Goal: Book appointment/travel/reservation

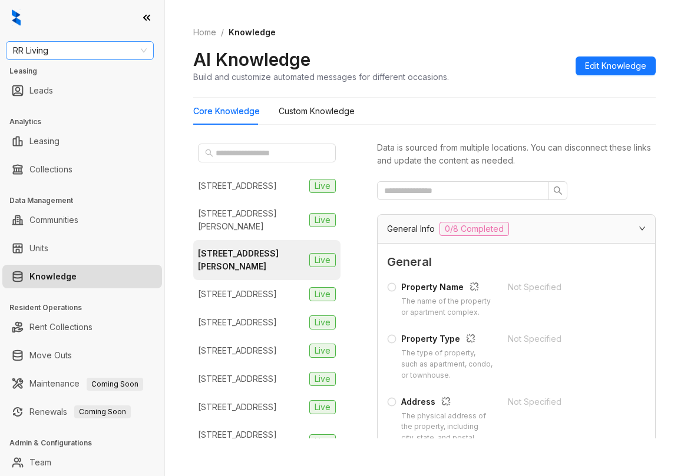
click at [96, 47] on span "RR Living" at bounding box center [80, 51] width 134 height 18
type input "****"
click at [37, 69] on div "Case and Associates" at bounding box center [79, 74] width 129 height 13
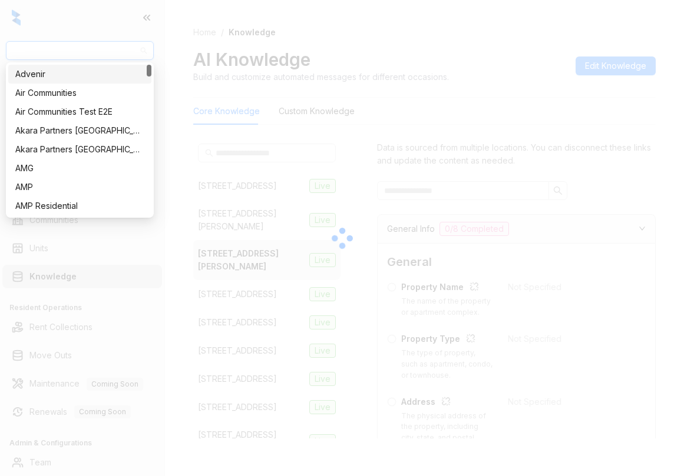
click at [66, 35] on div at bounding box center [342, 238] width 684 height 476
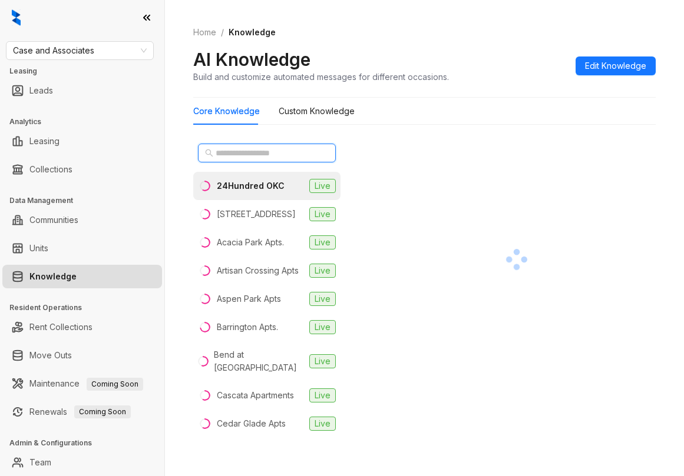
click at [269, 157] on input "text" at bounding box center [268, 153] width 104 height 13
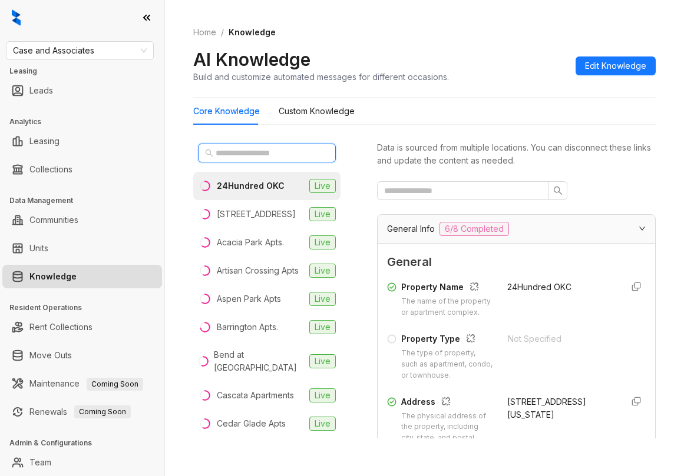
click at [244, 154] on input "text" at bounding box center [268, 153] width 104 height 13
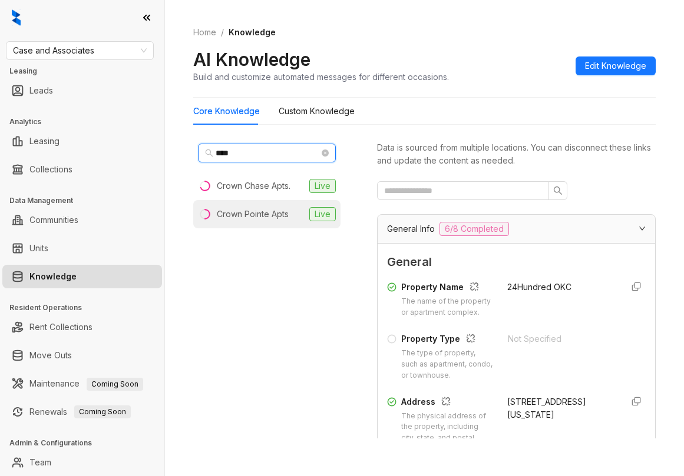
type input "****"
click at [269, 208] on div "Crown Pointe Apts" at bounding box center [253, 214] width 72 height 13
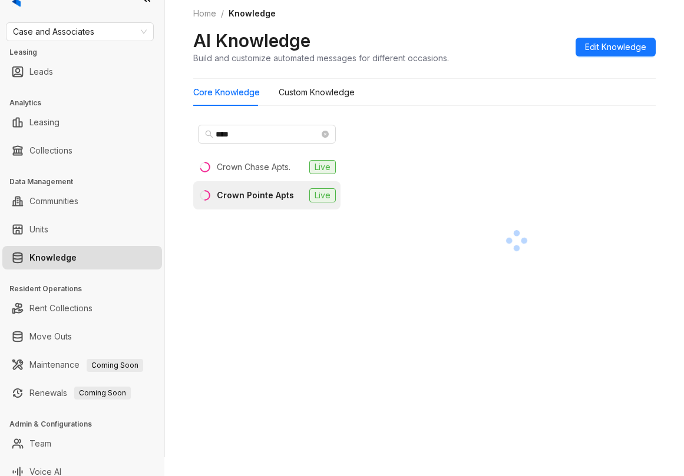
scroll to position [29, 0]
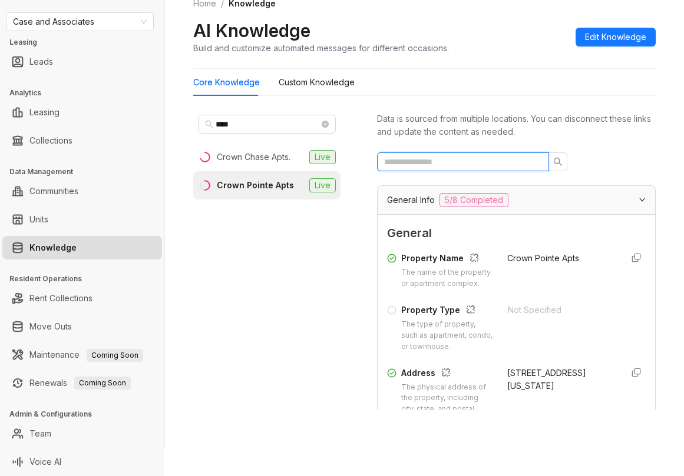
click at [476, 161] on input "text" at bounding box center [458, 161] width 148 height 13
type input "***"
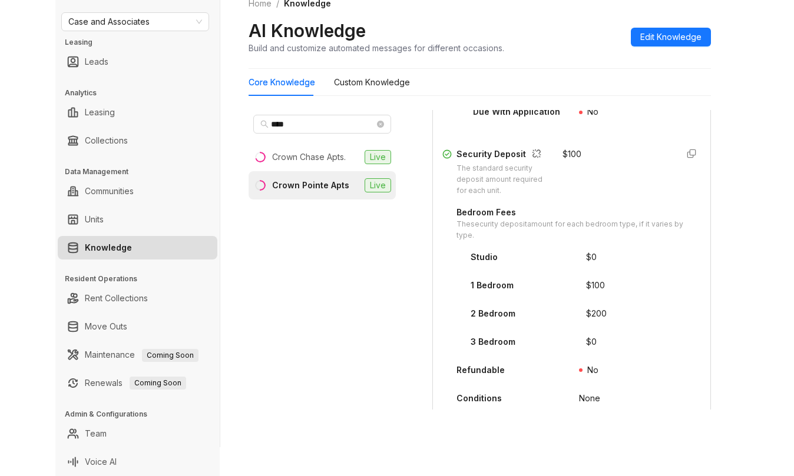
scroll to position [172, 0]
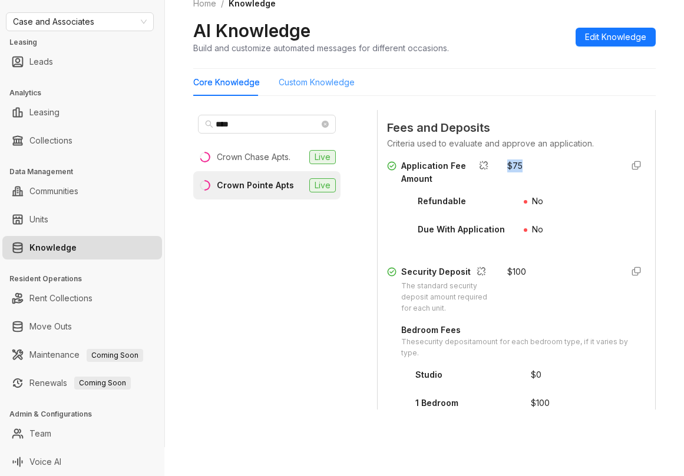
drag, startPoint x: 493, startPoint y: 164, endPoint x: 283, endPoint y: 79, distance: 226.2
click at [519, 166] on div "Application Fee Amount $ 75" at bounding box center [516, 173] width 259 height 26
copy div "$ 75"
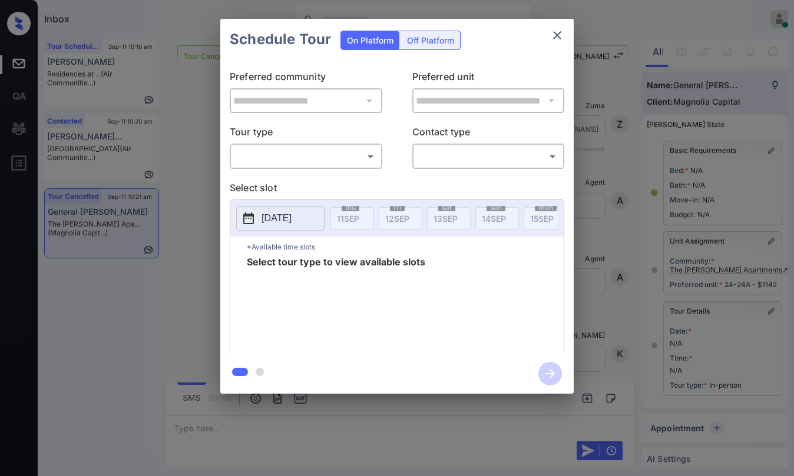
scroll to position [119, 0]
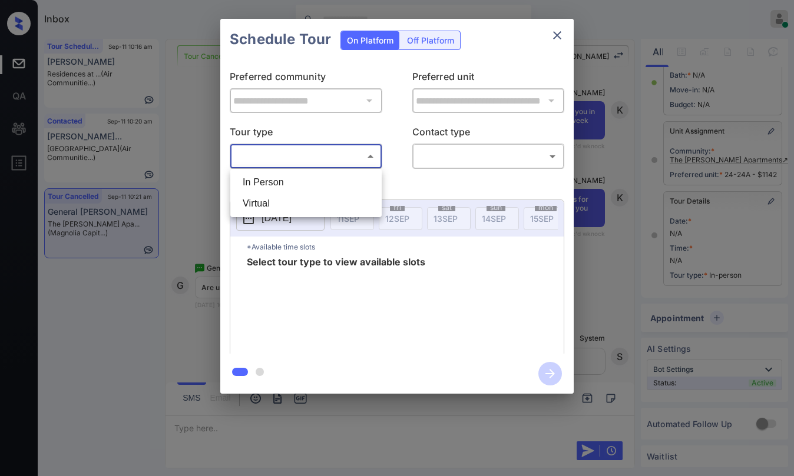
click at [297, 155] on body "Inbox Paolo Gabriel Online Set yourself offline Set yourself on break Profile S…" at bounding box center [397, 238] width 794 height 476
drag, startPoint x: 293, startPoint y: 181, endPoint x: 305, endPoint y: 180, distance: 11.8
click at [293, 180] on li "In Person" at bounding box center [305, 182] width 145 height 21
type input "********"
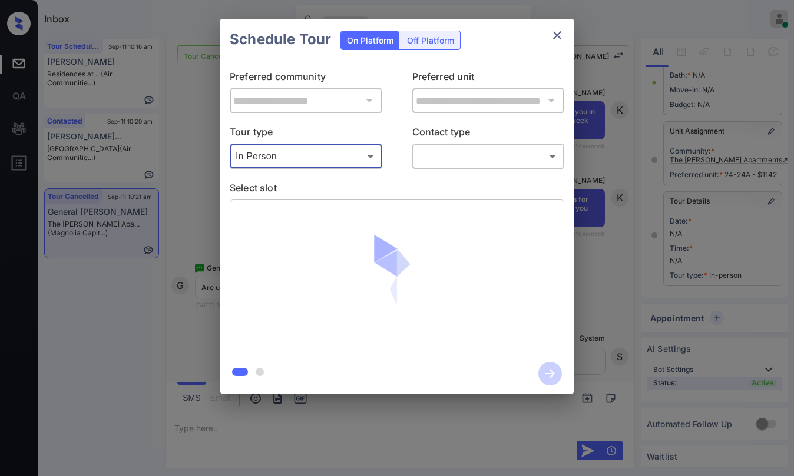
click at [433, 166] on div "​ ​" at bounding box center [488, 156] width 153 height 25
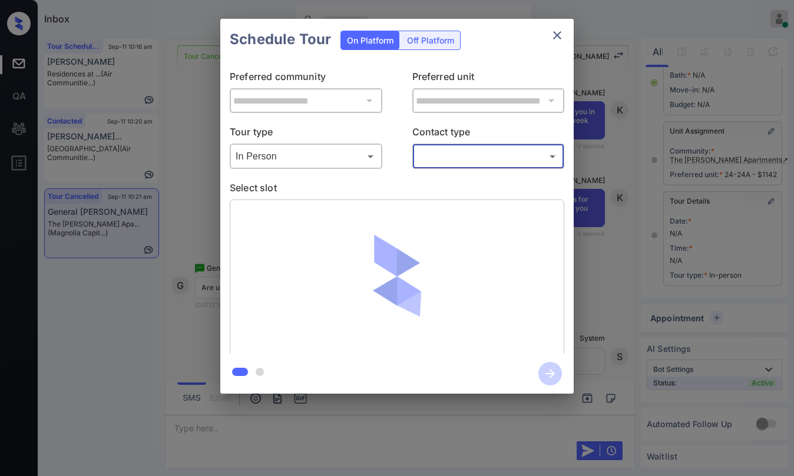
click at [442, 168] on div "​ ​" at bounding box center [488, 156] width 153 height 25
click at [446, 157] on body "Inbox Paolo Gabriel Online Set yourself offline Set yourself on break Profile S…" at bounding box center [397, 238] width 794 height 476
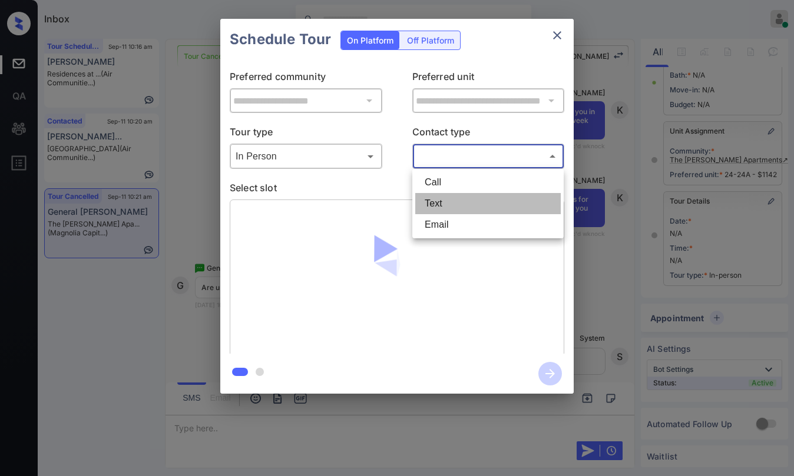
click at [438, 199] on li "Text" at bounding box center [487, 203] width 145 height 21
type input "****"
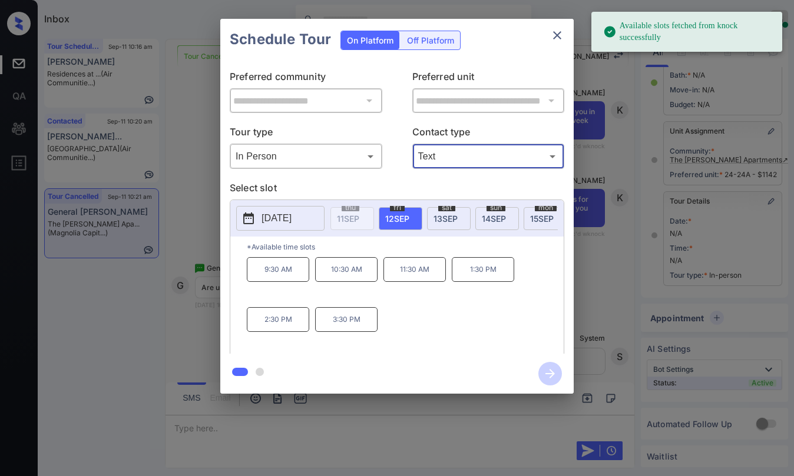
click at [408, 223] on div "fri 12 SEP" at bounding box center [401, 218] width 44 height 23
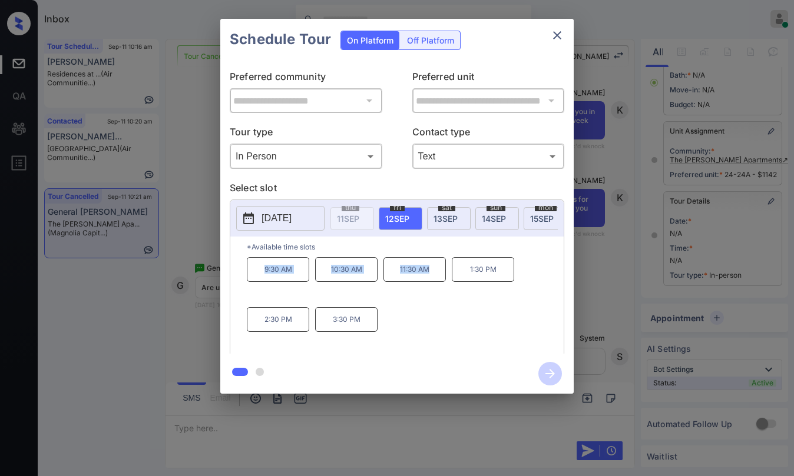
drag, startPoint x: 256, startPoint y: 273, endPoint x: 442, endPoint y: 273, distance: 186.1
click at [442, 273] on div "9:30 AM 10:30 AM 11:30 AM 1:30 PM 2:30 PM 3:30 PM" at bounding box center [405, 304] width 317 height 94
copy div "9:30 AM 10:30 AM 11:30 AM"
click at [560, 37] on icon "close" at bounding box center [557, 35] width 14 height 14
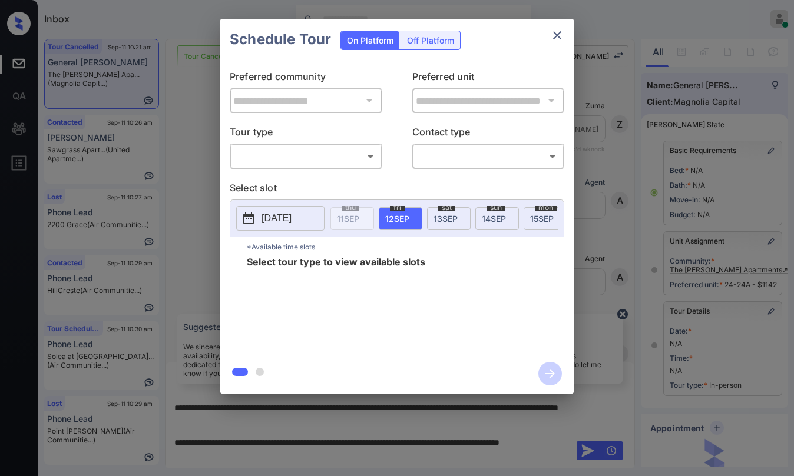
scroll to position [118, 0]
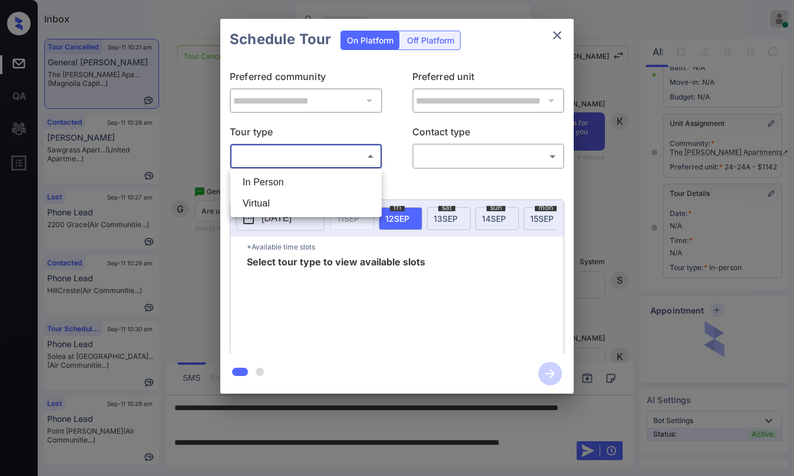
click at [272, 163] on body "Inbox Paolo Gabriel Online Set yourself offline Set yourself on break Profile S…" at bounding box center [397, 238] width 794 height 476
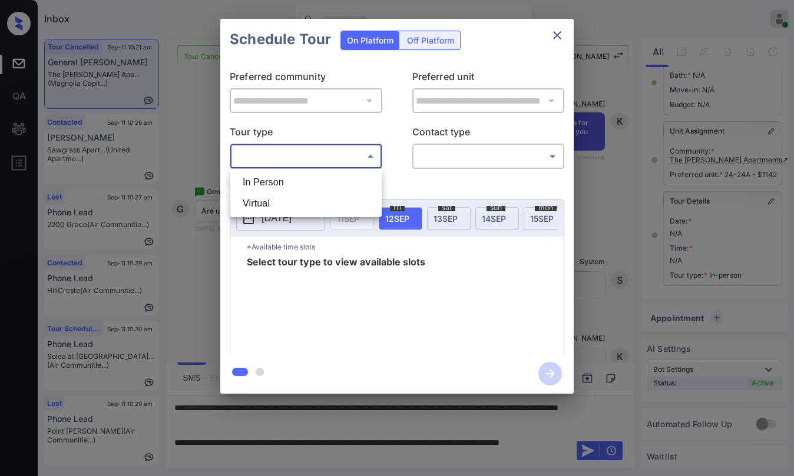
drag, startPoint x: 289, startPoint y: 183, endPoint x: 440, endPoint y: 171, distance: 151.8
click at [296, 181] on li "In Person" at bounding box center [305, 182] width 145 height 21
type input "********"
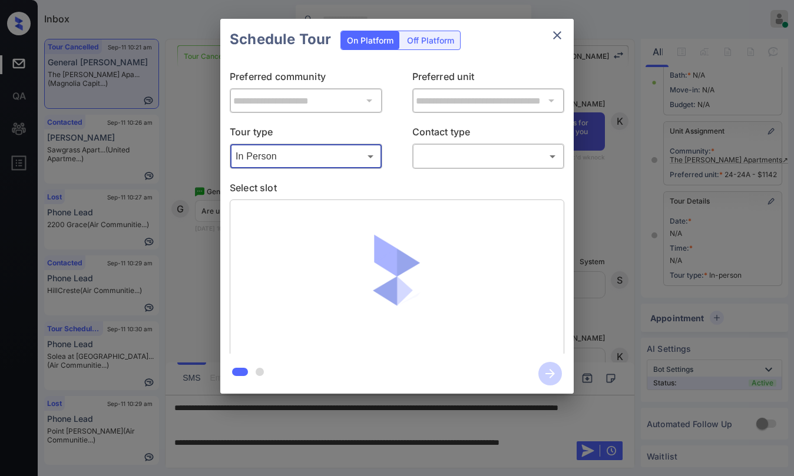
click at [454, 165] on body "Inbox Paolo Gabriel Online Set yourself offline Set yourself on break Profile S…" at bounding box center [397, 238] width 794 height 476
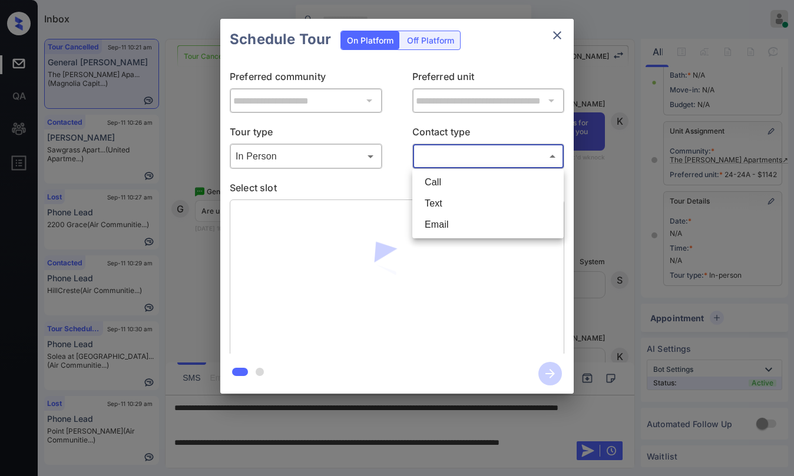
click at [442, 198] on li "Text" at bounding box center [487, 203] width 145 height 21
type input "****"
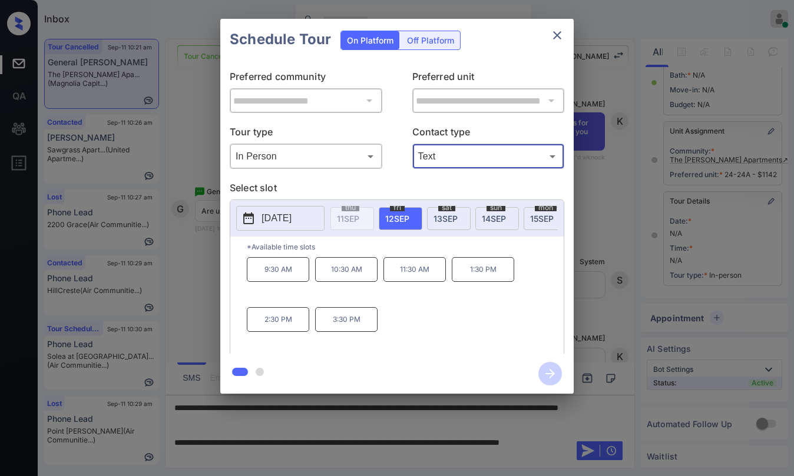
click at [560, 34] on icon "close" at bounding box center [557, 35] width 14 height 14
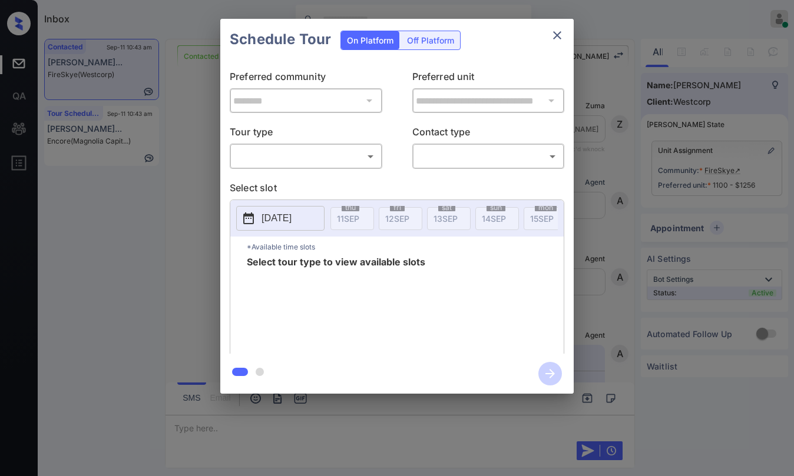
scroll to position [1395, 0]
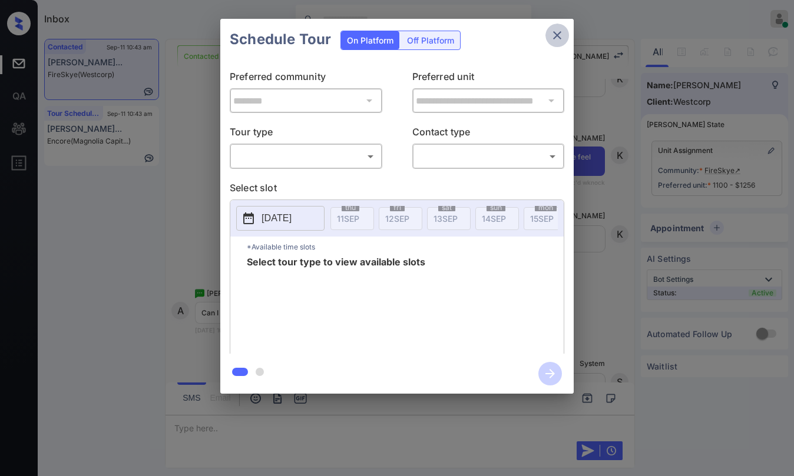
click at [559, 32] on icon "close" at bounding box center [557, 35] width 14 height 14
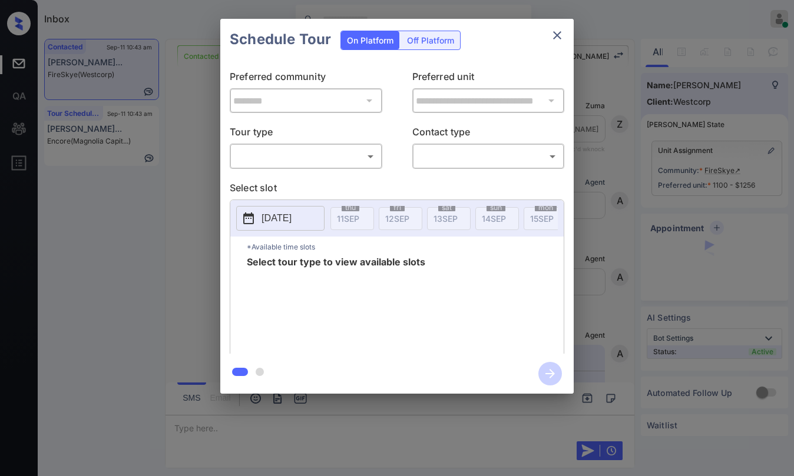
scroll to position [1395, 0]
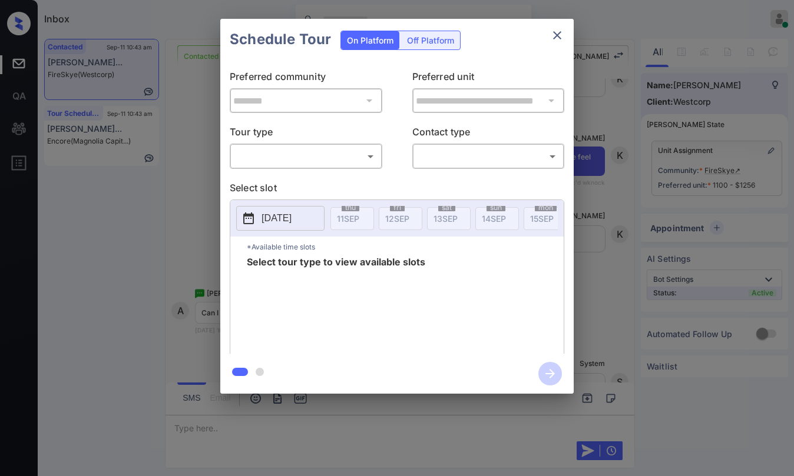
click at [336, 168] on div "​ ​" at bounding box center [306, 156] width 153 height 25
click at [365, 164] on body "Inbox Paolo Gabriel Online Set yourself offline Set yourself on break Profile S…" at bounding box center [397, 238] width 794 height 476
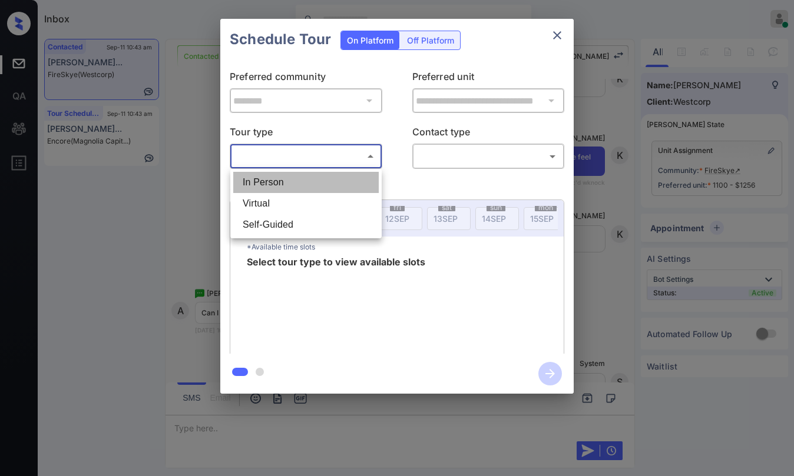
click at [337, 183] on li "In Person" at bounding box center [305, 182] width 145 height 21
type input "********"
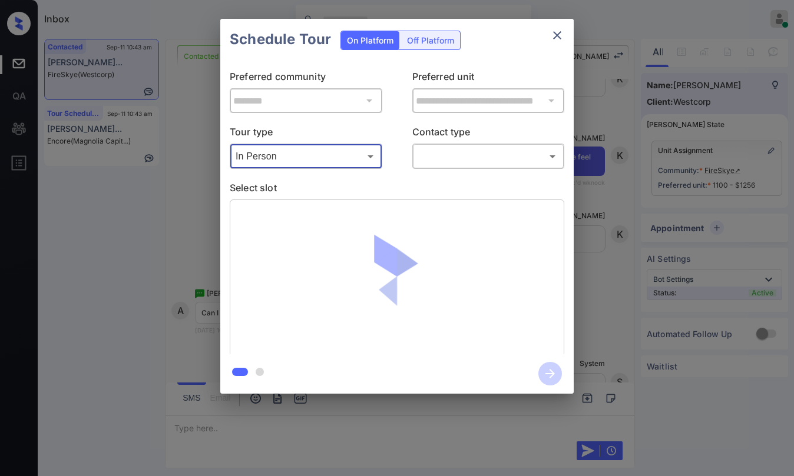
click at [438, 159] on body "Inbox Paolo Gabriel Online Set yourself offline Set yourself on break Profile S…" at bounding box center [397, 238] width 794 height 476
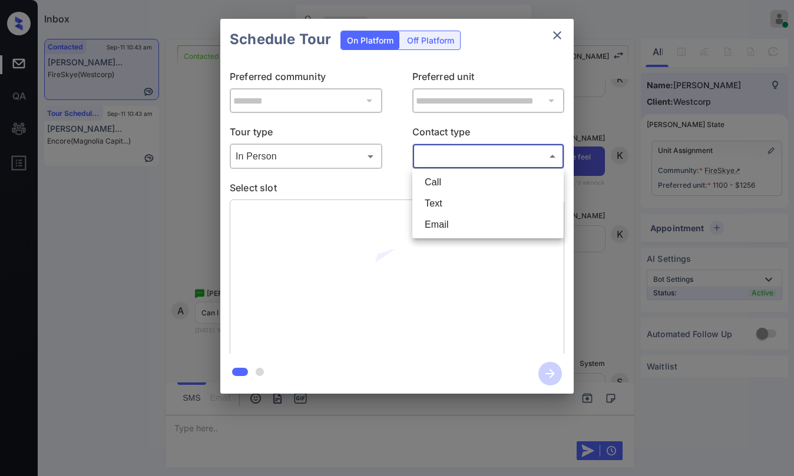
click at [442, 199] on li "Text" at bounding box center [487, 203] width 145 height 21
type input "****"
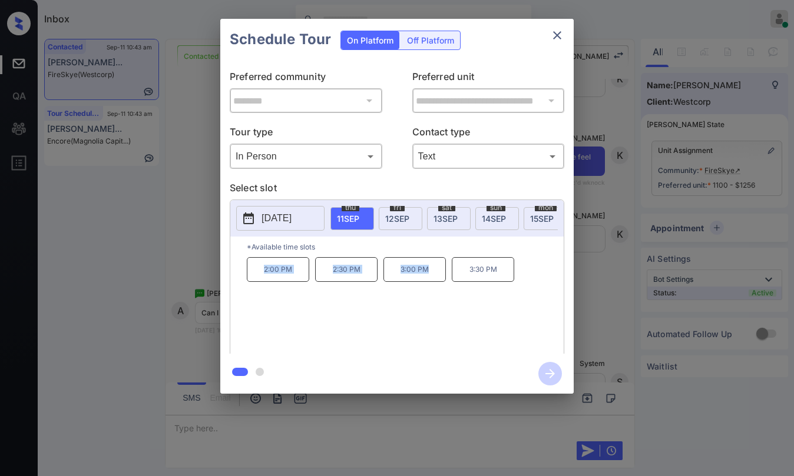
drag, startPoint x: 261, startPoint y: 271, endPoint x: 430, endPoint y: 276, distance: 169.1
click at [430, 276] on div "2:00 PM 2:30 PM 3:00 PM 3:30 PM" at bounding box center [405, 304] width 317 height 94
copy div "2:00 PM 2:30 PM 3:00 PM"
click at [552, 35] on icon "close" at bounding box center [557, 35] width 14 height 14
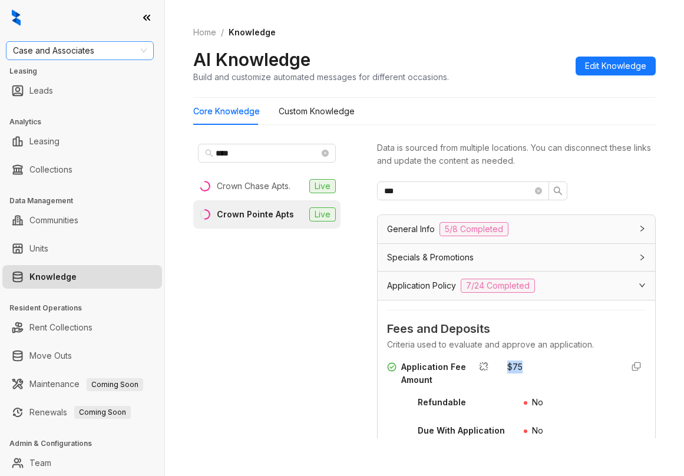
scroll to position [172, 0]
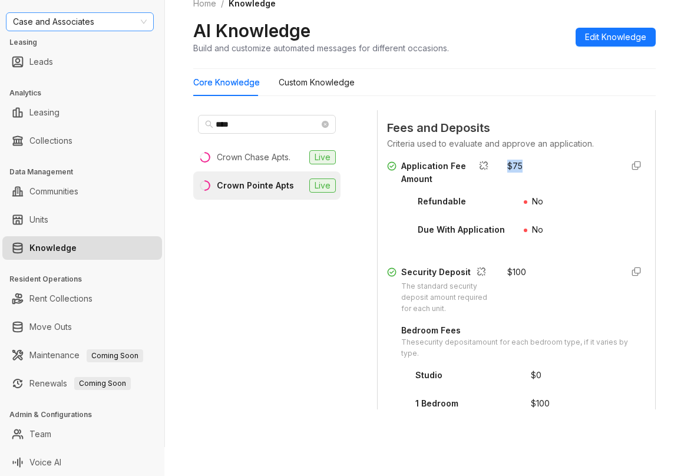
click at [110, 24] on span "Case and Associates" at bounding box center [80, 22] width 134 height 18
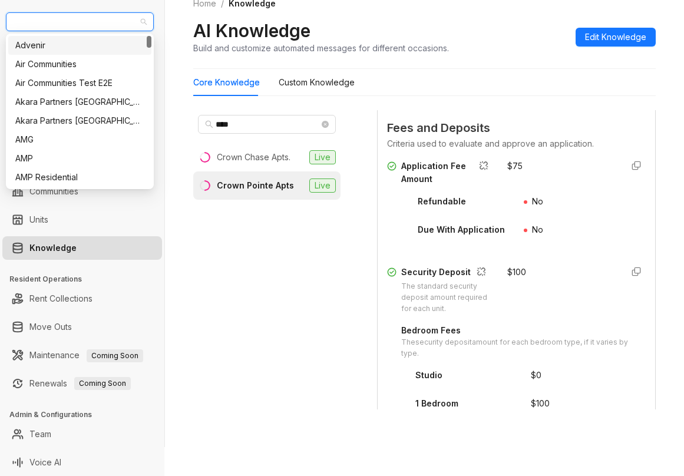
type input "*"
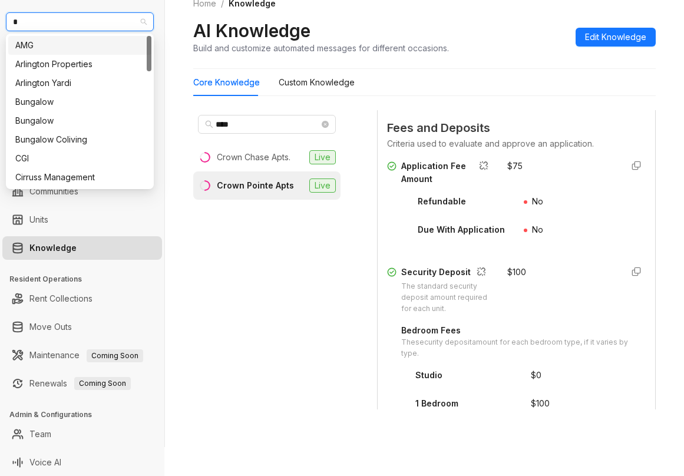
type input "**"
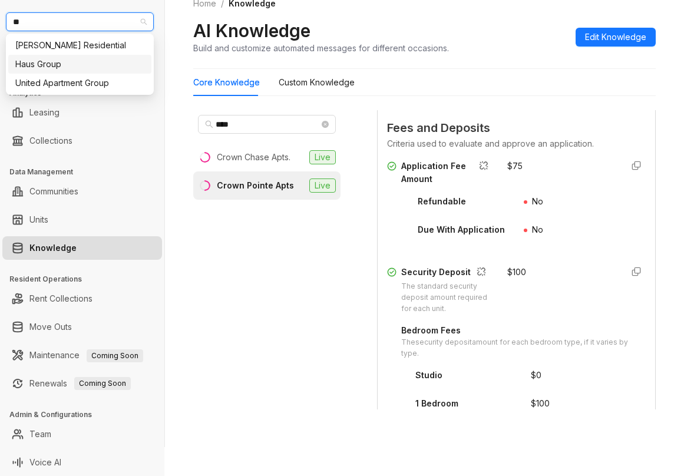
click at [75, 51] on div "Griffis Residential" at bounding box center [79, 45] width 129 height 13
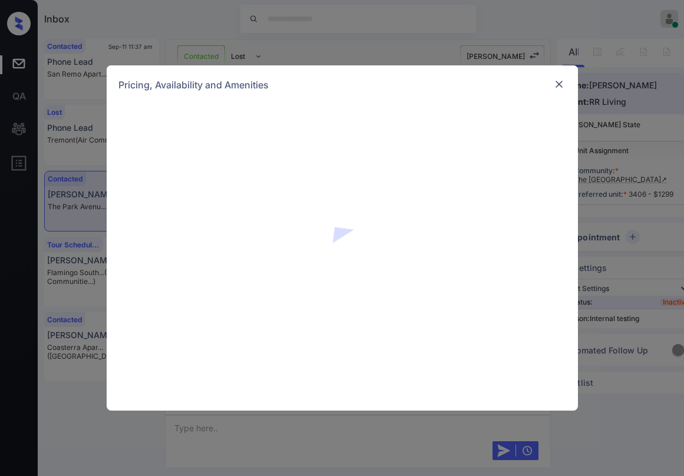
scroll to position [6531, 0]
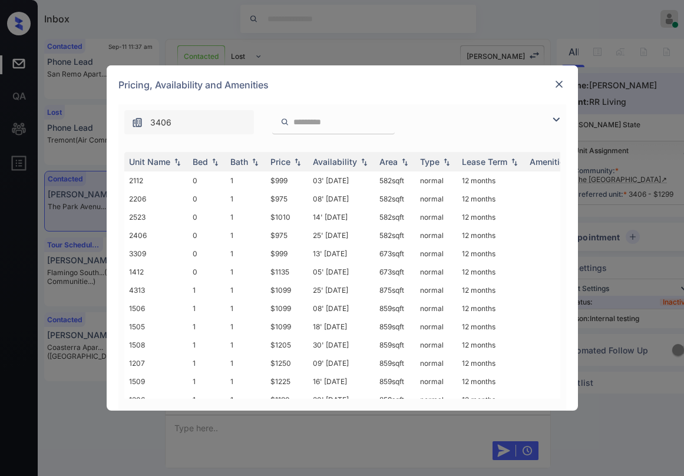
click at [551, 116] on img at bounding box center [556, 119] width 14 height 14
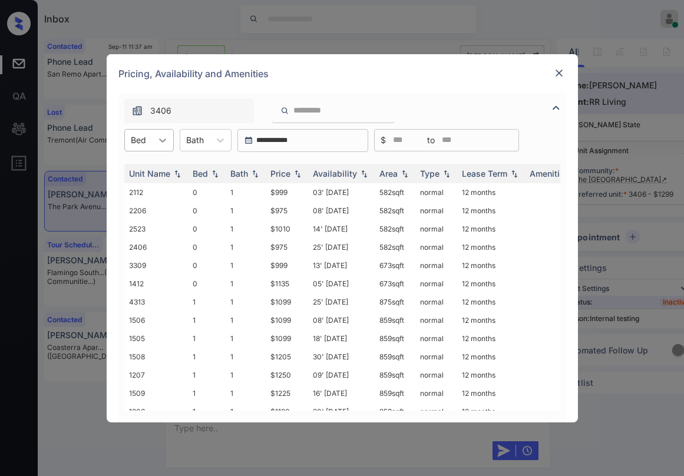
click at [167, 141] on icon at bounding box center [163, 140] width 12 height 12
click at [141, 213] on div "2" at bounding box center [148, 211] width 49 height 21
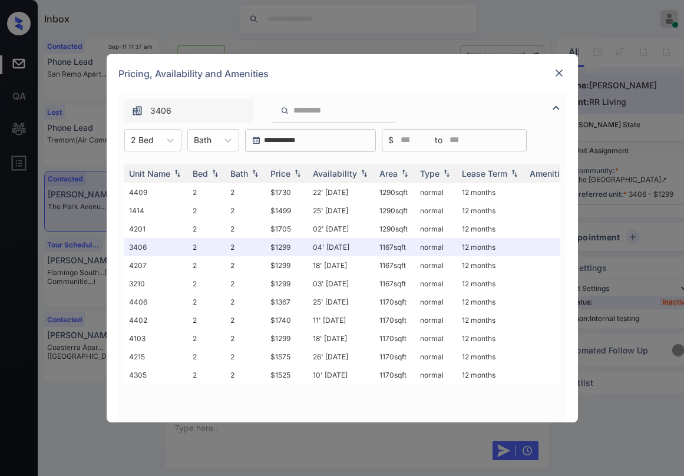
click at [557, 72] on img at bounding box center [559, 73] width 12 height 12
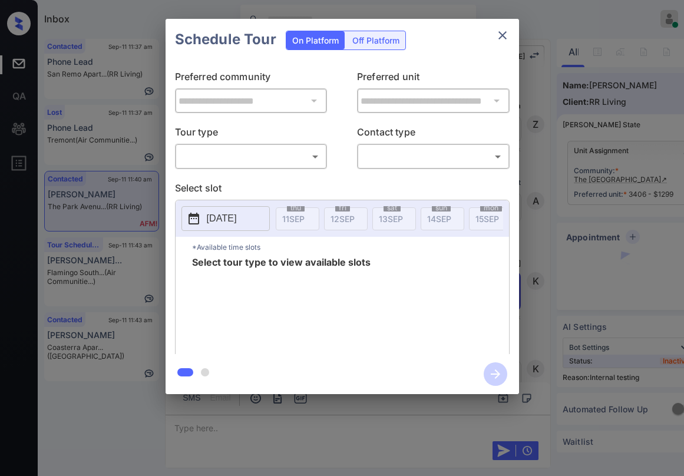
scroll to position [6531, 0]
click at [272, 167] on div "​ ​" at bounding box center [251, 156] width 153 height 25
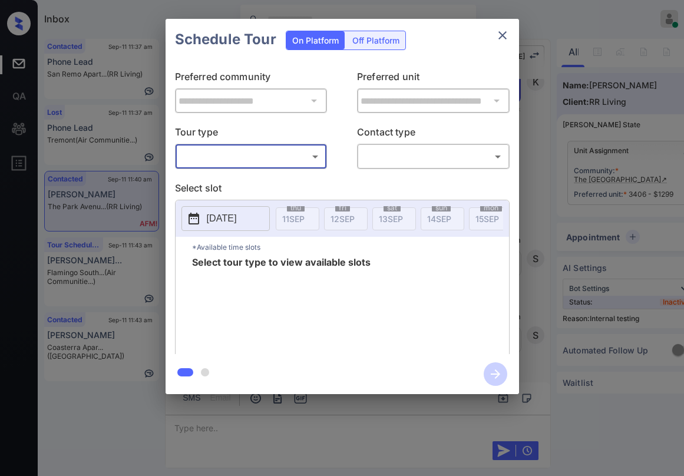
click at [262, 161] on body "Inbox Paolo Gabriel Online Set yourself offline Set yourself on break Profile S…" at bounding box center [342, 238] width 684 height 476
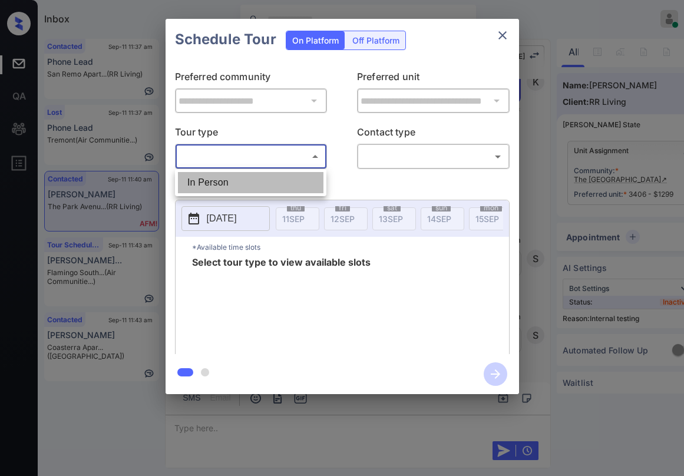
drag, startPoint x: 255, startPoint y: 183, endPoint x: 327, endPoint y: 155, distance: 77.3
click at [254, 183] on li "In Person" at bounding box center [250, 182] width 145 height 21
type input "********"
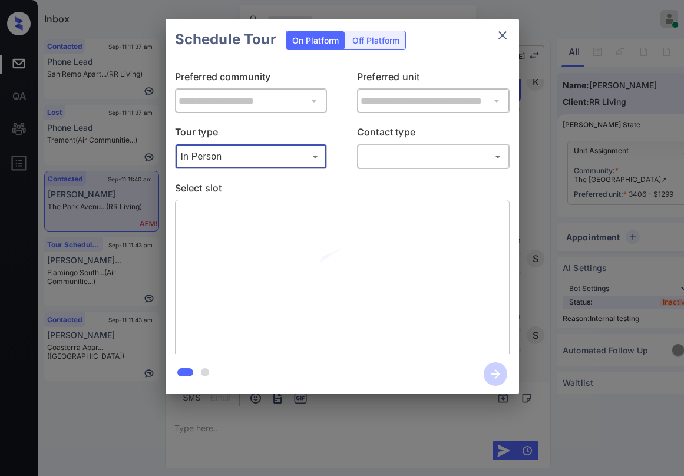
click at [375, 154] on body "Inbox Paolo Gabriel Online Set yourself offline Set yourself on break Profile S…" at bounding box center [342, 238] width 684 height 476
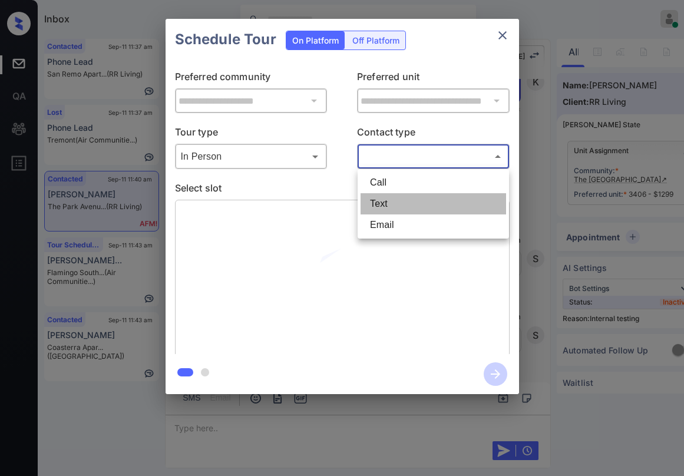
click at [388, 204] on li "Text" at bounding box center [432, 203] width 145 height 21
type input "****"
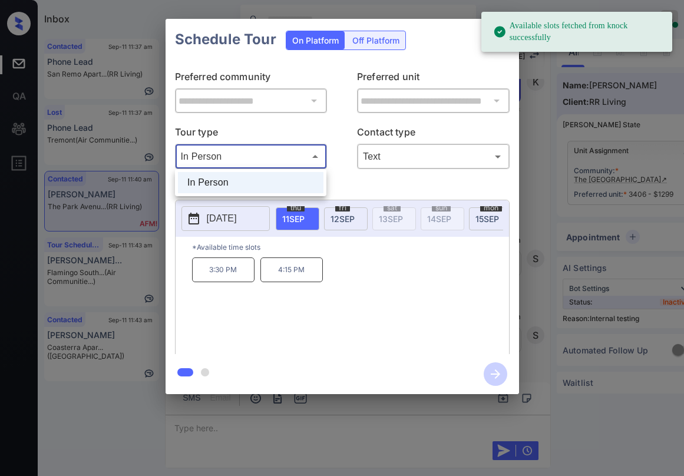
click at [272, 158] on body "Available slots fetched from knock successfully Inbox Paolo Gabriel Online Set …" at bounding box center [342, 238] width 684 height 476
click at [360, 177] on div at bounding box center [342, 238] width 684 height 476
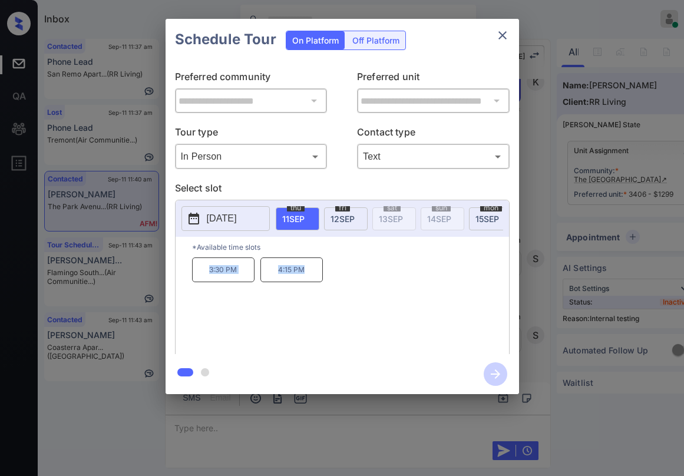
drag, startPoint x: 249, startPoint y: 274, endPoint x: 404, endPoint y: 158, distance: 194.4
click at [317, 283] on div "3:30 PM 4:15 PM" at bounding box center [350, 304] width 317 height 94
copy div "3:30 PM 4:15 PM"
click at [499, 35] on icon "close" at bounding box center [502, 35] width 14 height 14
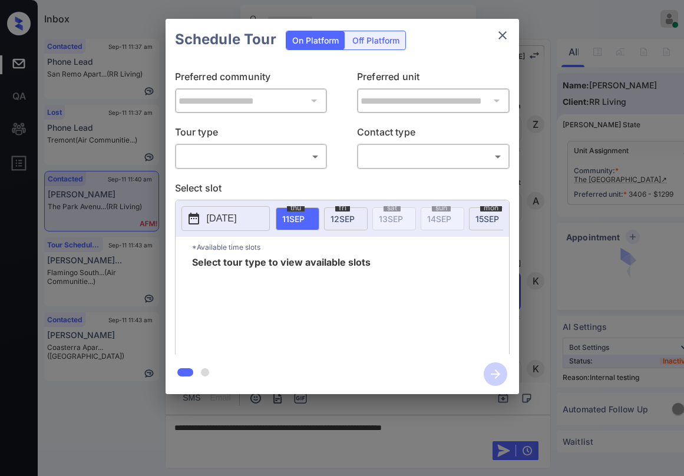
scroll to position [6531, 0]
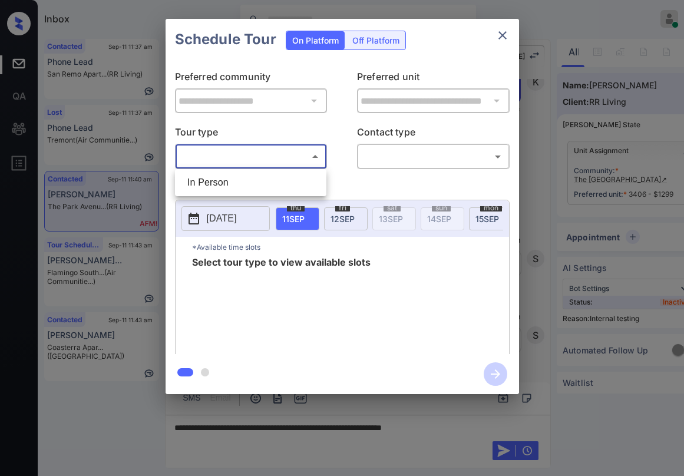
click at [229, 155] on body "Inbox [PERSON_NAME] Online Set yourself offline Set yourself on break Profile S…" at bounding box center [342, 238] width 684 height 476
click at [230, 177] on li "In Person" at bounding box center [250, 182] width 145 height 21
type input "********"
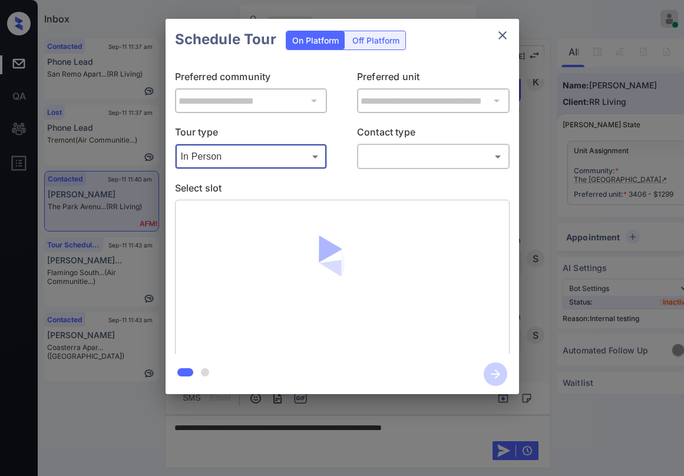
click at [414, 167] on div "​ ​" at bounding box center [433, 156] width 153 height 25
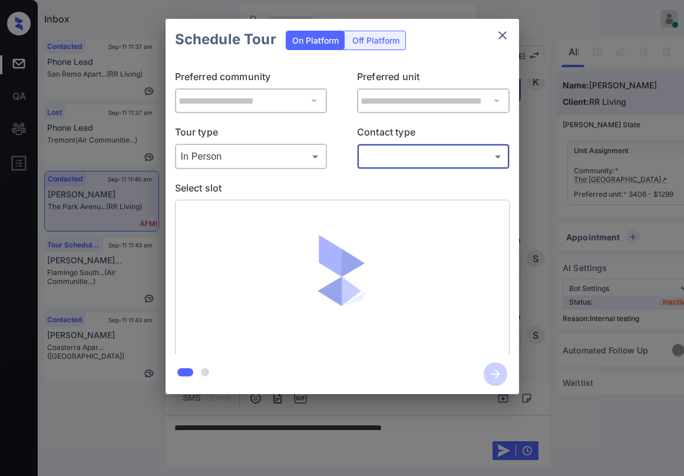
click at [405, 160] on body "Inbox Paolo Gabriel Online Set yourself offline Set yourself on break Profile S…" at bounding box center [342, 238] width 684 height 476
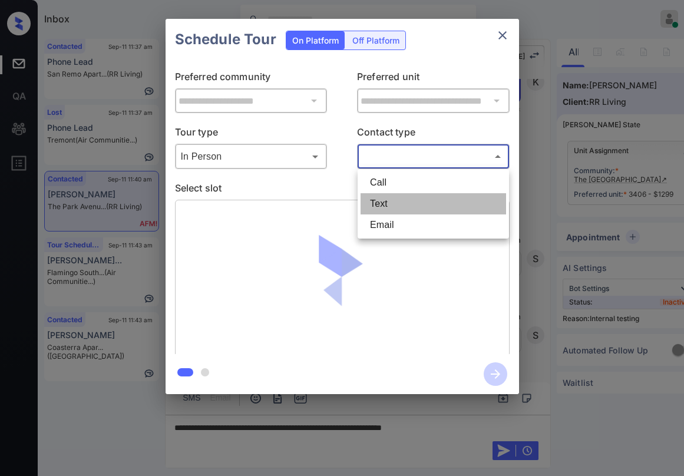
click at [402, 210] on li "Text" at bounding box center [432, 203] width 145 height 21
type input "****"
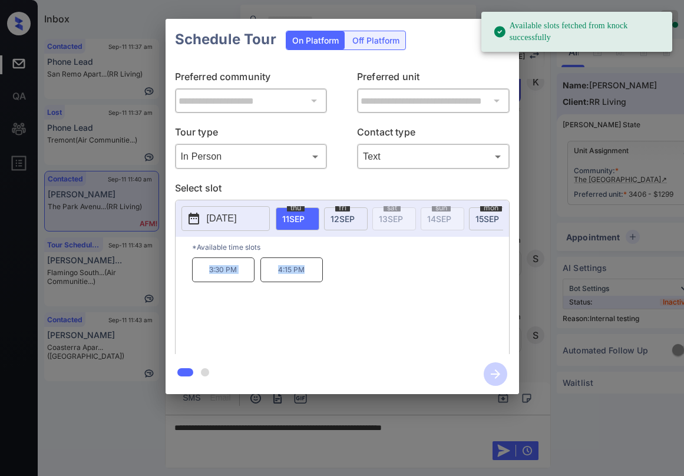
drag, startPoint x: 201, startPoint y: 276, endPoint x: 311, endPoint y: 281, distance: 109.7
click at [311, 281] on div "3:30 PM 4:15 PM" at bounding box center [350, 304] width 317 height 94
copy div "3:30 PM 4:15 PM"
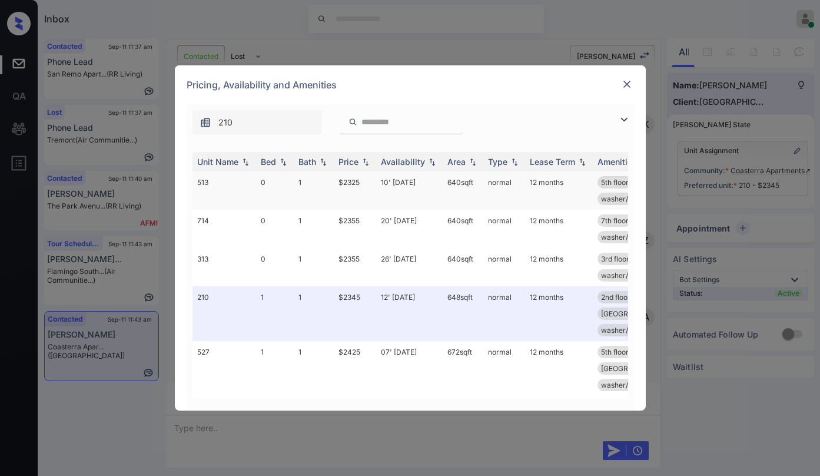
scroll to position [1335, 0]
click at [625, 121] on img at bounding box center [624, 119] width 14 height 14
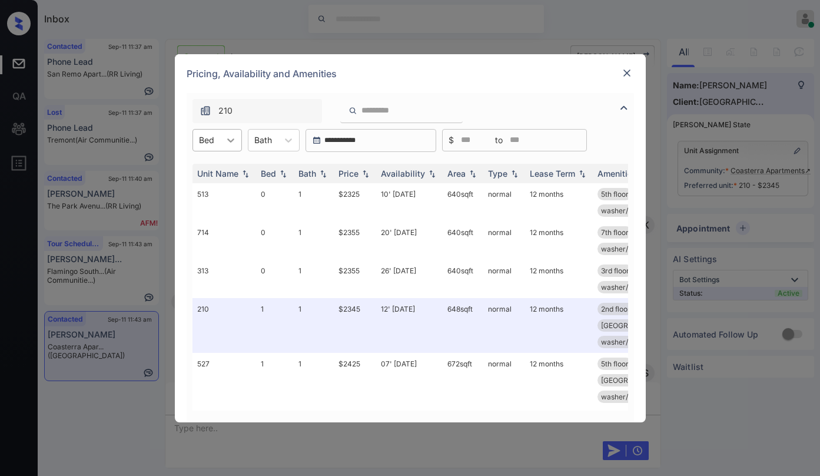
click at [231, 141] on icon at bounding box center [230, 140] width 7 height 4
click at [210, 206] on div "2" at bounding box center [217, 211] width 49 height 21
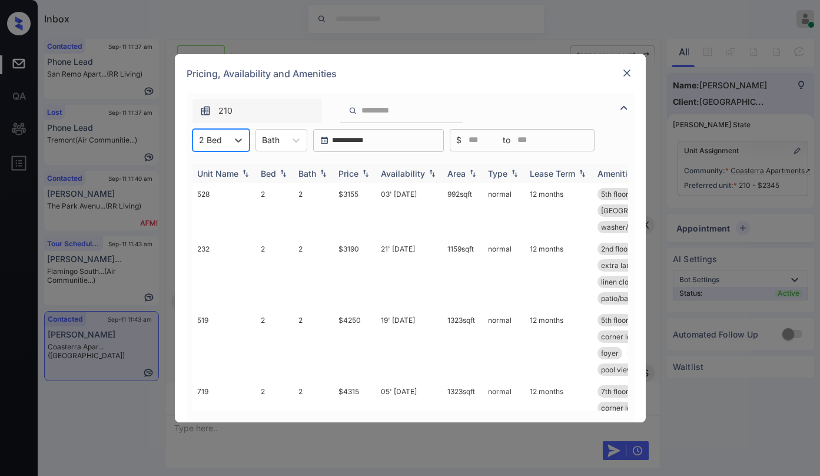
click at [355, 173] on div "Price" at bounding box center [349, 173] width 20 height 10
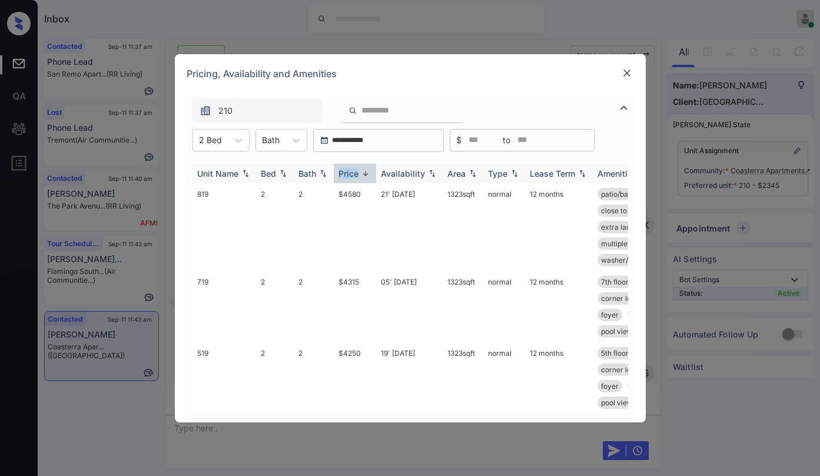
click at [355, 173] on div "Price" at bounding box center [349, 173] width 20 height 10
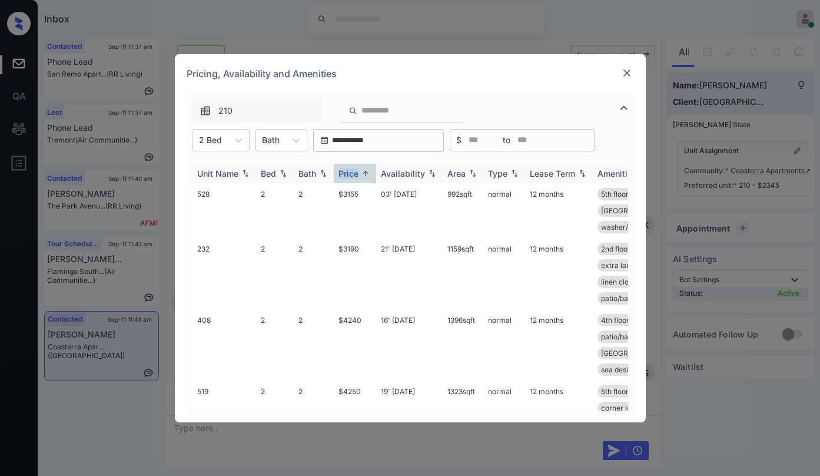
click at [355, 173] on div "Price" at bounding box center [349, 173] width 20 height 10
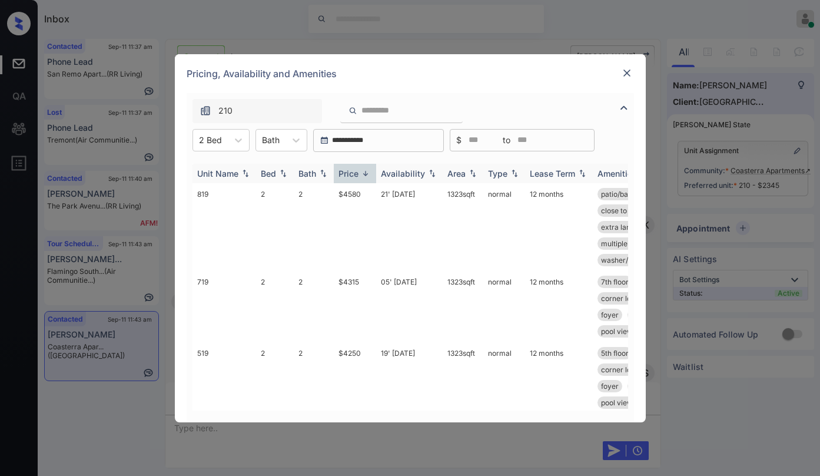
click at [355, 173] on div "Price" at bounding box center [349, 173] width 20 height 10
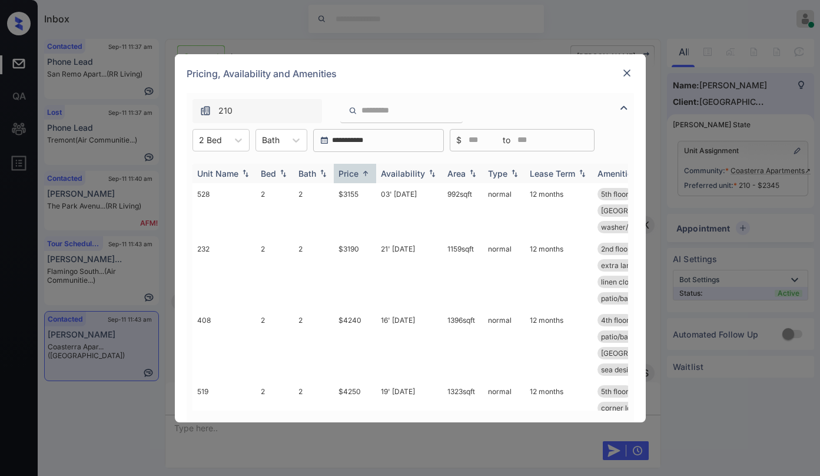
click at [356, 174] on div "Price" at bounding box center [349, 173] width 20 height 10
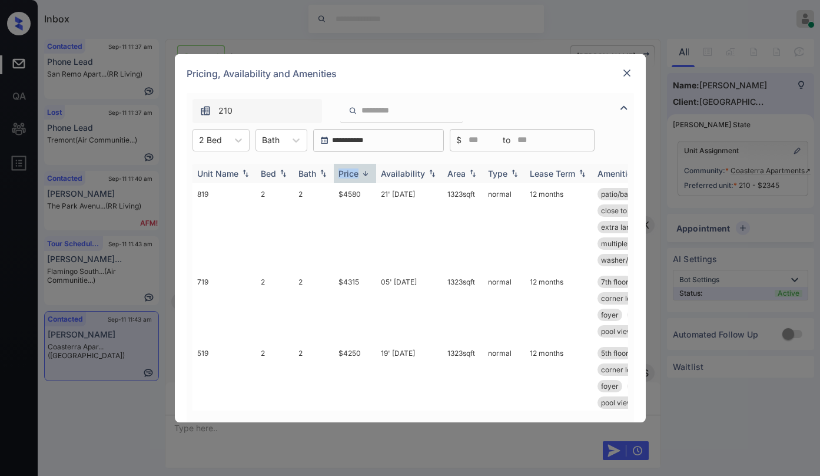
click at [356, 173] on div "Price" at bounding box center [349, 173] width 20 height 10
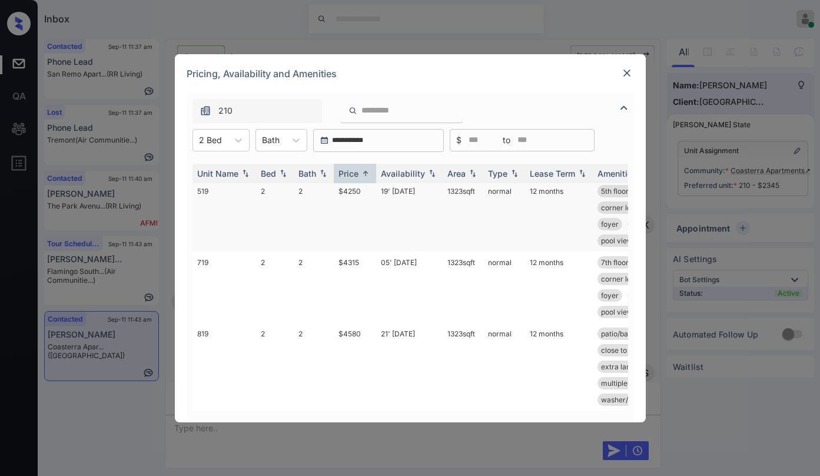
scroll to position [0, 0]
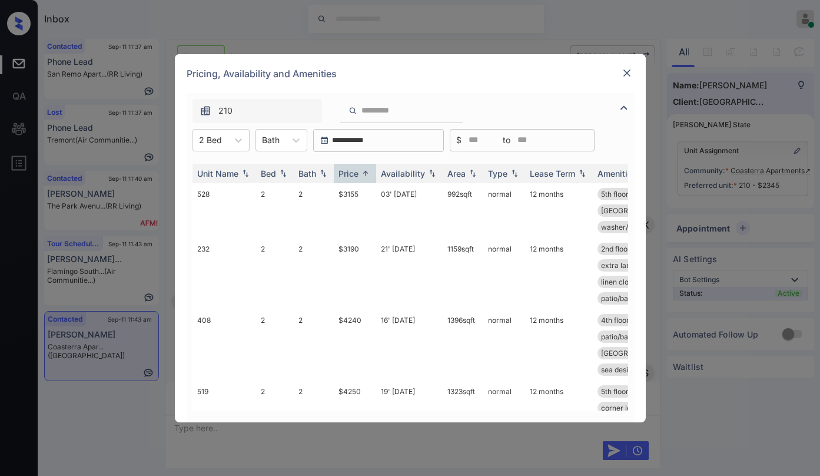
click at [627, 77] on img at bounding box center [627, 73] width 12 height 12
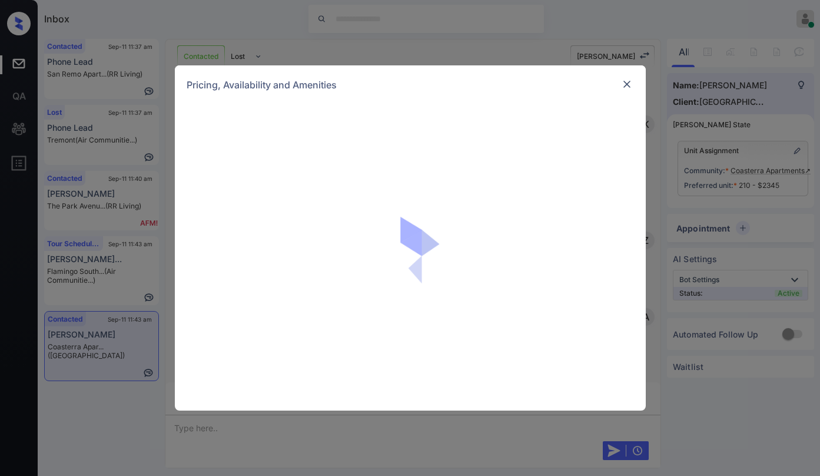
scroll to position [1276, 0]
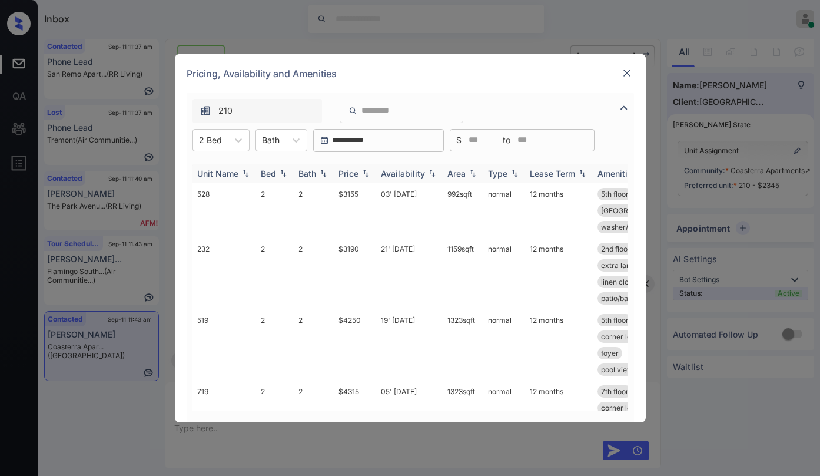
click at [354, 174] on div "Price" at bounding box center [349, 173] width 20 height 10
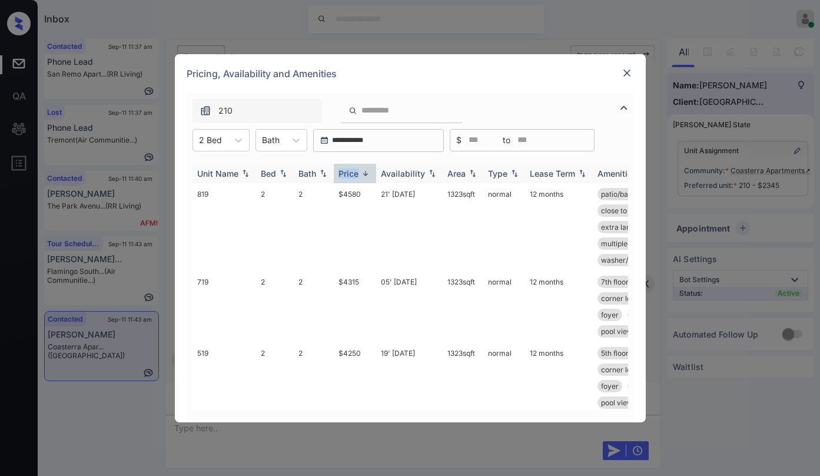
click at [354, 174] on div "Price" at bounding box center [349, 173] width 20 height 10
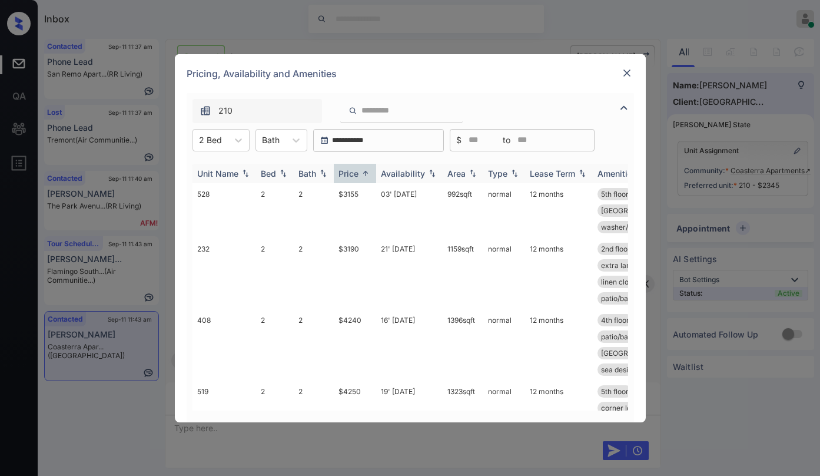
click at [354, 174] on div "Price" at bounding box center [349, 173] width 20 height 10
click at [353, 198] on td "$3155" at bounding box center [355, 210] width 42 height 55
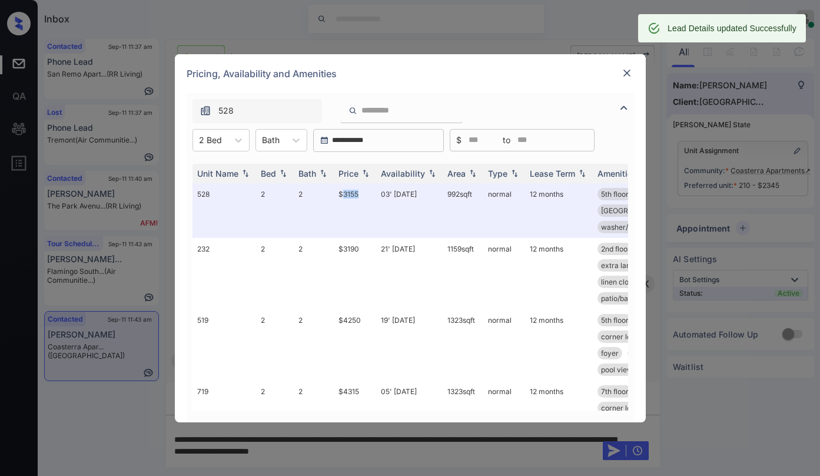
click at [629, 71] on img at bounding box center [627, 73] width 12 height 12
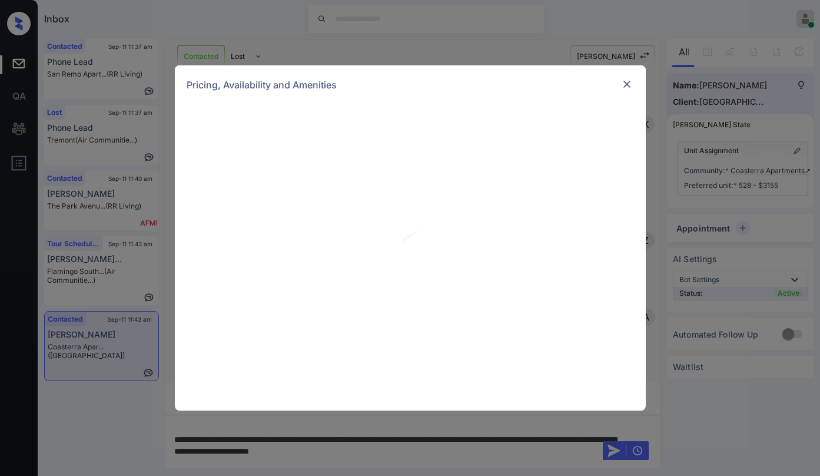
scroll to position [1159, 0]
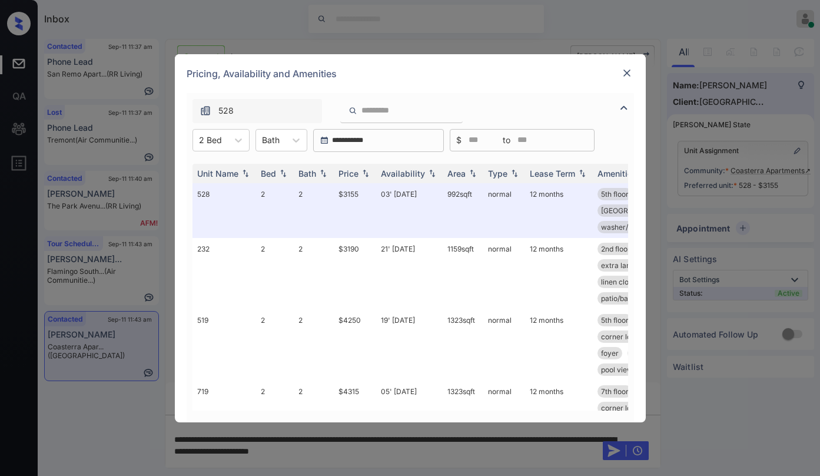
click at [625, 74] on img at bounding box center [627, 73] width 12 height 12
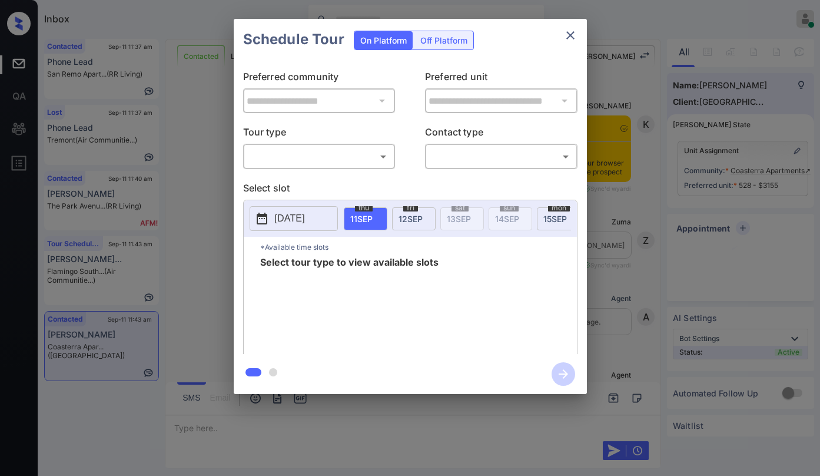
click at [342, 163] on body "Inbox [PERSON_NAME] Online Set yourself offline Set yourself on break Profile S…" at bounding box center [410, 238] width 820 height 476
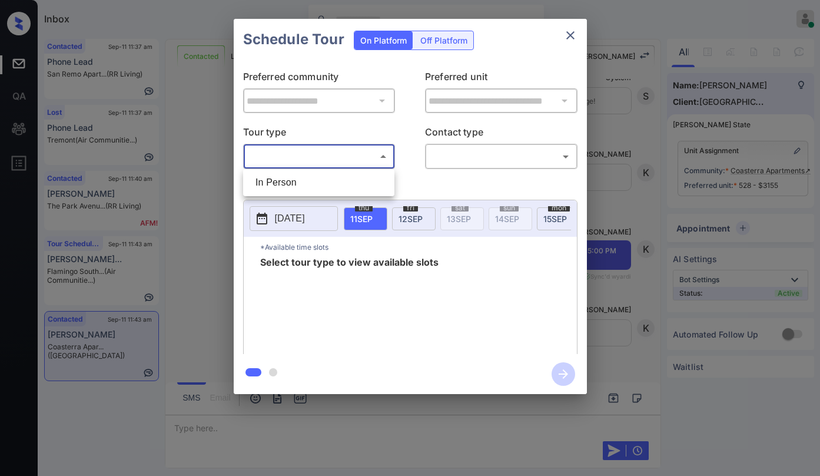
click at [326, 176] on li "In Person" at bounding box center [318, 182] width 145 height 21
type input "********"
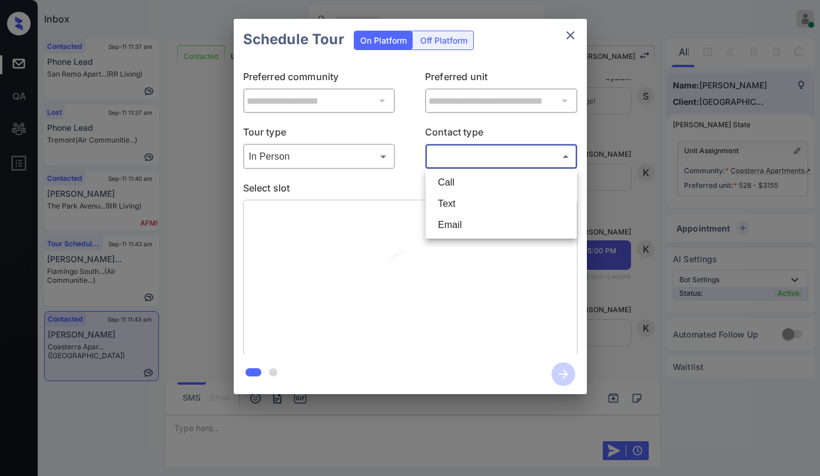
click at [445, 162] on body "Inbox [PERSON_NAME] Online Set yourself offline Set yourself on break Profile S…" at bounding box center [410, 238] width 820 height 476
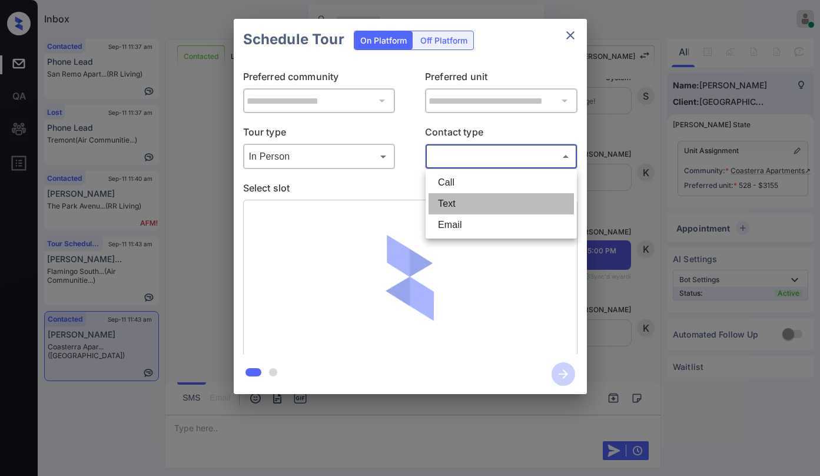
click at [449, 201] on li "Text" at bounding box center [501, 203] width 145 height 21
type input "****"
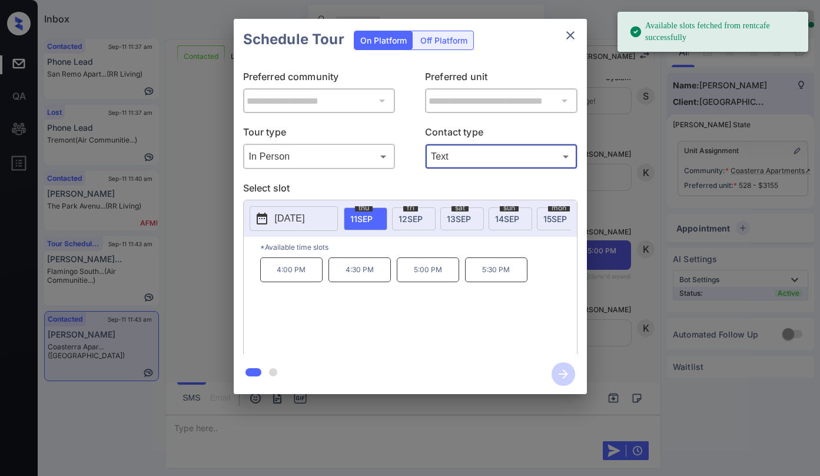
click at [356, 218] on span "11 SEP" at bounding box center [361, 219] width 22 height 10
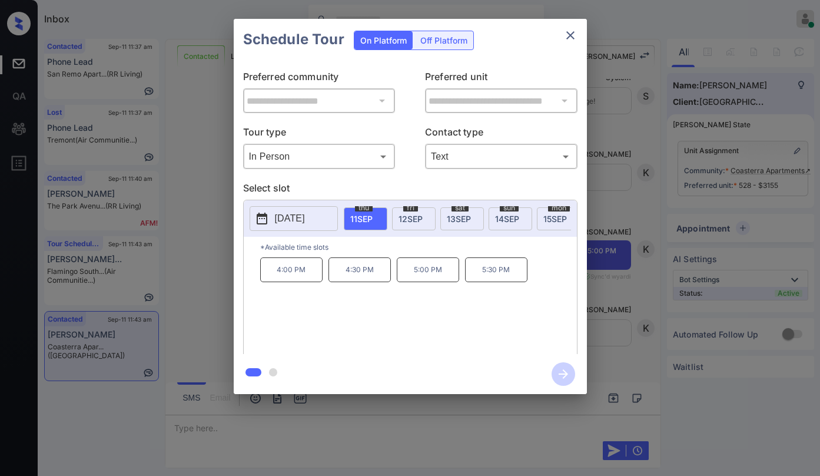
click at [566, 37] on icon "close" at bounding box center [571, 35] width 14 height 14
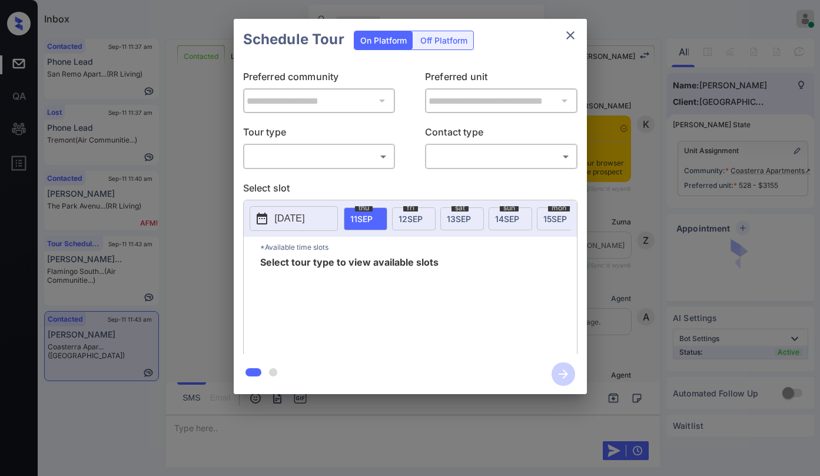
scroll to position [3609, 0]
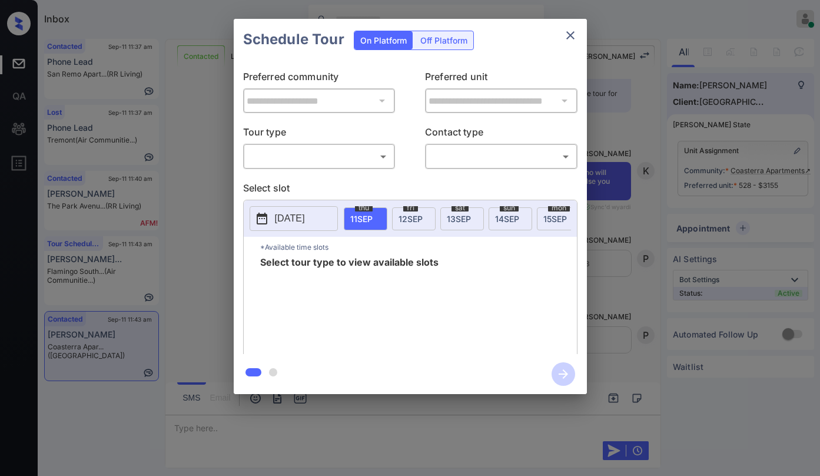
click at [324, 162] on body "Inbox Paolo Gabriel Online Set yourself offline Set yourself on break Profile S…" at bounding box center [410, 238] width 820 height 476
click at [314, 174] on li "In Person" at bounding box center [318, 182] width 145 height 21
type input "********"
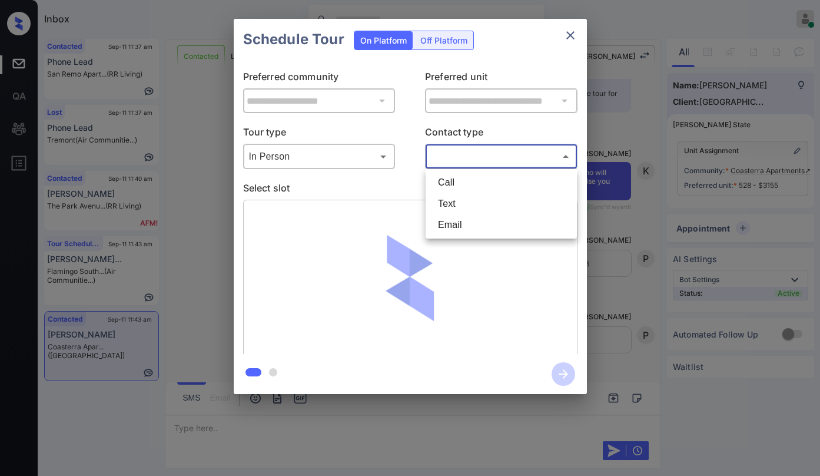
drag, startPoint x: 445, startPoint y: 159, endPoint x: 446, endPoint y: 177, distance: 18.3
click at [446, 158] on body "Inbox Paolo Gabriel Online Set yourself offline Set yourself on break Profile S…" at bounding box center [410, 238] width 820 height 476
click at [446, 200] on li "Text" at bounding box center [501, 203] width 145 height 21
type input "****"
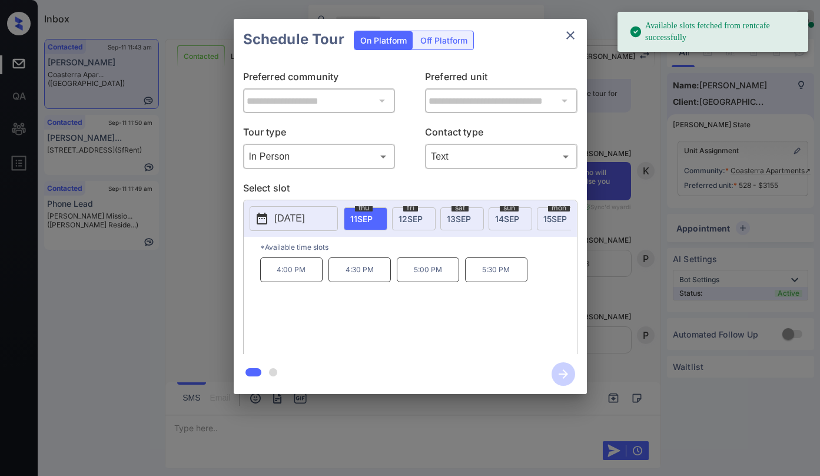
click at [506, 277] on p "5:30 PM" at bounding box center [496, 269] width 62 height 25
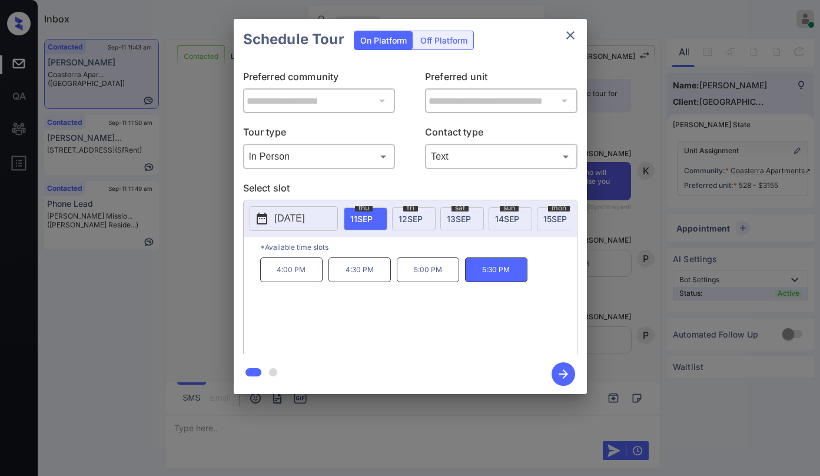
click at [557, 372] on icon "button" at bounding box center [564, 374] width 24 height 24
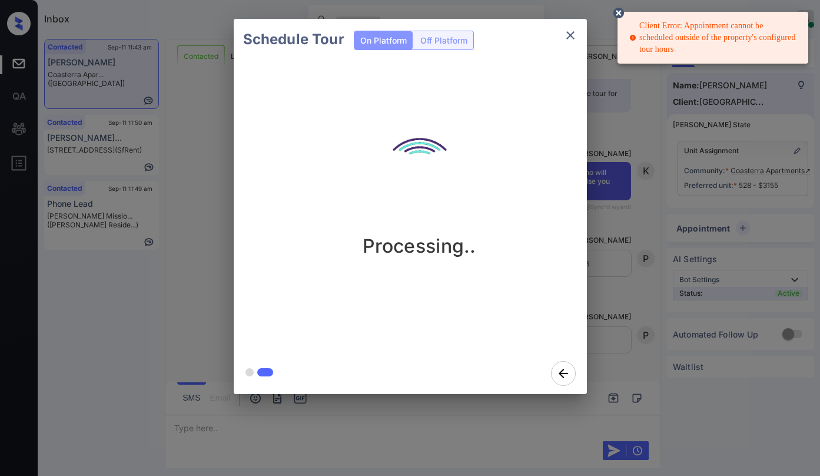
click at [571, 39] on icon "close" at bounding box center [571, 35] width 14 height 14
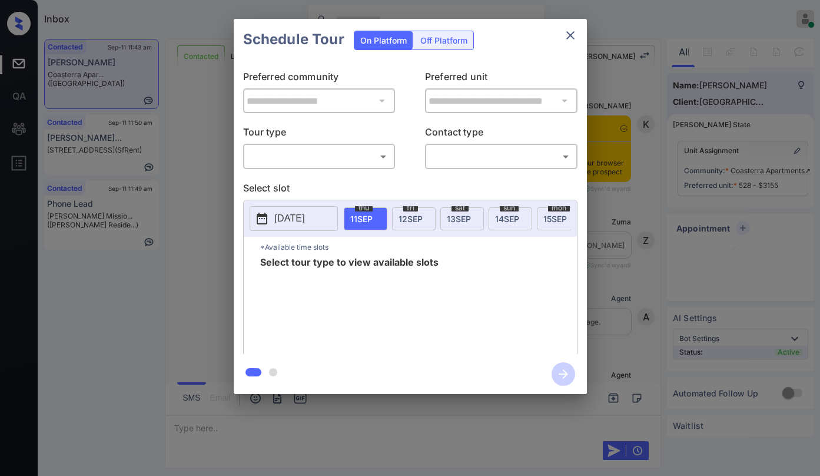
scroll to position [1780, 0]
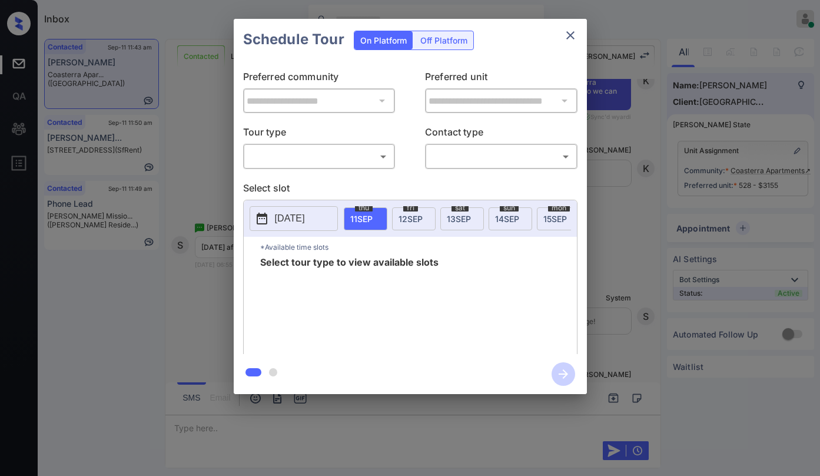
click at [325, 151] on body "Inbox Paolo Gabriel Online Set yourself offline Set yourself on break Profile S…" at bounding box center [410, 238] width 820 height 476
click at [309, 177] on li "In Person" at bounding box center [318, 182] width 145 height 21
type input "********"
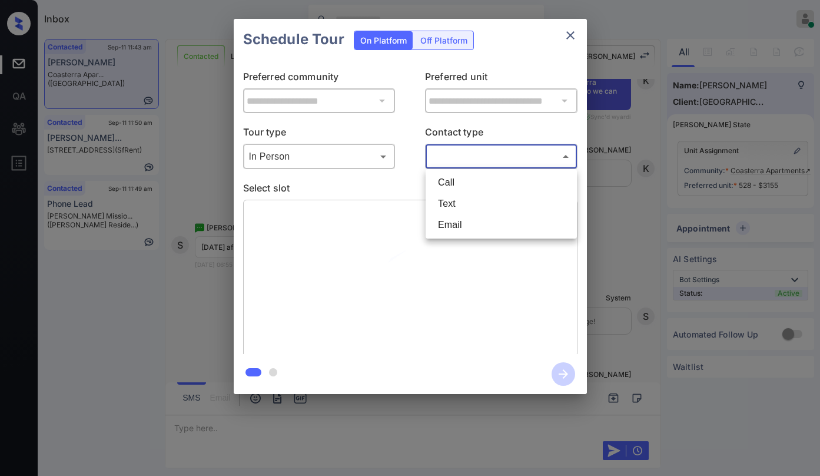
click at [469, 162] on body "Inbox Paolo Gabriel Online Set yourself offline Set yourself on break Profile S…" at bounding box center [410, 238] width 820 height 476
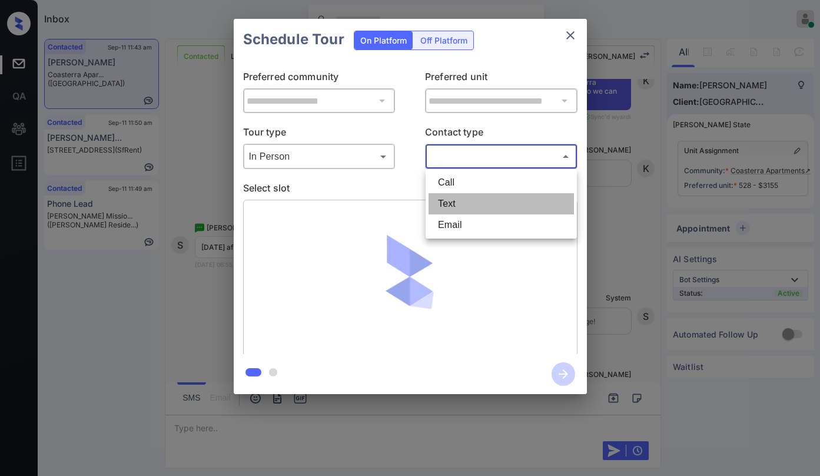
click at [464, 201] on li "Text" at bounding box center [501, 203] width 145 height 21
type input "****"
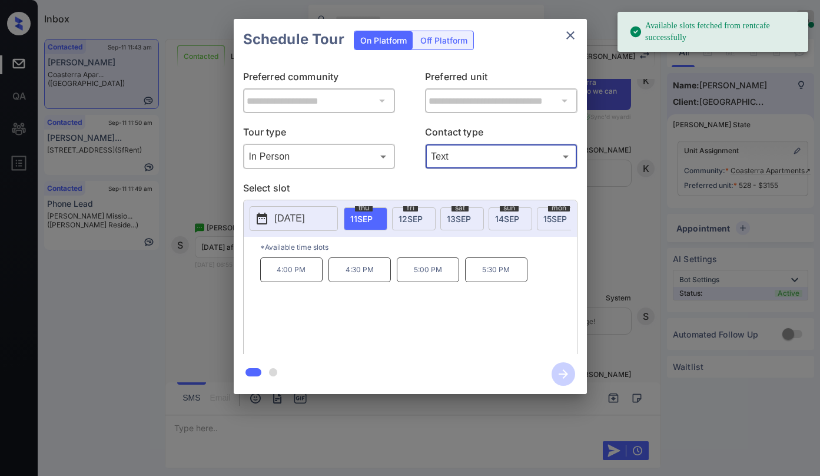
click at [425, 273] on p "5:00 PM" at bounding box center [428, 269] width 62 height 25
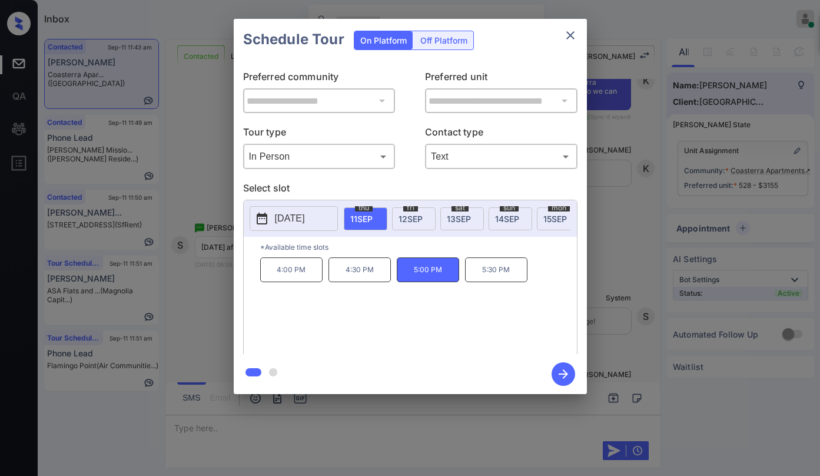
click at [564, 368] on icon "button" at bounding box center [564, 374] width 24 height 24
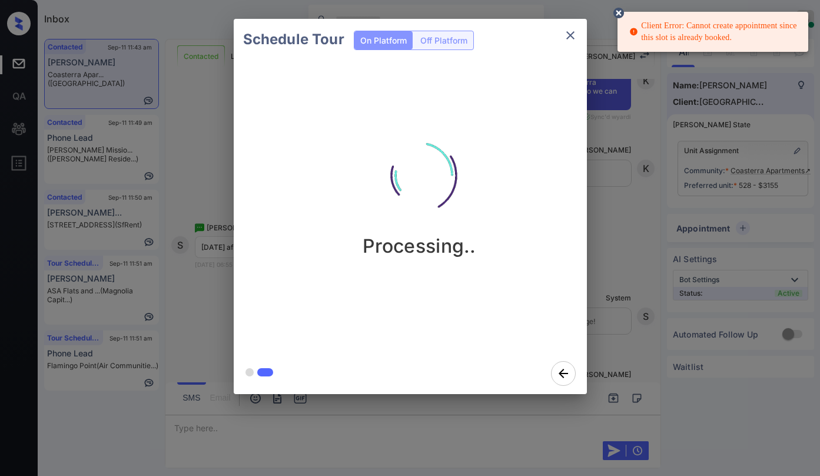
click at [575, 33] on icon "close" at bounding box center [571, 35] width 14 height 14
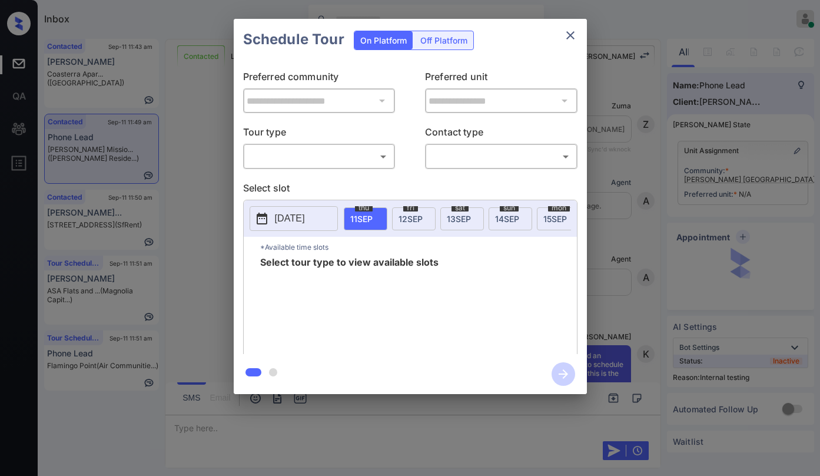
scroll to position [1214, 0]
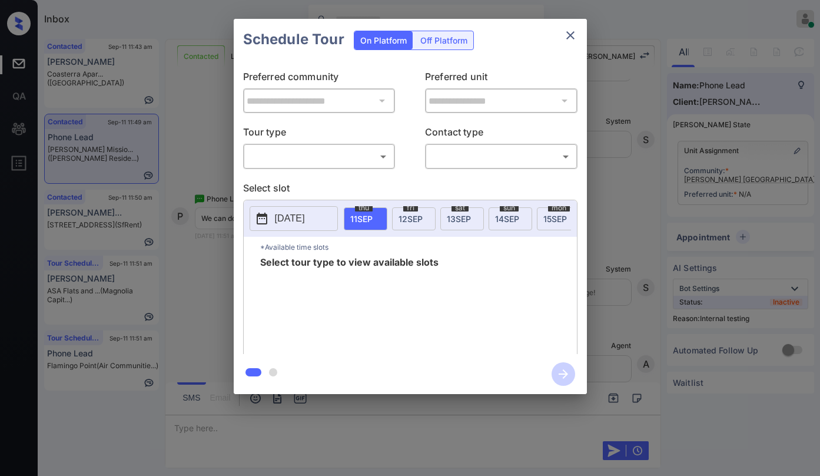
click at [325, 168] on div "​ ​" at bounding box center [319, 156] width 153 height 25
click at [327, 166] on body "Inbox [PERSON_NAME] Online Set yourself offline Set yourself on break Profile S…" at bounding box center [410, 238] width 820 height 476
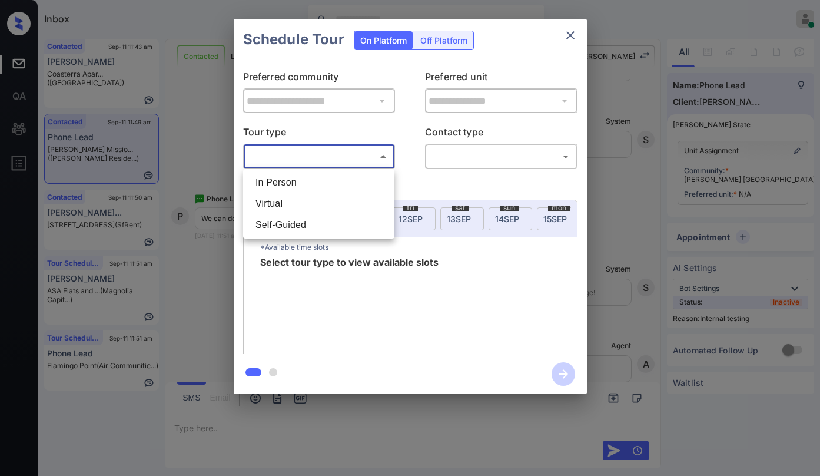
drag, startPoint x: 328, startPoint y: 187, endPoint x: 350, endPoint y: 183, distance: 22.7
click at [329, 186] on li "In Person" at bounding box center [318, 182] width 145 height 21
type input "********"
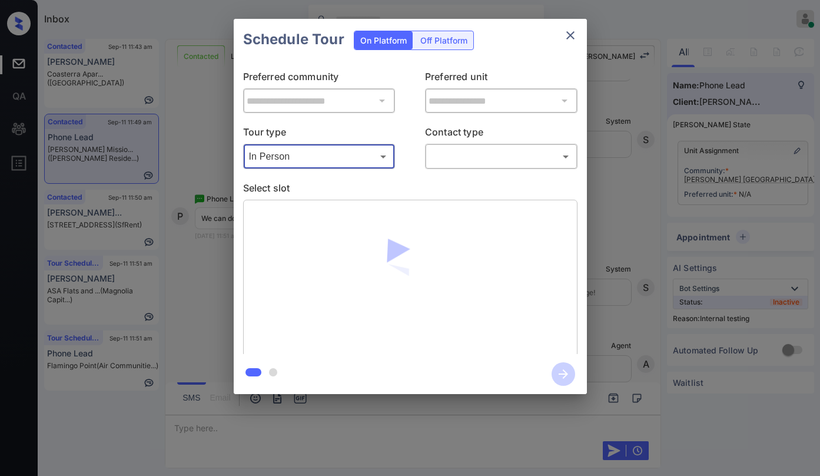
click at [459, 164] on body "Inbox [PERSON_NAME] Online Set yourself offline Set yourself on break Profile S…" at bounding box center [410, 238] width 820 height 476
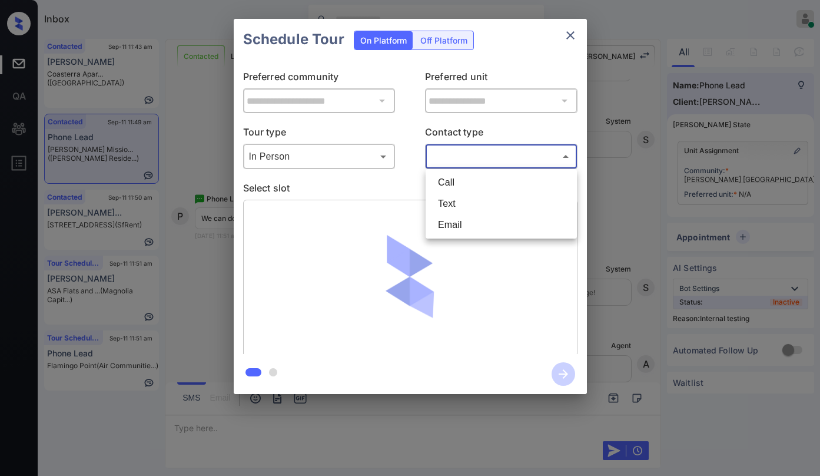
click at [465, 204] on li "Text" at bounding box center [501, 203] width 145 height 21
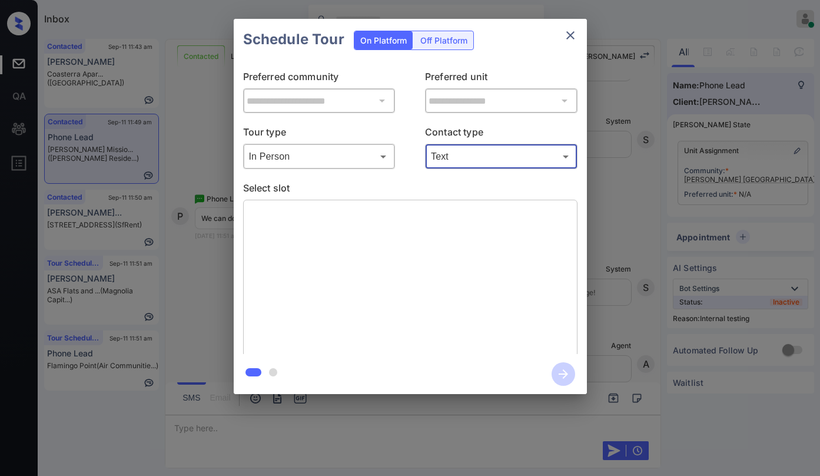
type input "****"
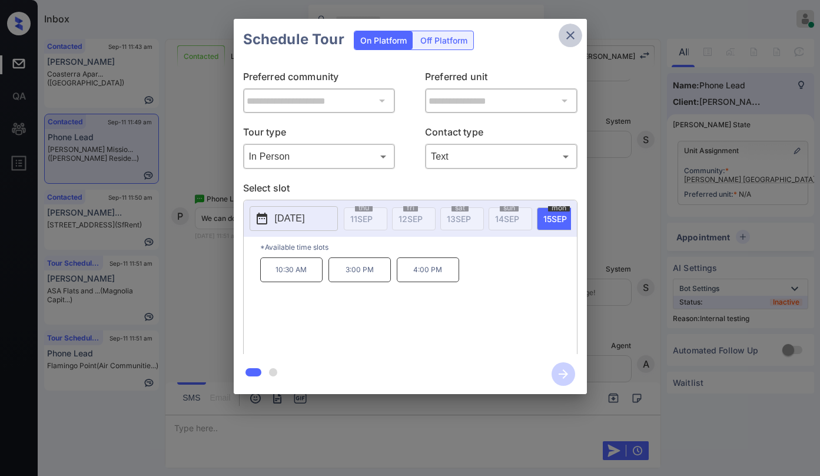
click at [571, 39] on icon "close" at bounding box center [571, 35] width 14 height 14
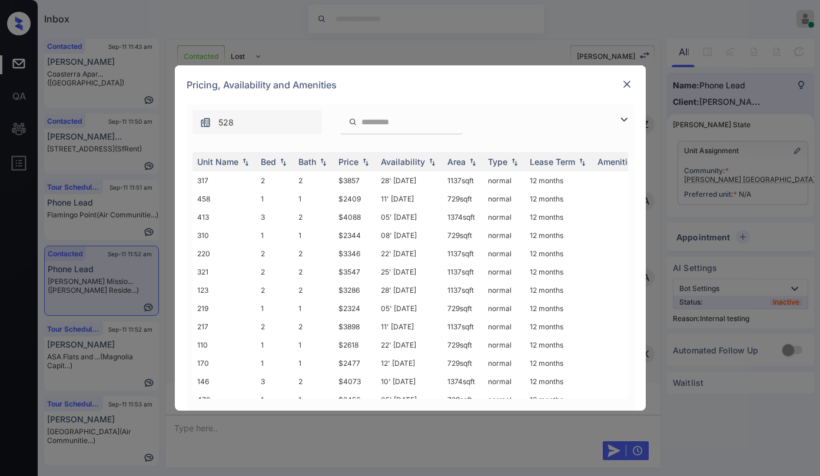
scroll to position [1391, 0]
click at [622, 117] on img at bounding box center [624, 119] width 14 height 14
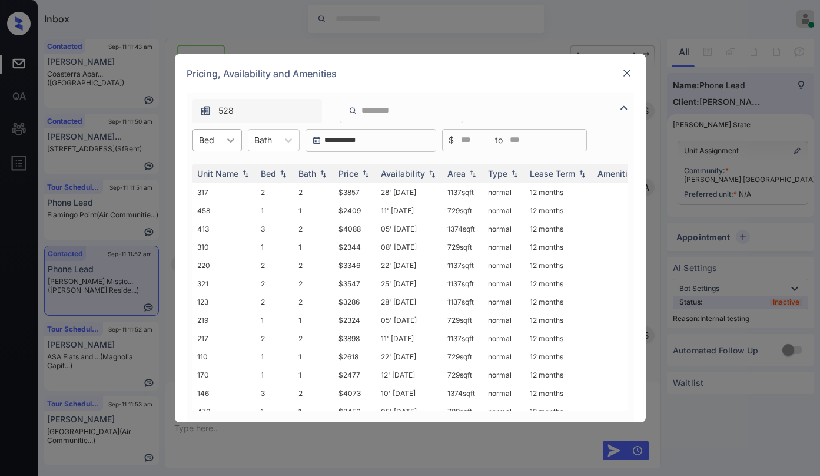
click at [228, 143] on icon at bounding box center [231, 140] width 12 height 12
click at [214, 187] on div "2" at bounding box center [217, 190] width 49 height 21
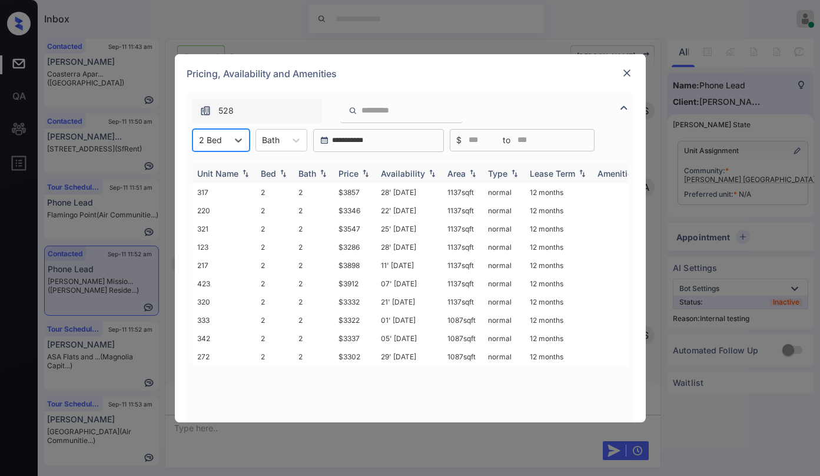
click at [360, 175] on img at bounding box center [366, 173] width 12 height 8
click at [360, 175] on img at bounding box center [366, 173] width 12 height 9
click at [361, 175] on img at bounding box center [366, 173] width 12 height 9
click at [361, 175] on img at bounding box center [366, 173] width 12 height 8
click at [361, 174] on img at bounding box center [366, 173] width 12 height 8
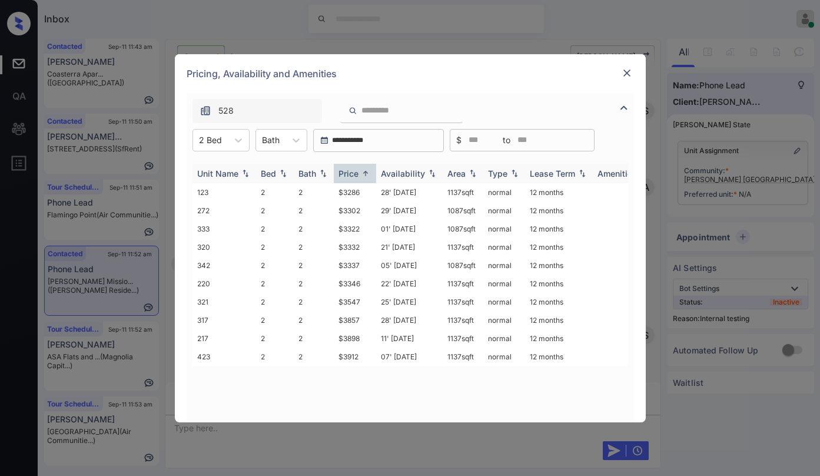
click at [361, 174] on img at bounding box center [366, 173] width 12 height 9
click at [361, 174] on img at bounding box center [366, 173] width 12 height 8
click at [361, 174] on img at bounding box center [366, 173] width 12 height 9
click at [361, 174] on img at bounding box center [366, 173] width 12 height 8
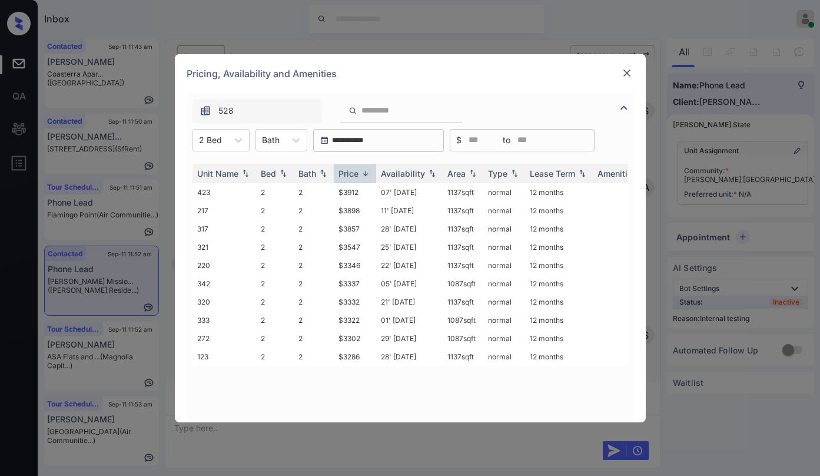
click at [625, 72] on img at bounding box center [627, 73] width 12 height 12
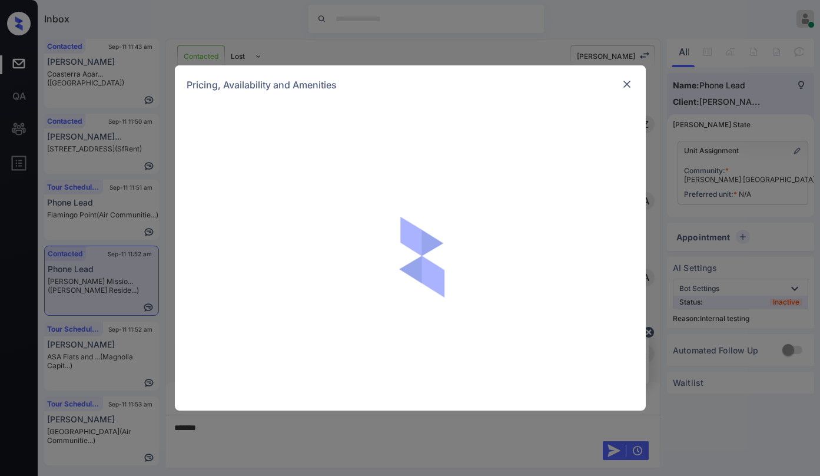
scroll to position [1391, 0]
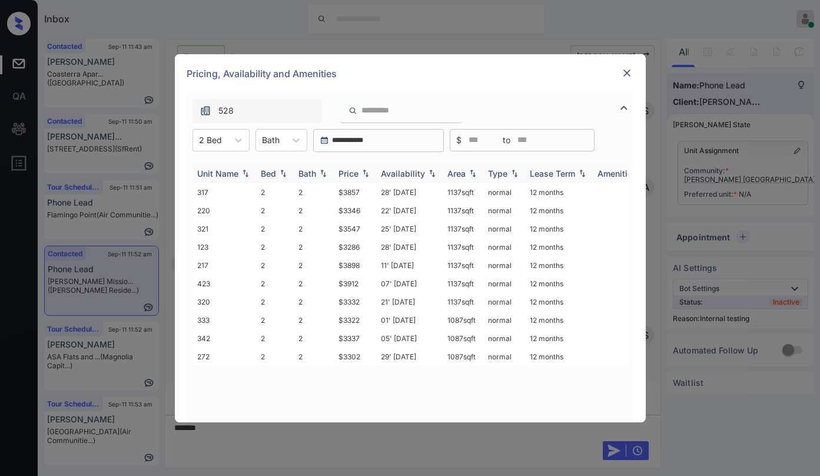
click at [345, 174] on div "Price" at bounding box center [349, 173] width 20 height 10
click at [347, 172] on div "Price" at bounding box center [349, 173] width 20 height 10
click at [355, 174] on div "Price" at bounding box center [349, 173] width 20 height 10
click at [355, 173] on div "Price" at bounding box center [349, 173] width 20 height 10
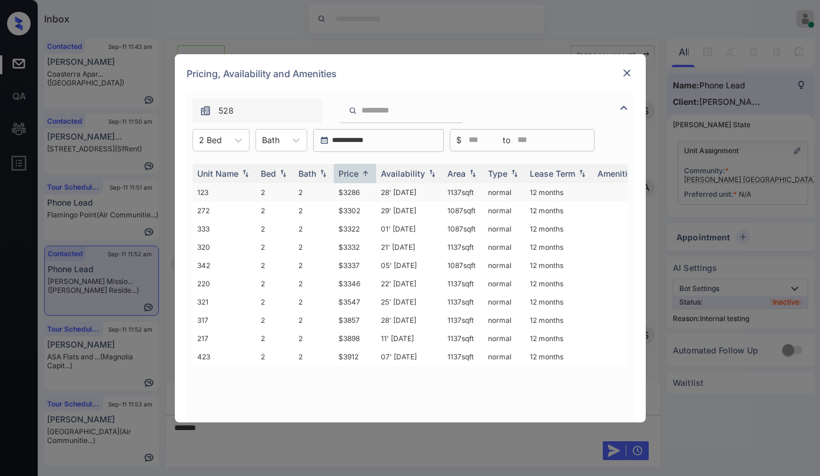
click at [358, 193] on td "$3286" at bounding box center [355, 192] width 42 height 18
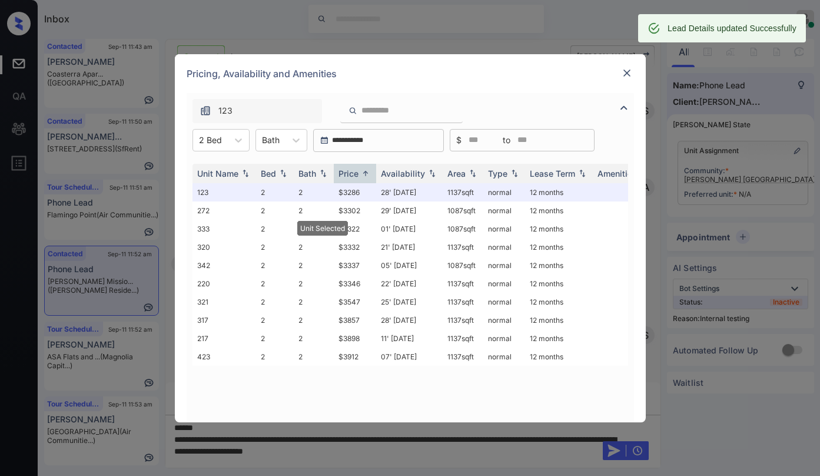
click at [636, 74] on div "Pricing, Availability and Amenities" at bounding box center [410, 73] width 471 height 39
click at [628, 68] on img at bounding box center [627, 73] width 12 height 12
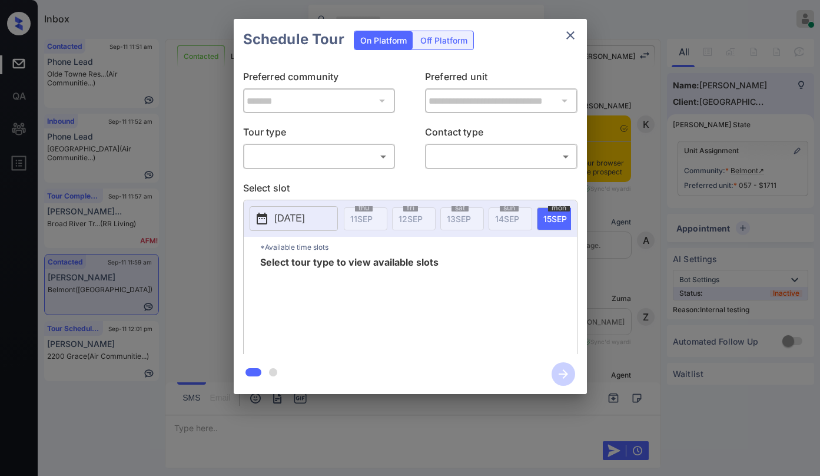
scroll to position [3160, 0]
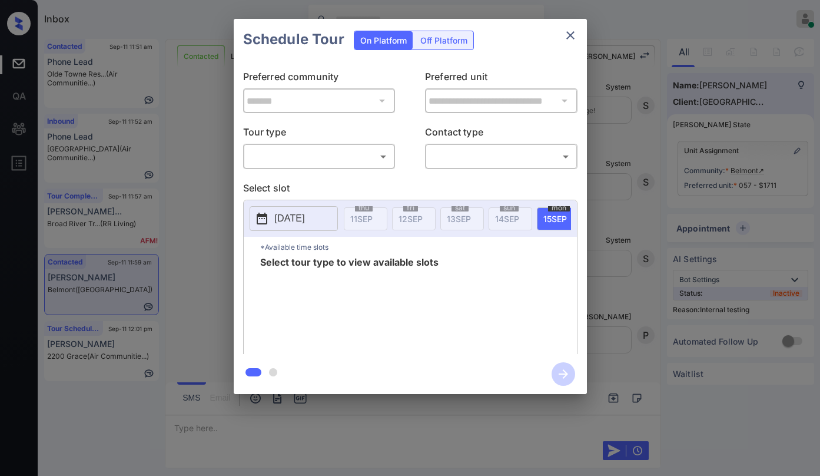
click at [304, 153] on body "Inbox Paolo Gabriel Online Set yourself offline Set yourself on break Profile S…" at bounding box center [410, 238] width 820 height 476
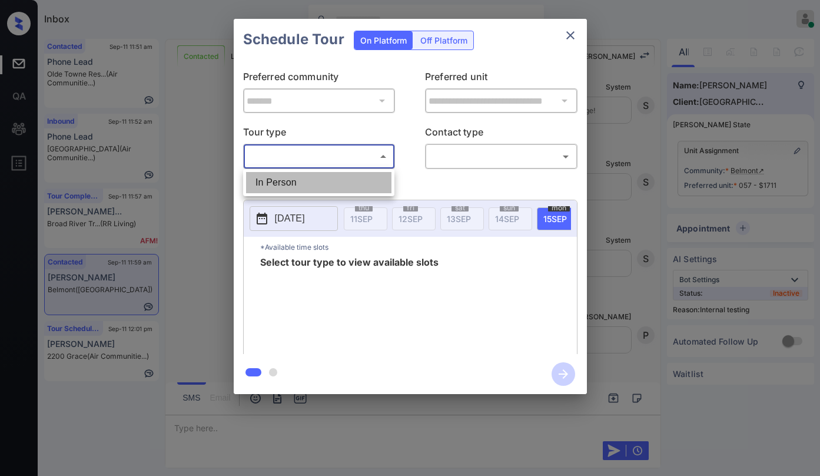
click at [293, 174] on li "In Person" at bounding box center [318, 182] width 145 height 21
type input "********"
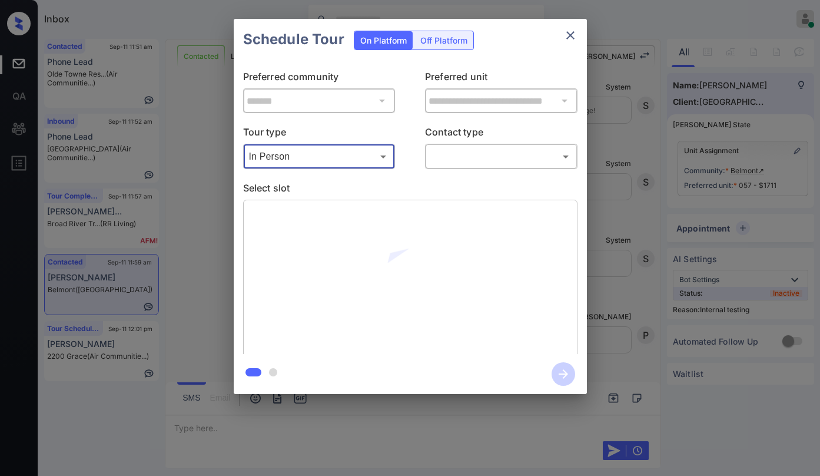
click at [457, 162] on body "Inbox Paolo Gabriel Online Set yourself offline Set yourself on break Profile S…" at bounding box center [410, 238] width 820 height 476
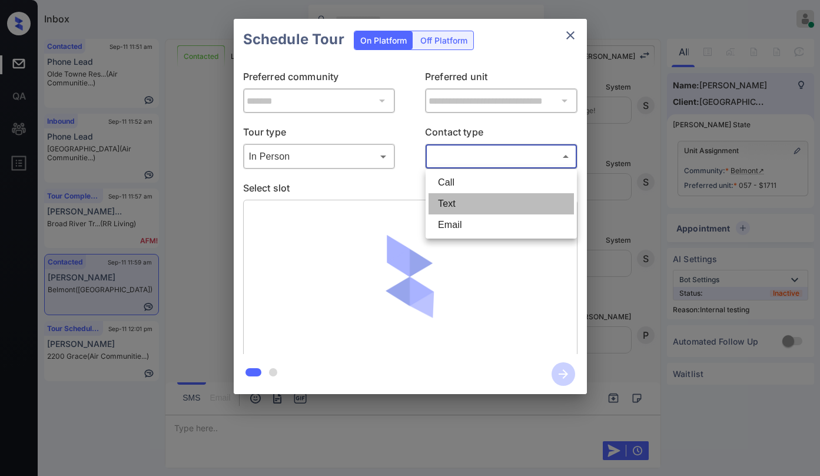
click at [450, 201] on li "Text" at bounding box center [501, 203] width 145 height 21
type input "****"
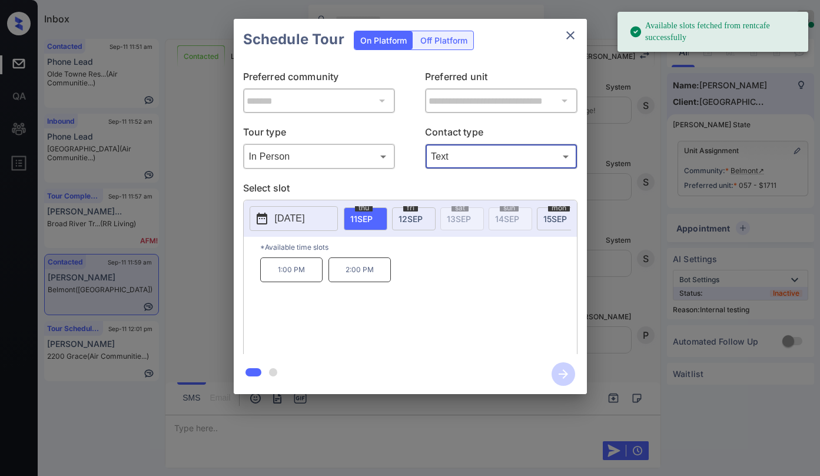
click at [410, 217] on span "[DATE]" at bounding box center [411, 219] width 24 height 10
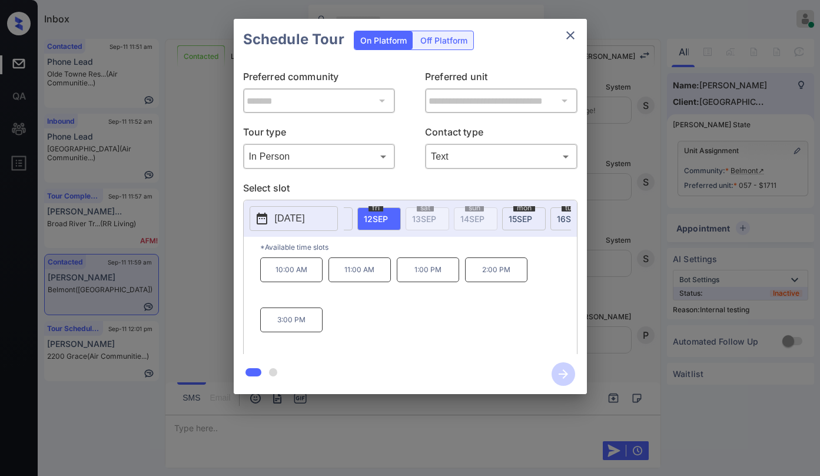
scroll to position [0, 0]
click at [420, 208] on div "fri 12 SEP" at bounding box center [414, 218] width 44 height 23
click at [566, 34] on icon "close" at bounding box center [571, 35] width 14 height 14
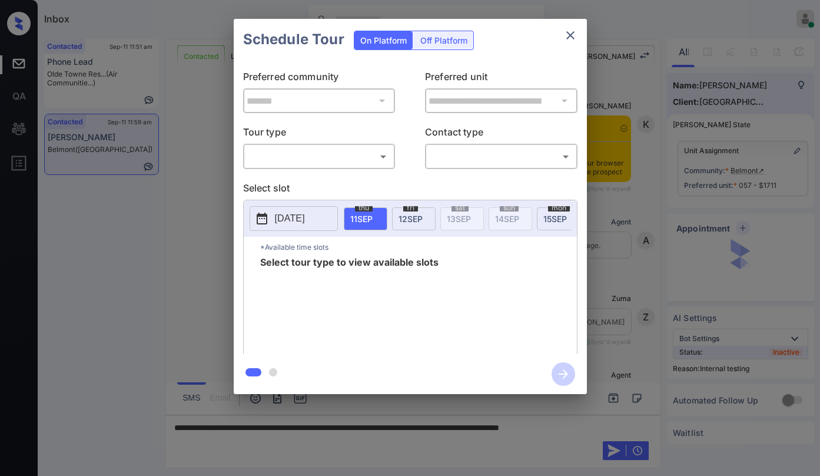
scroll to position [2807, 0]
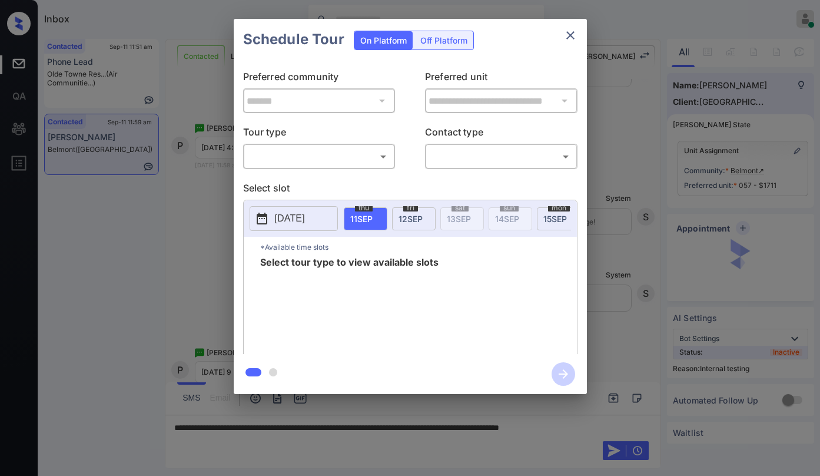
click at [347, 154] on body "Inbox [PERSON_NAME] Online Set yourself offline Set yourself on break Profile S…" at bounding box center [410, 238] width 820 height 476
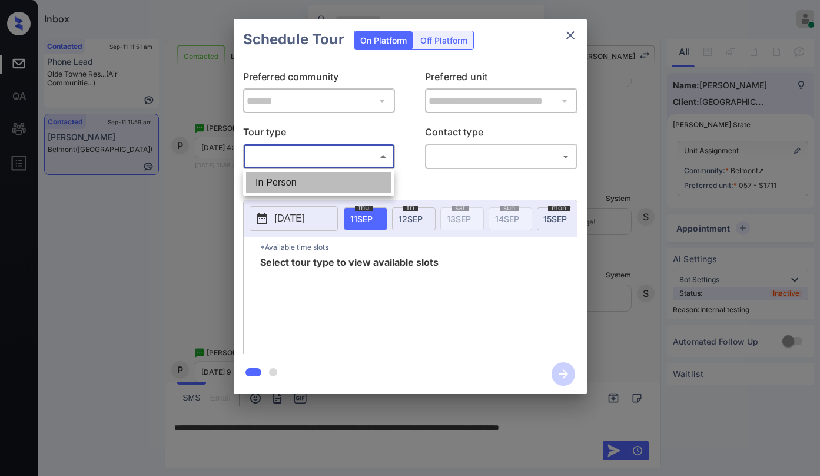
drag, startPoint x: 314, startPoint y: 191, endPoint x: 392, endPoint y: 174, distance: 79.7
click at [317, 190] on li "In Person" at bounding box center [318, 182] width 145 height 21
type input "********"
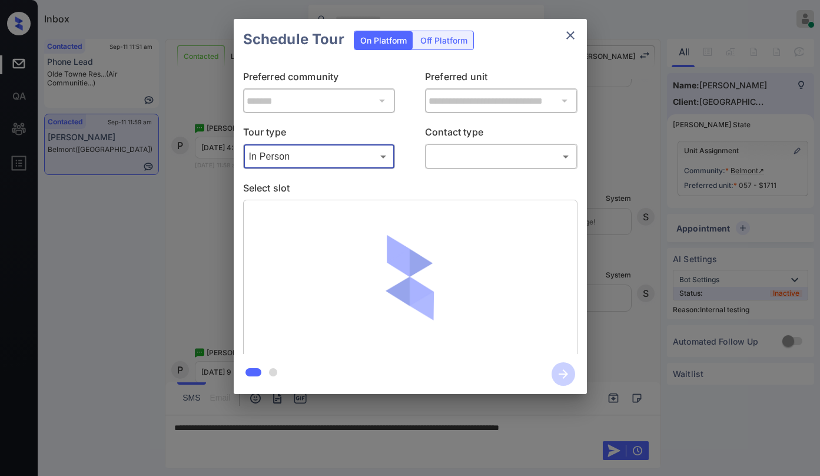
click at [426, 163] on div "Tour type In Person ******** ​ Contact type ​ ​" at bounding box center [410, 147] width 335 height 44
click at [436, 160] on body "Inbox [PERSON_NAME] Online Set yourself offline Set yourself on break Profile S…" at bounding box center [410, 238] width 820 height 476
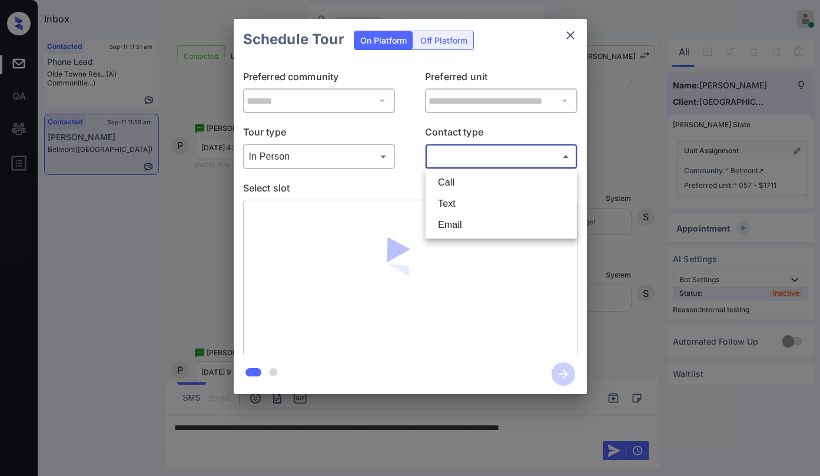
click at [457, 195] on li "Text" at bounding box center [501, 203] width 145 height 21
type input "****"
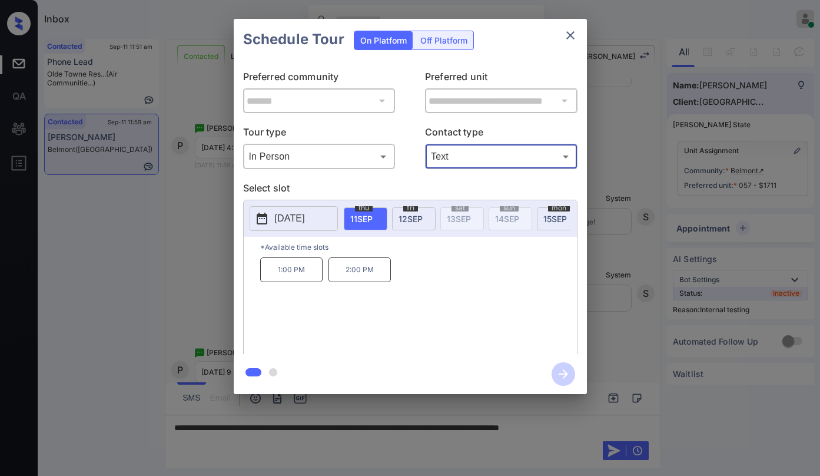
click at [410, 219] on span "12 SEP" at bounding box center [411, 219] width 24 height 10
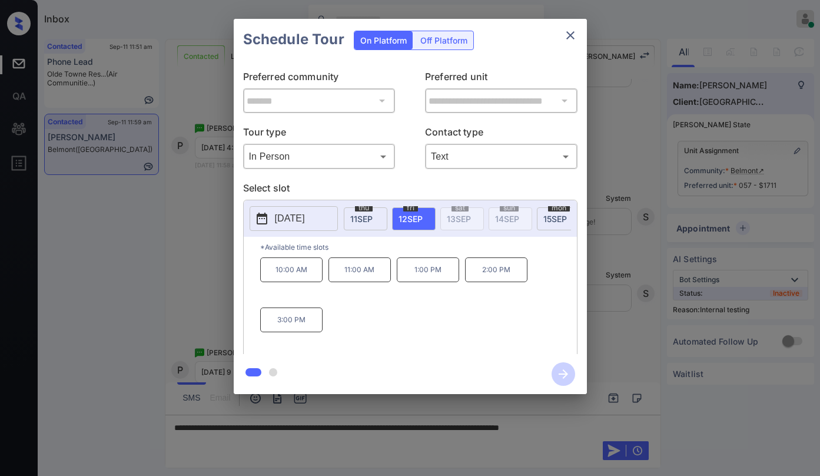
click at [575, 34] on icon "close" at bounding box center [571, 35] width 14 height 14
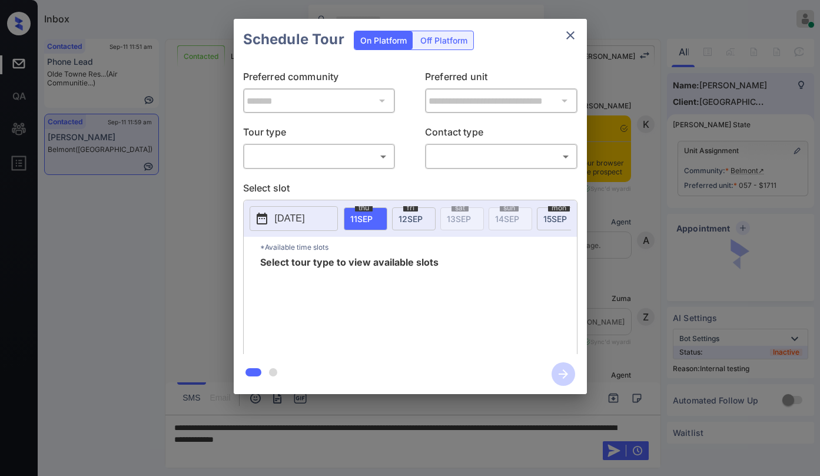
click at [306, 161] on body "Inbox [PERSON_NAME] Online Set yourself offline Set yourself on break Profile S…" at bounding box center [410, 238] width 820 height 476
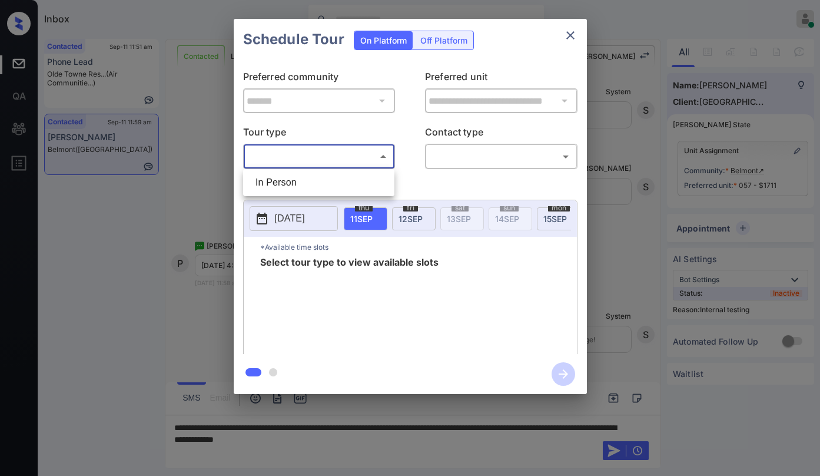
click at [302, 178] on li "In Person" at bounding box center [318, 182] width 145 height 21
type input "********"
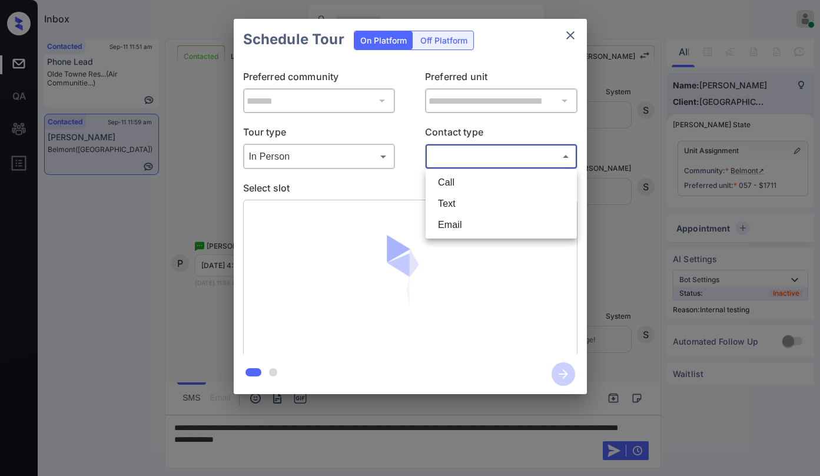
click at [441, 158] on body "Inbox [PERSON_NAME] Online Set yourself offline Set yourself on break Profile S…" at bounding box center [410, 238] width 820 height 476
click at [452, 198] on li "Text" at bounding box center [501, 203] width 145 height 21
type input "****"
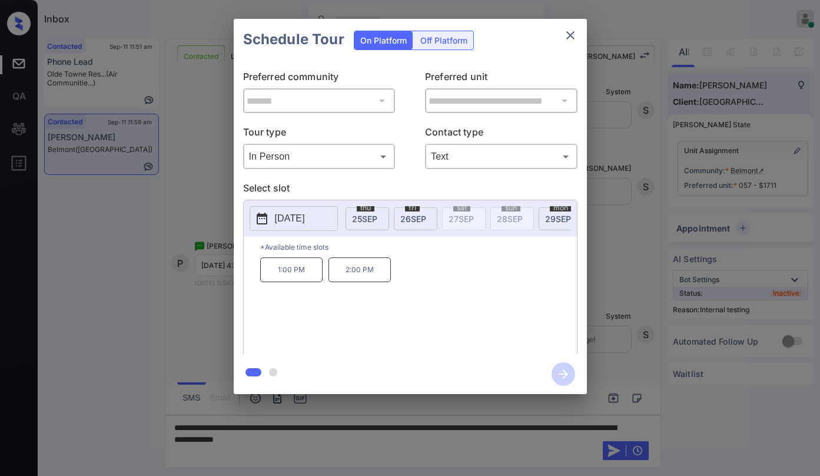
scroll to position [0, 691]
click at [404, 219] on span "26 SEP" at bounding box center [396, 219] width 26 height 10
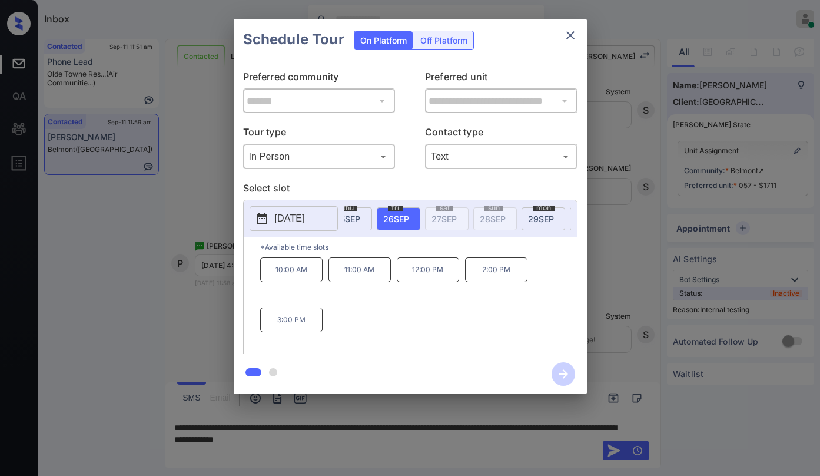
scroll to position [0, 0]
click at [568, 37] on icon "close" at bounding box center [571, 35] width 8 height 8
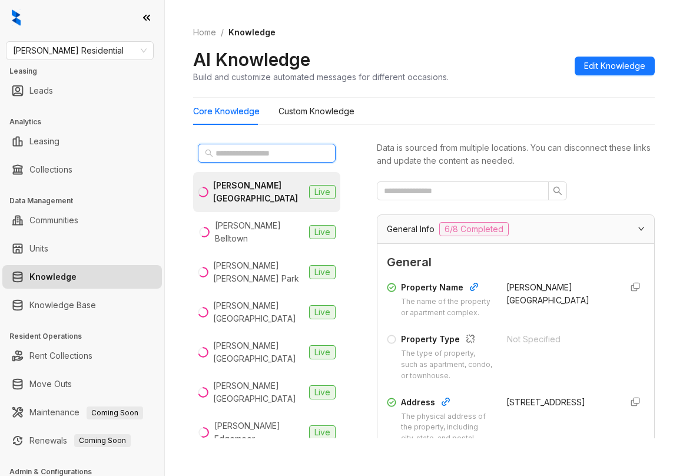
click at [257, 148] on input "text" at bounding box center [268, 153] width 104 height 13
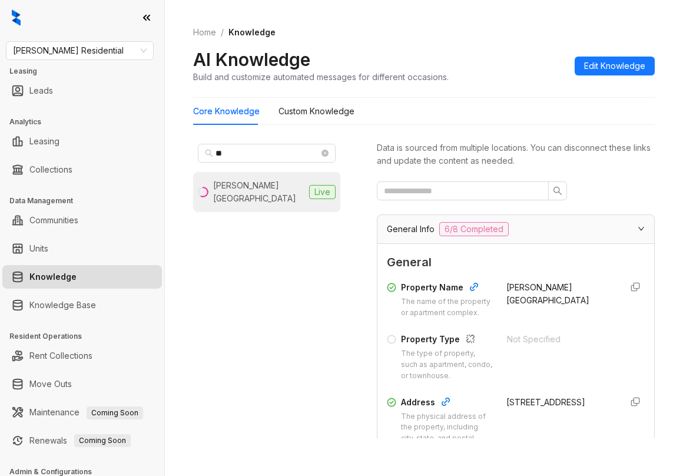
click at [255, 190] on div "[PERSON_NAME][GEOGRAPHIC_DATA]" at bounding box center [258, 192] width 91 height 26
click at [270, 154] on input "**" at bounding box center [268, 153] width 104 height 13
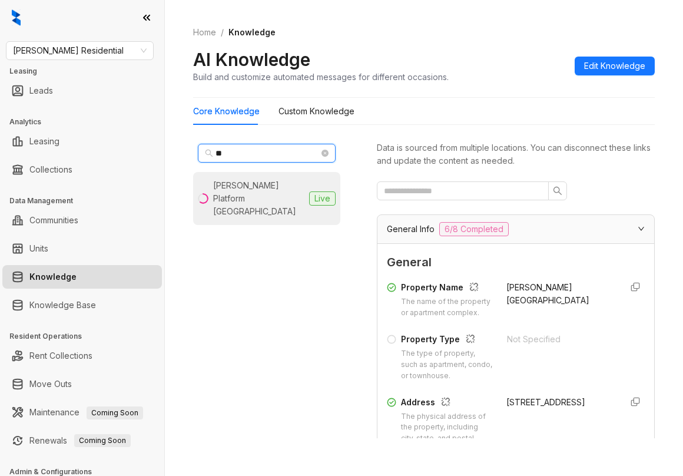
type input "**"
click at [266, 184] on div "[PERSON_NAME] Platform [GEOGRAPHIC_DATA]" at bounding box center [258, 198] width 91 height 39
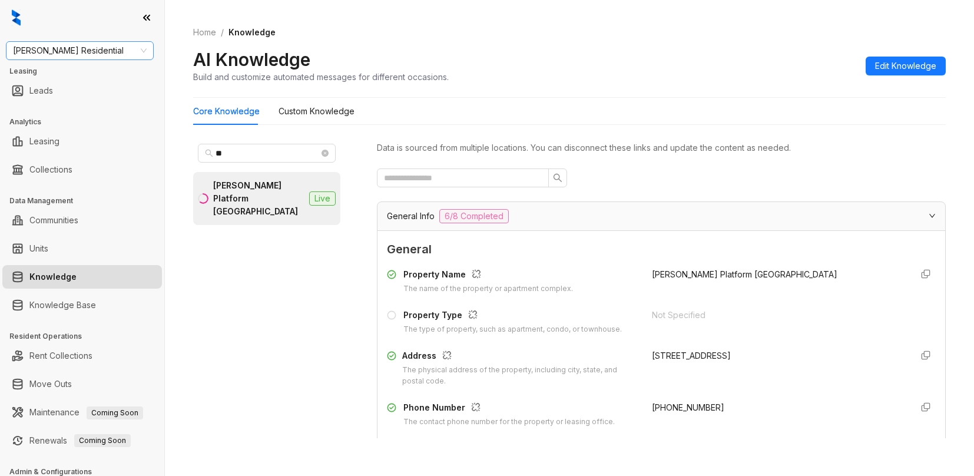
click at [94, 44] on span "[PERSON_NAME] Residential" at bounding box center [80, 51] width 134 height 18
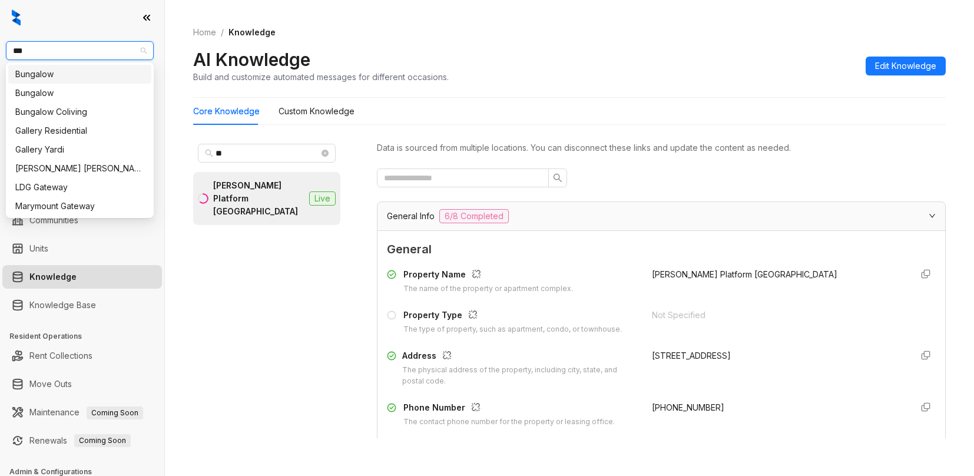
type input "****"
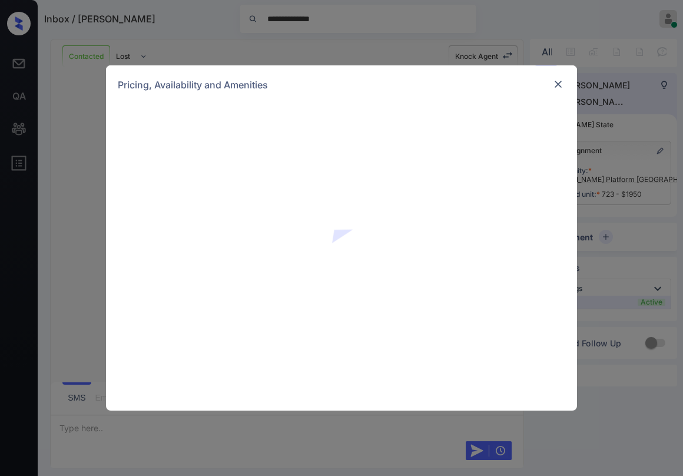
scroll to position [1693, 0]
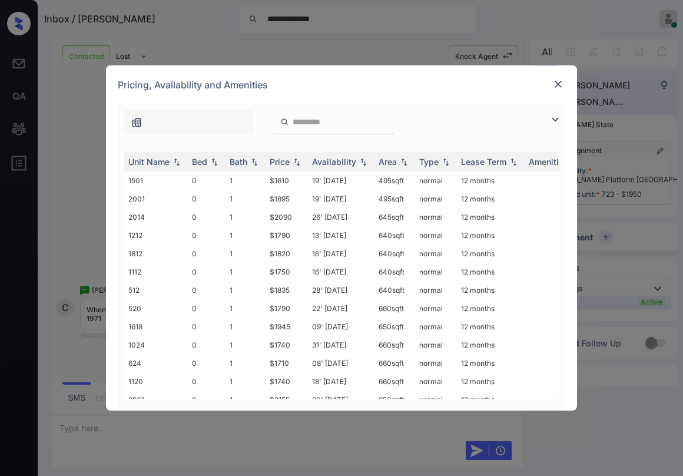
click at [550, 123] on img at bounding box center [555, 119] width 14 height 14
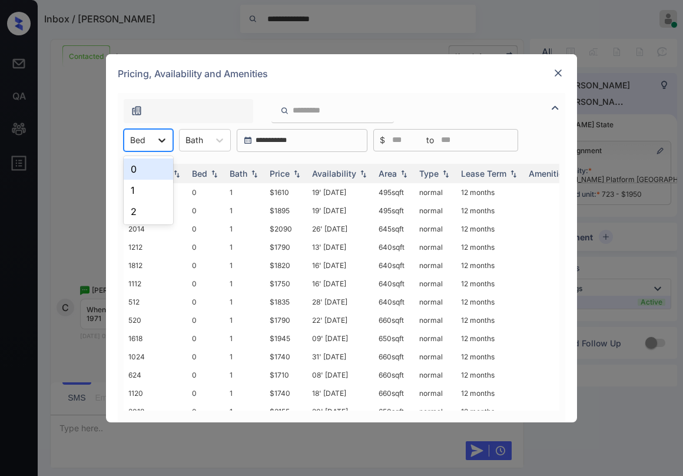
click at [166, 142] on icon at bounding box center [162, 140] width 12 height 12
click at [159, 182] on div "1" at bounding box center [148, 190] width 49 height 21
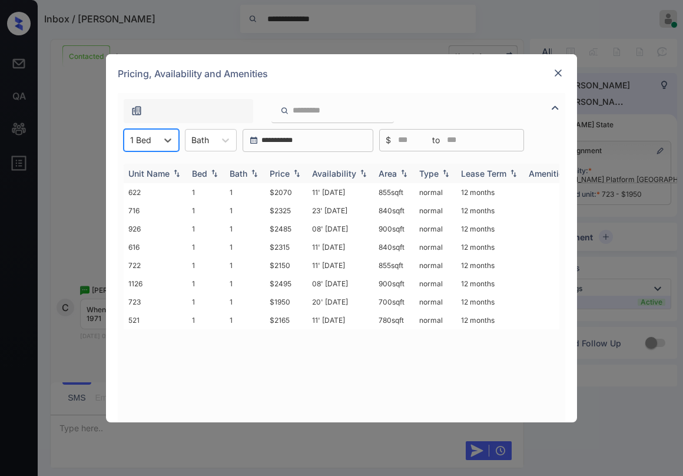
click at [296, 170] on img at bounding box center [297, 173] width 12 height 8
click at [296, 170] on img at bounding box center [297, 173] width 12 height 9
click at [295, 170] on img at bounding box center [297, 173] width 12 height 8
click at [295, 170] on img at bounding box center [297, 173] width 12 height 9
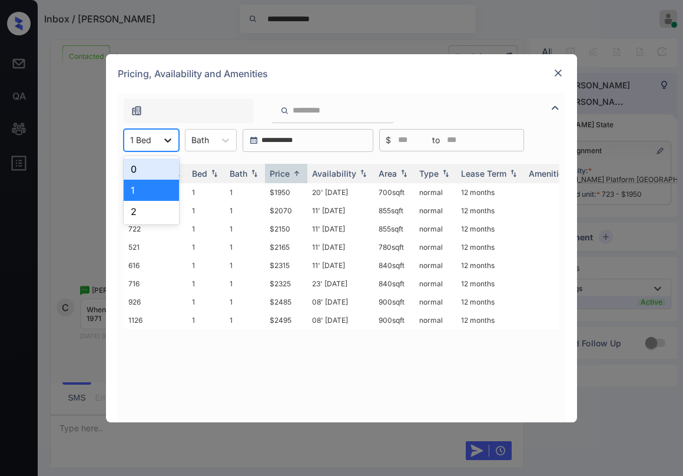
click at [163, 146] on div at bounding box center [167, 140] width 21 height 21
click at [145, 202] on div "2" at bounding box center [151, 211] width 55 height 21
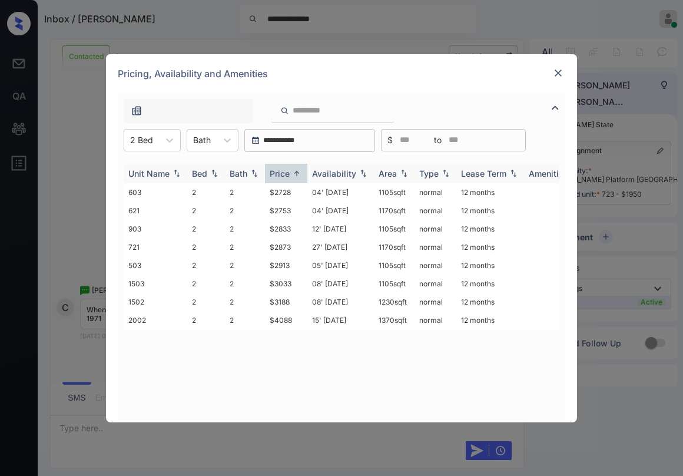
click at [292, 174] on img at bounding box center [297, 173] width 12 height 9
click at [161, 148] on div at bounding box center [169, 140] width 21 height 21
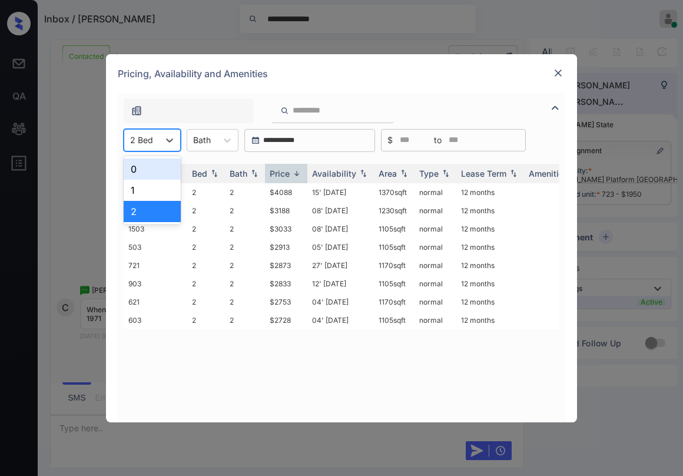
click at [155, 165] on div "0" at bounding box center [152, 168] width 57 height 21
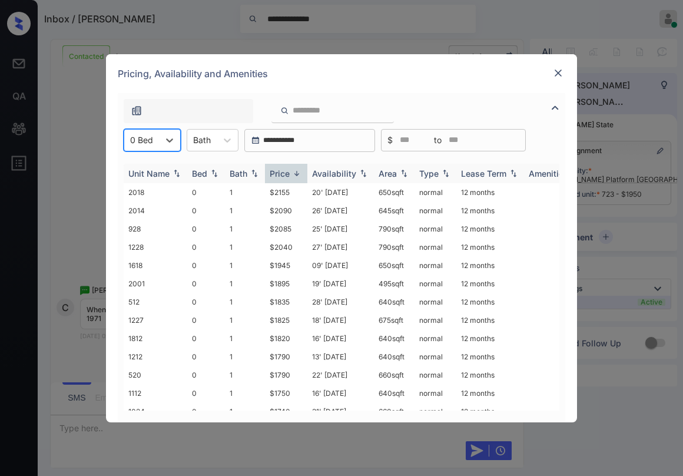
click at [300, 170] on img at bounding box center [297, 173] width 12 height 9
click at [299, 170] on img at bounding box center [297, 173] width 12 height 9
click at [297, 171] on img at bounding box center [297, 173] width 12 height 8
click at [297, 171] on img at bounding box center [297, 173] width 12 height 9
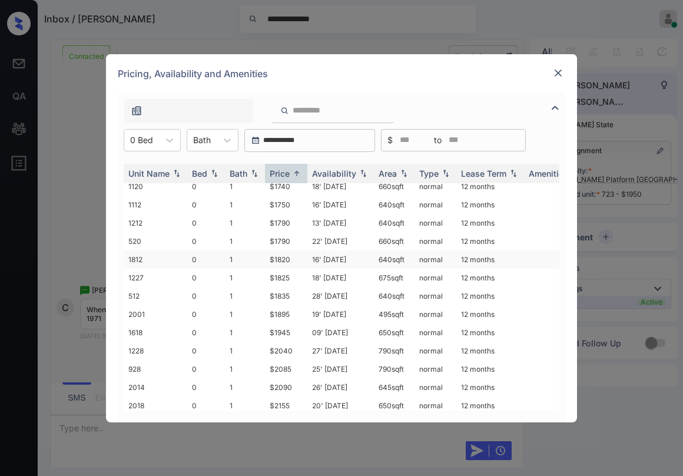
scroll to position [74, 0]
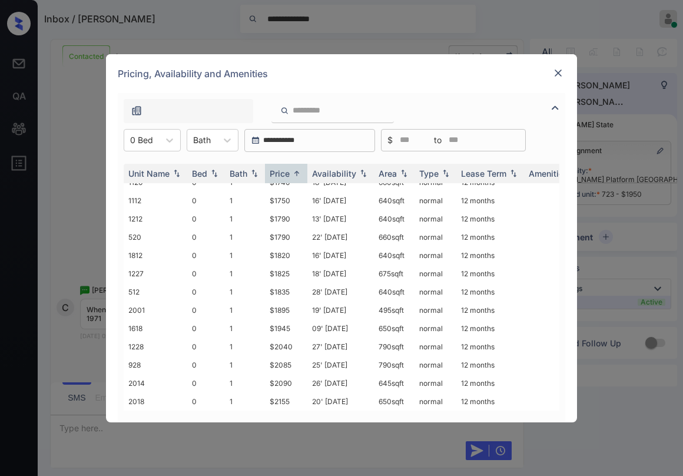
click at [561, 73] on img at bounding box center [558, 73] width 12 height 12
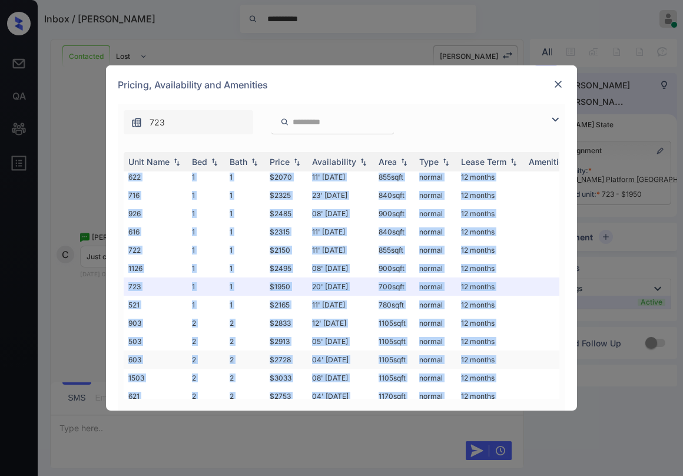
scroll to position [366, 0]
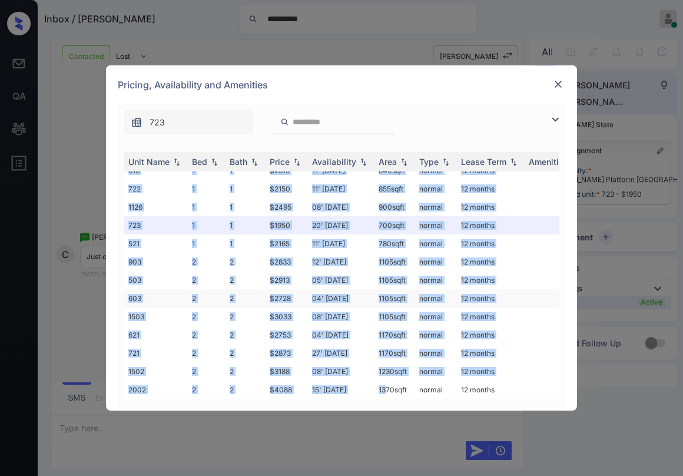
drag, startPoint x: 296, startPoint y: 389, endPoint x: 383, endPoint y: 388, distance: 87.2
click at [383, 388] on tbody "1501 0 1 $1610 19' [DATE] 495 sqft normal 12 months 2001 0 1 $1895 19' [DATE] 4…" at bounding box center [431, 106] width 615 height 584
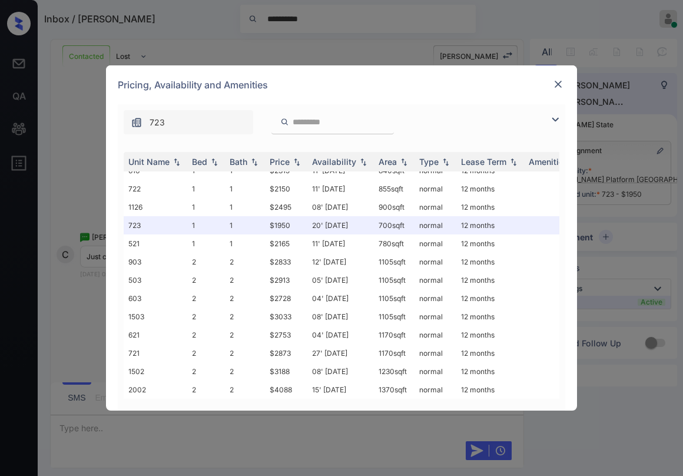
click at [461, 90] on div "Pricing, Availability and Amenities" at bounding box center [341, 84] width 471 height 39
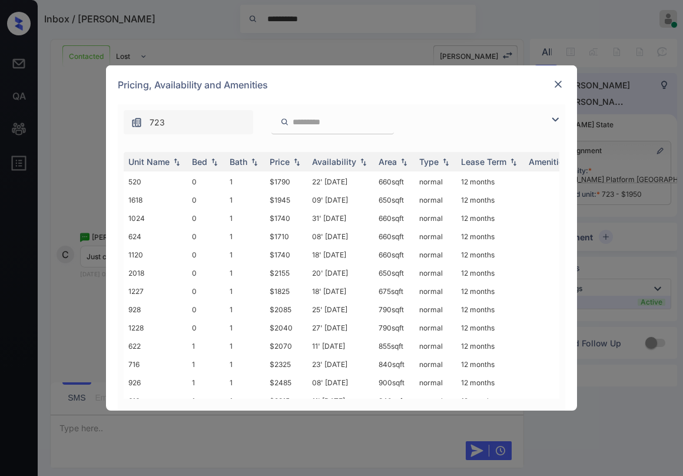
scroll to position [0, 0]
click at [552, 82] on div at bounding box center [558, 84] width 14 height 14
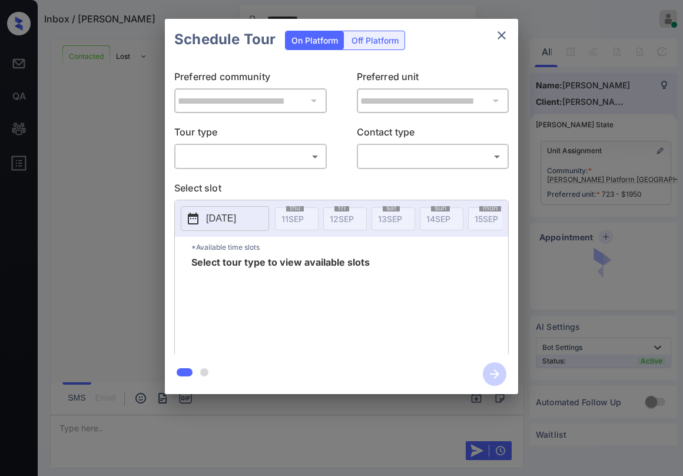
scroll to position [1259, 0]
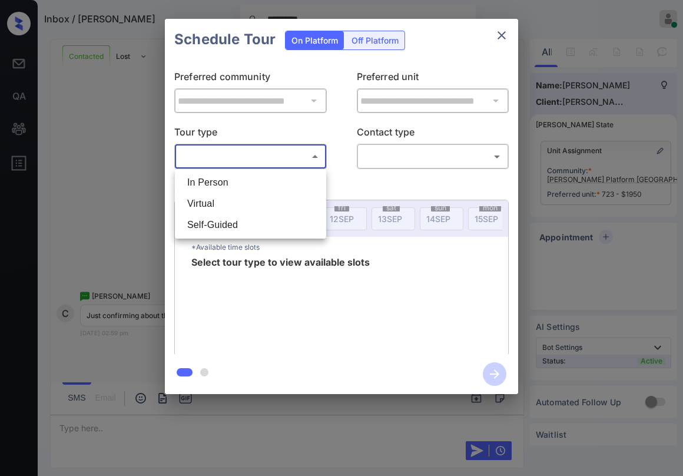
drag, startPoint x: 250, startPoint y: 153, endPoint x: 247, endPoint y: 160, distance: 7.7
click at [250, 155] on body "**********" at bounding box center [341, 238] width 683 height 476
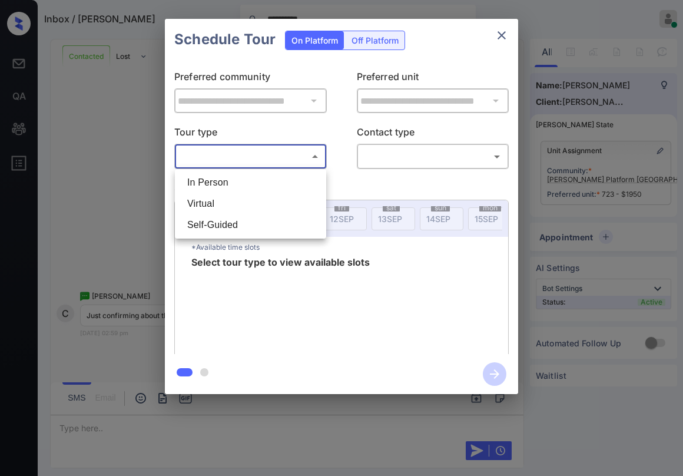
click at [349, 184] on div at bounding box center [341, 238] width 683 height 476
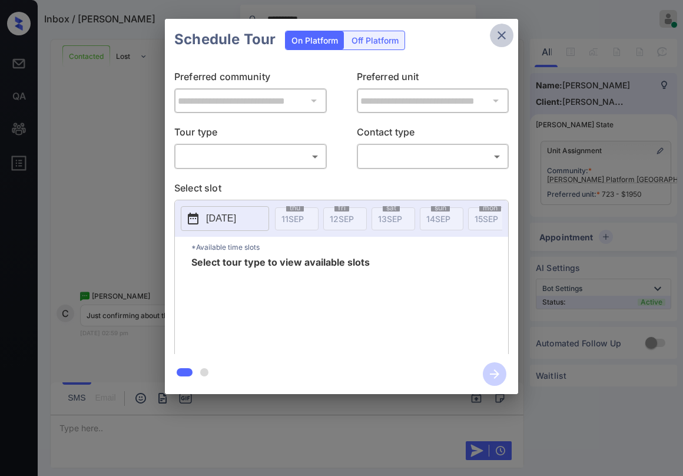
click at [504, 34] on icon "close" at bounding box center [502, 35] width 8 height 8
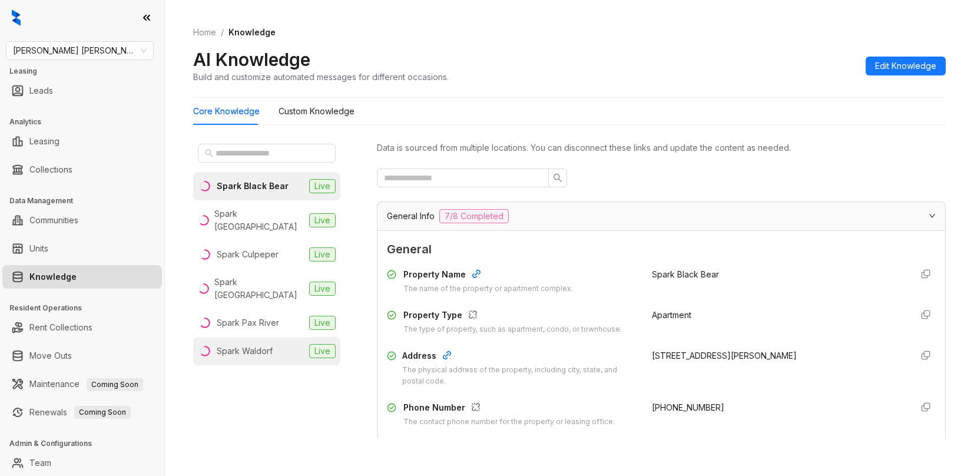
click at [269, 345] on div "Spark Waldorf" at bounding box center [245, 351] width 56 height 13
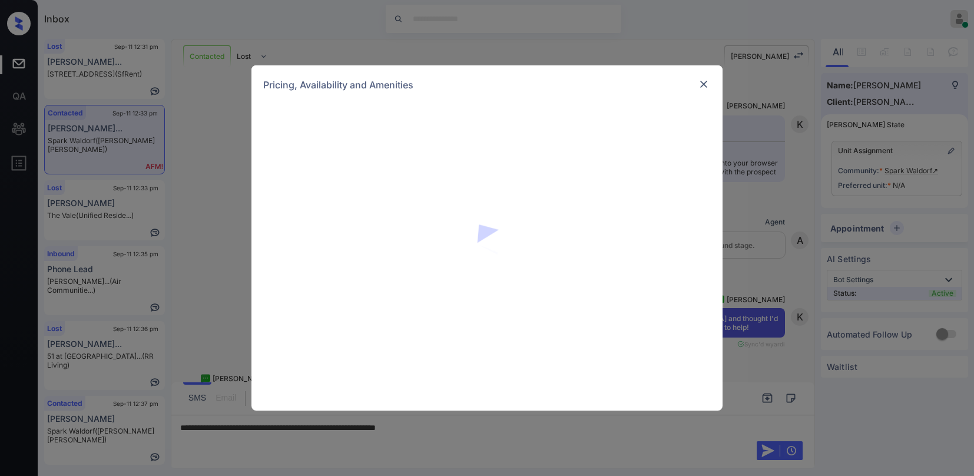
scroll to position [203, 0]
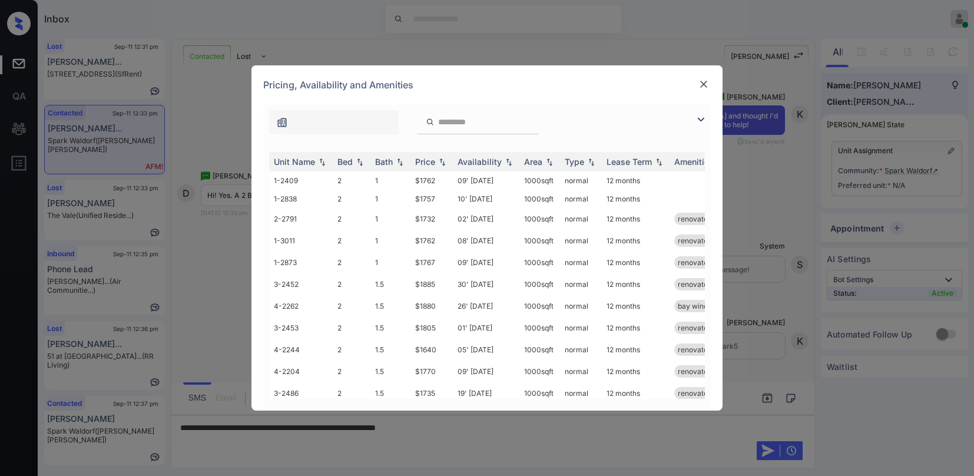
click at [698, 120] on img at bounding box center [701, 119] width 14 height 14
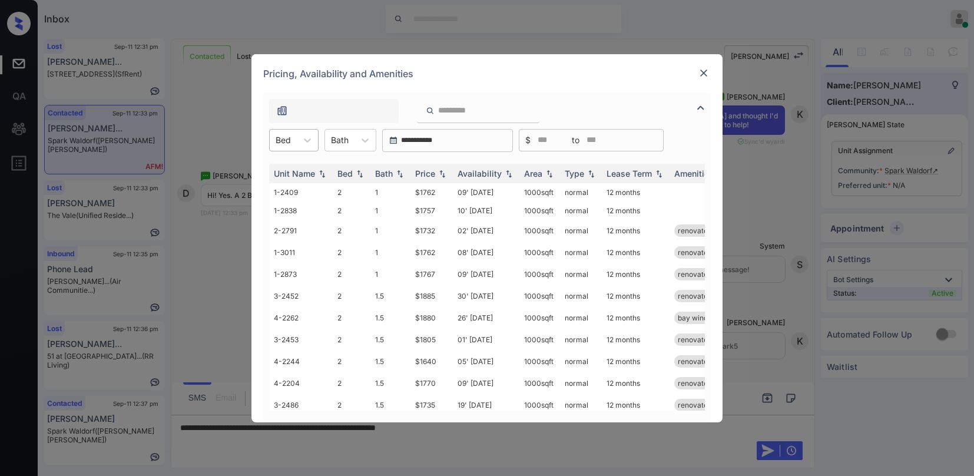
click at [283, 145] on div "Bed" at bounding box center [283, 139] width 27 height 17
click at [289, 173] on div "2" at bounding box center [293, 168] width 49 height 21
click at [438, 171] on img at bounding box center [442, 173] width 12 height 8
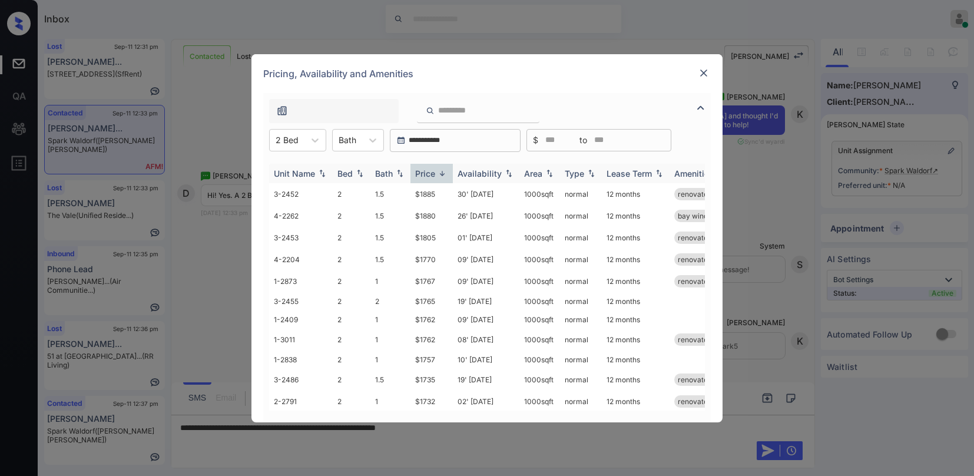
click at [436, 172] on img at bounding box center [442, 173] width 12 height 9
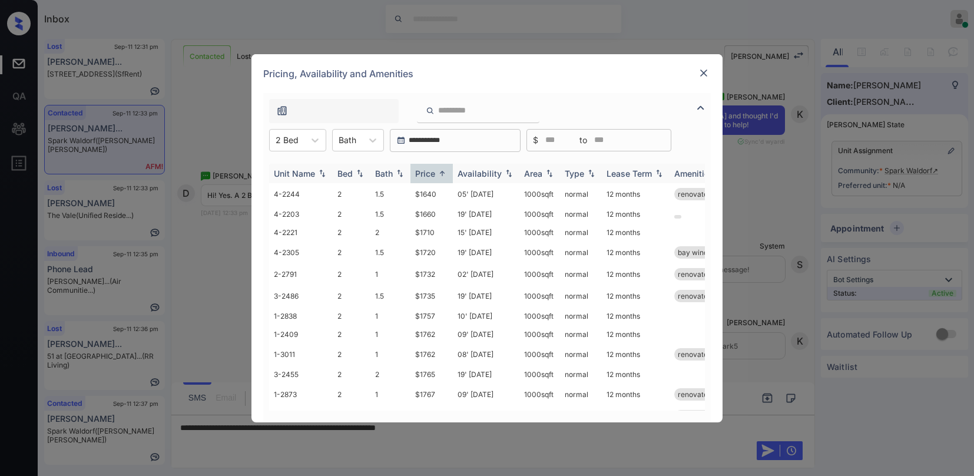
click at [436, 174] on img at bounding box center [442, 173] width 12 height 9
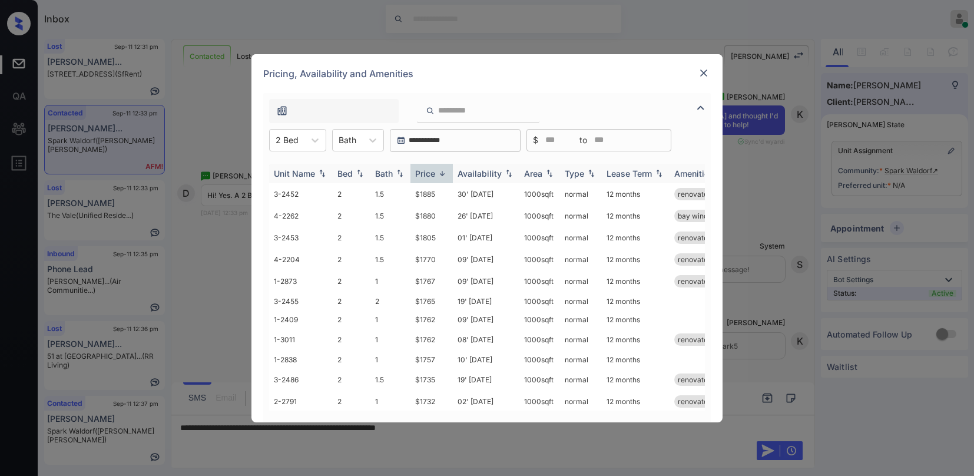
click at [436, 174] on img at bounding box center [442, 173] width 12 height 9
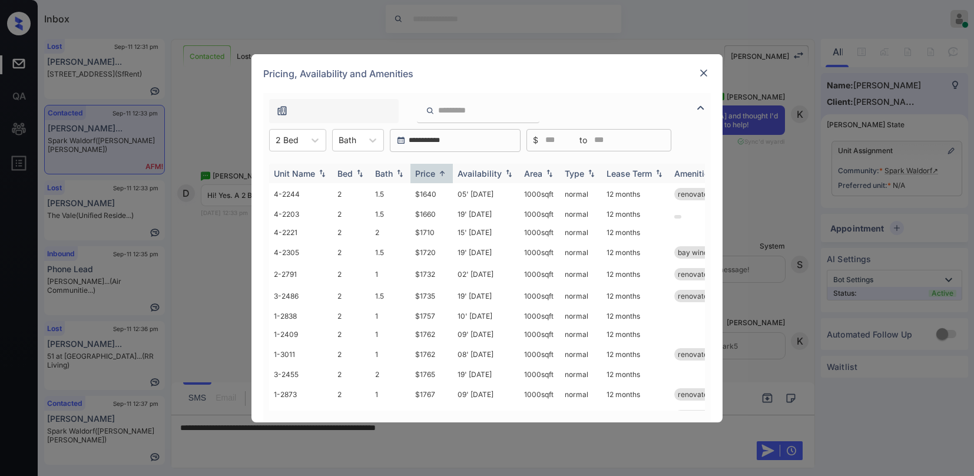
click at [436, 174] on img at bounding box center [442, 173] width 12 height 9
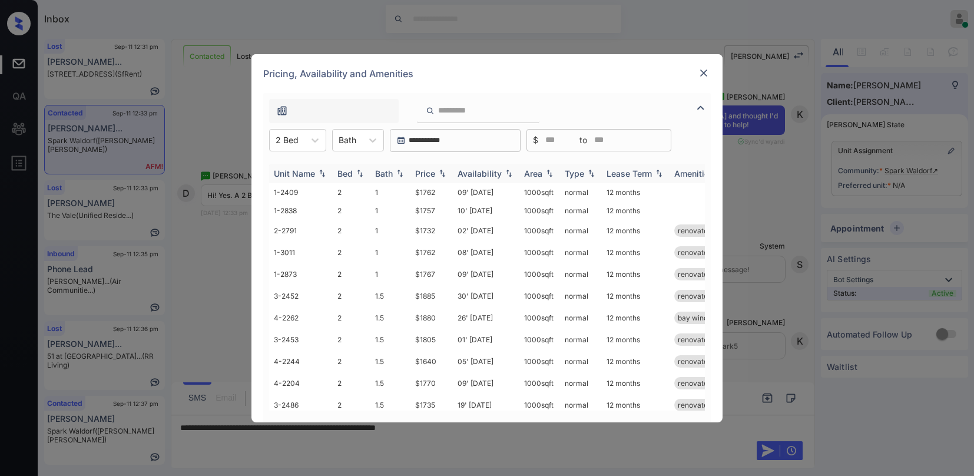
click at [436, 174] on img at bounding box center [442, 173] width 12 height 8
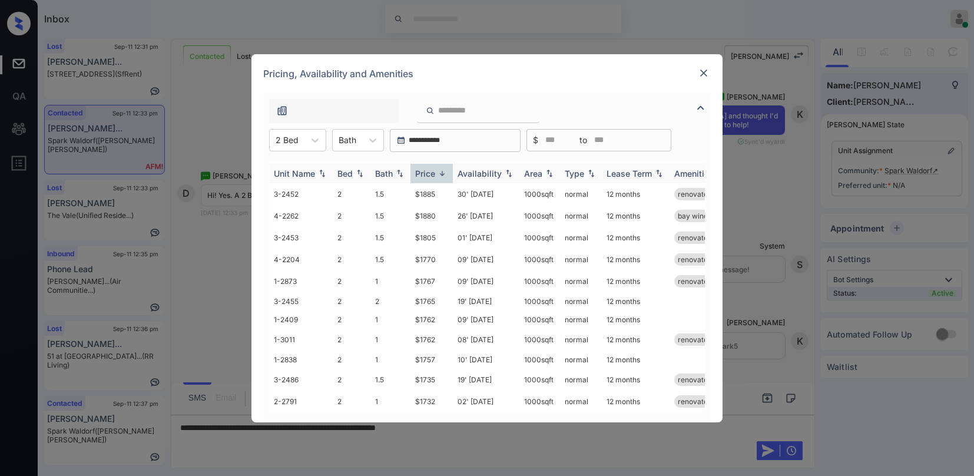
click at [440, 169] on img at bounding box center [442, 173] width 12 height 9
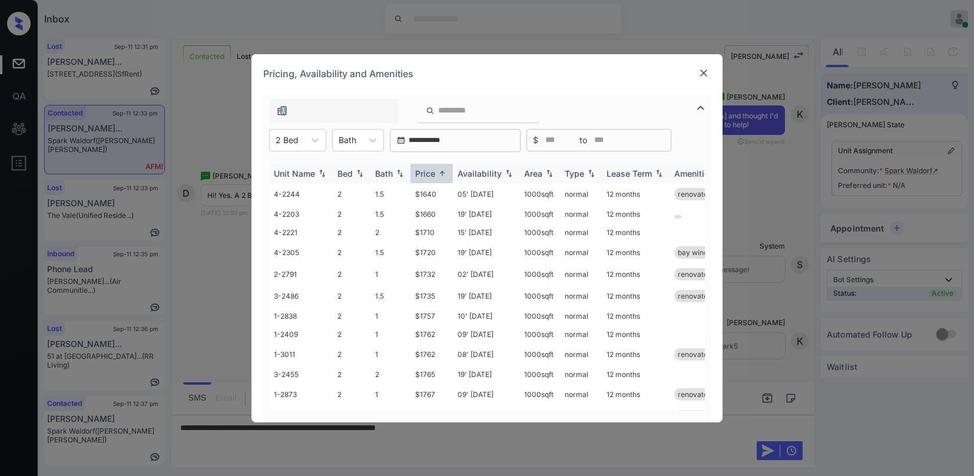
click at [439, 170] on img at bounding box center [442, 173] width 12 height 9
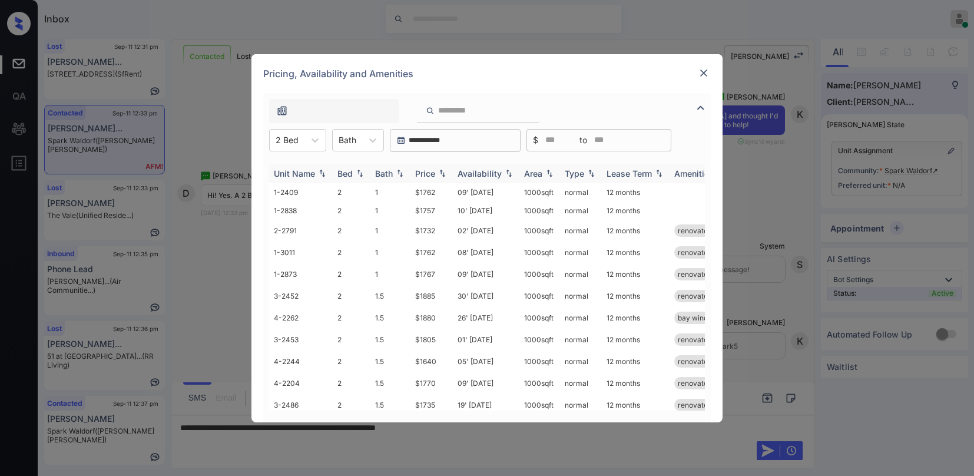
click at [435, 174] on div "Price" at bounding box center [425, 173] width 20 height 10
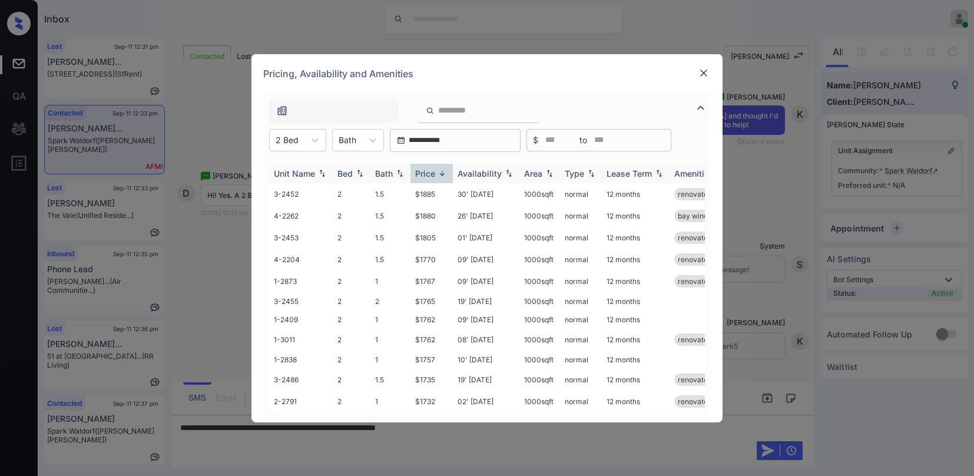
click at [435, 174] on div "Price" at bounding box center [425, 173] width 20 height 10
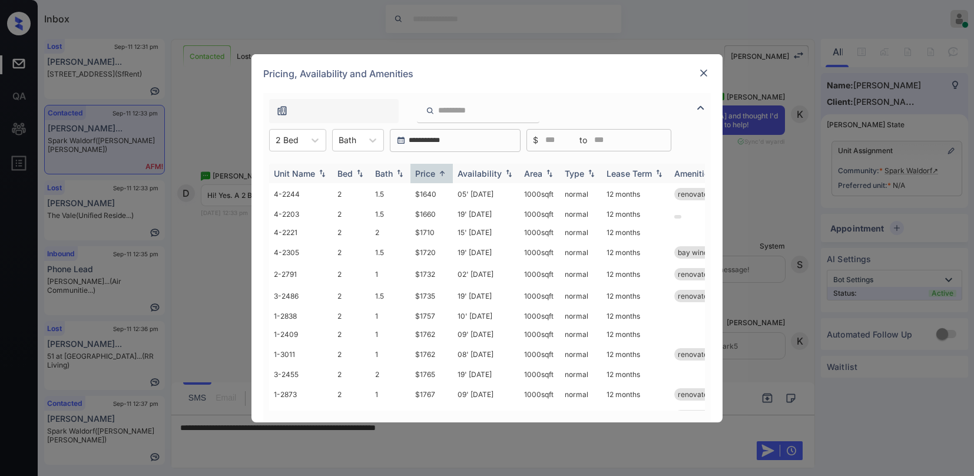
click at [435, 174] on div "Price" at bounding box center [425, 173] width 20 height 10
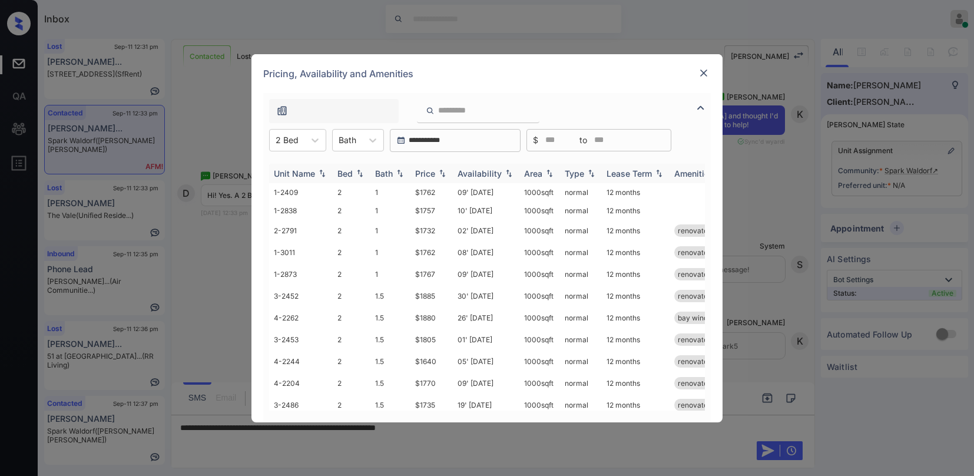
click at [435, 174] on div "Price" at bounding box center [425, 173] width 20 height 10
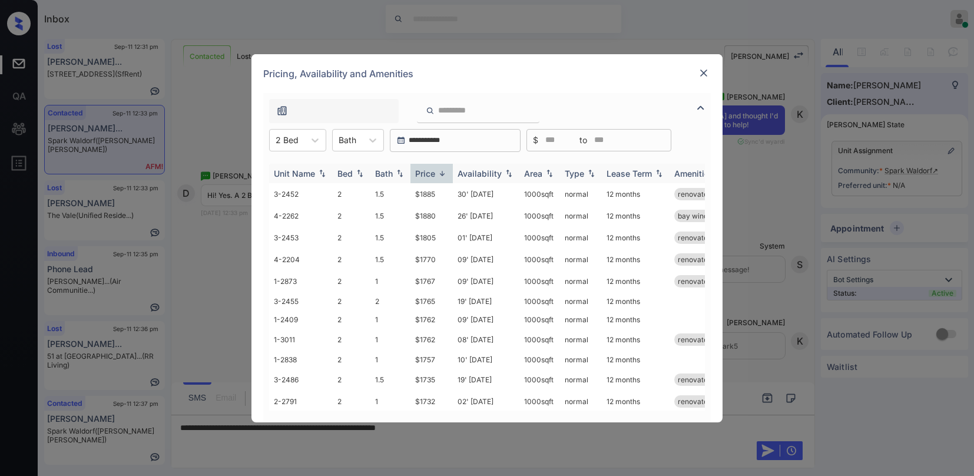
click at [435, 174] on div "Price" at bounding box center [425, 173] width 20 height 10
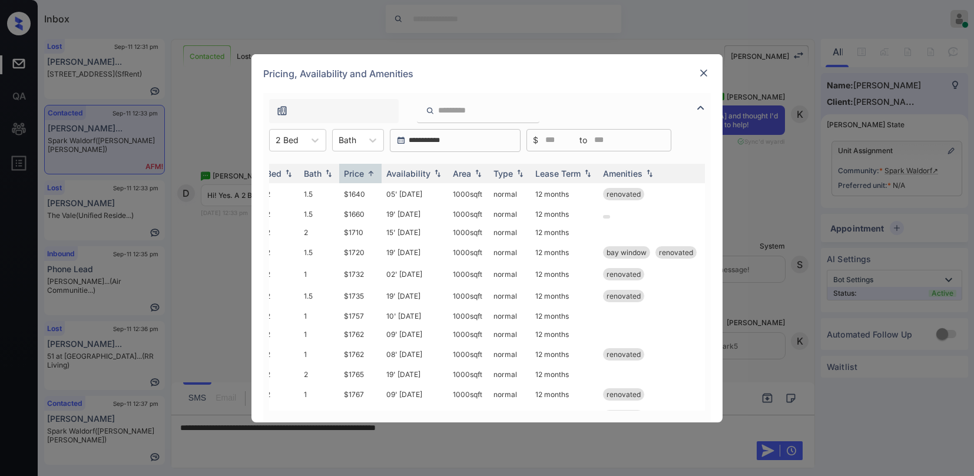
scroll to position [0, 0]
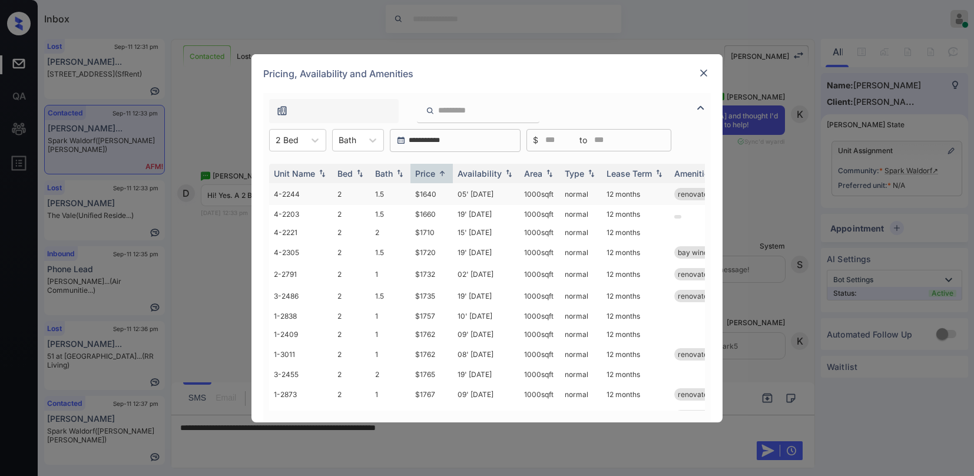
click at [427, 197] on td "$1640" at bounding box center [432, 194] width 42 height 22
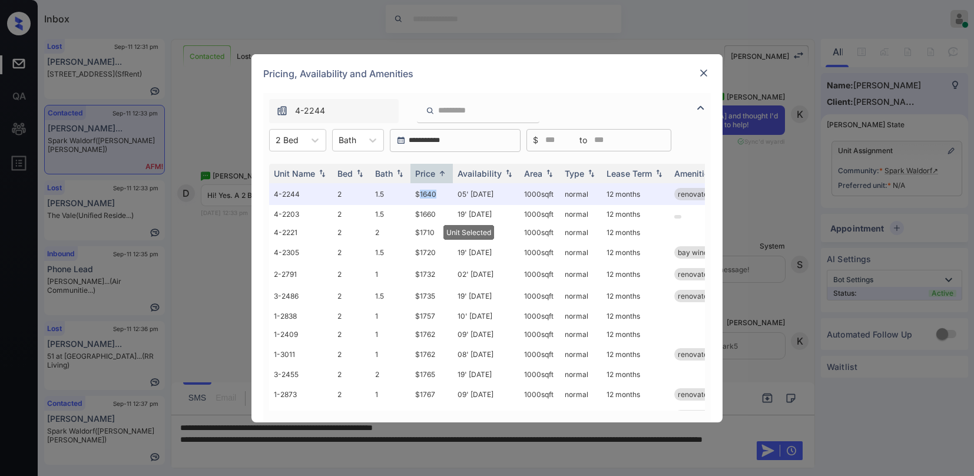
click at [701, 70] on img at bounding box center [704, 73] width 12 height 12
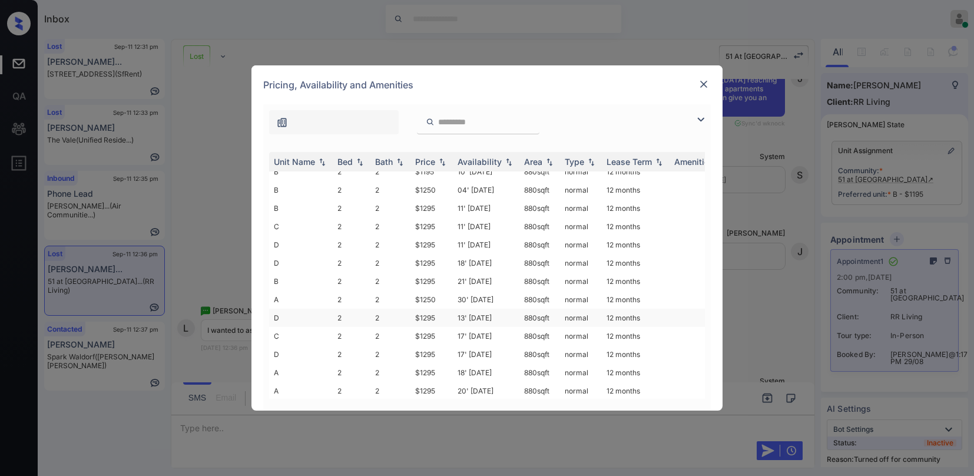
scroll to position [183, 0]
click at [704, 85] on img at bounding box center [704, 84] width 12 height 12
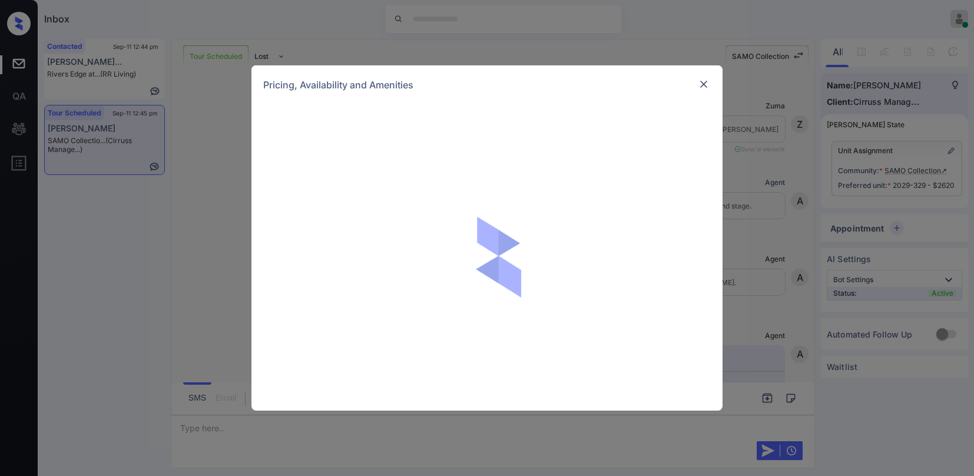
scroll to position [1912, 0]
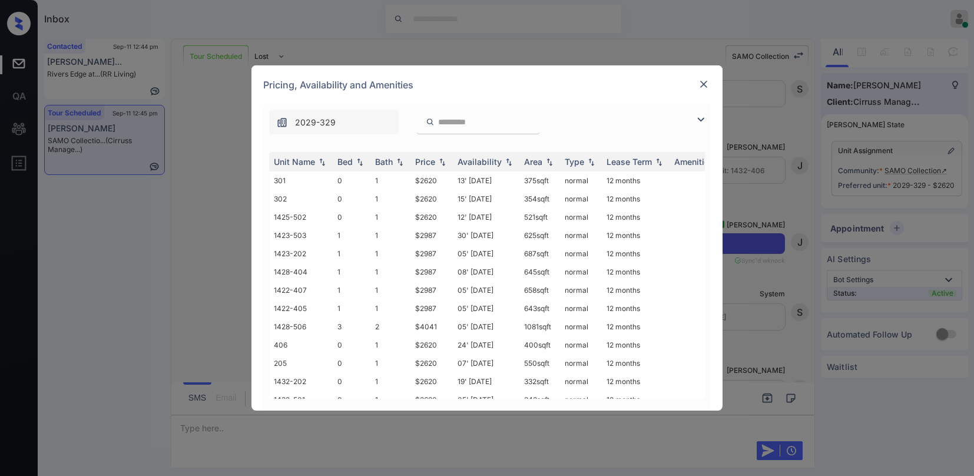
click at [701, 123] on img at bounding box center [701, 119] width 14 height 14
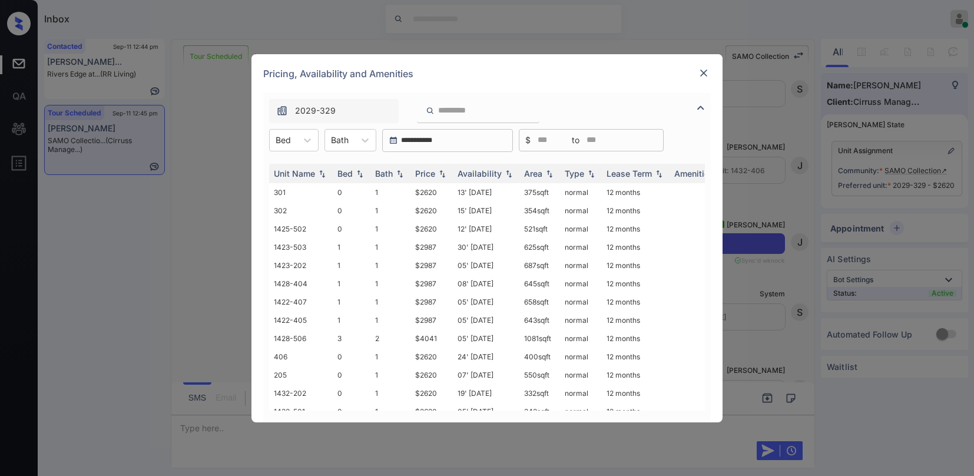
click at [701, 71] on img at bounding box center [704, 73] width 12 height 12
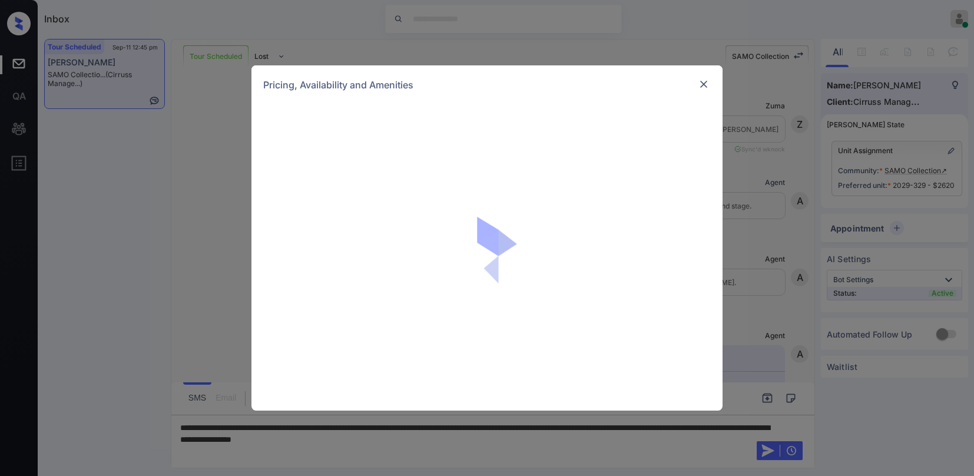
scroll to position [2768, 0]
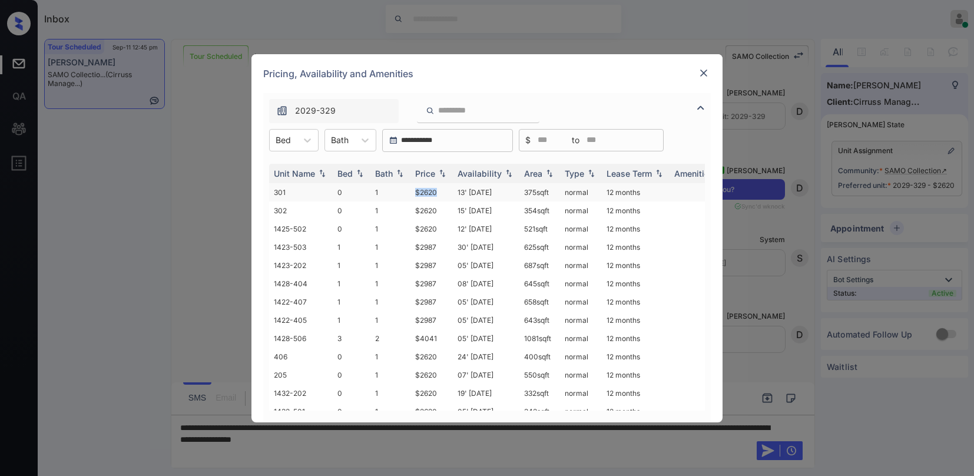
drag, startPoint x: 415, startPoint y: 188, endPoint x: 445, endPoint y: 190, distance: 29.5
click at [445, 190] on td "$2620" at bounding box center [432, 192] width 42 height 18
click at [706, 76] on img at bounding box center [704, 73] width 12 height 12
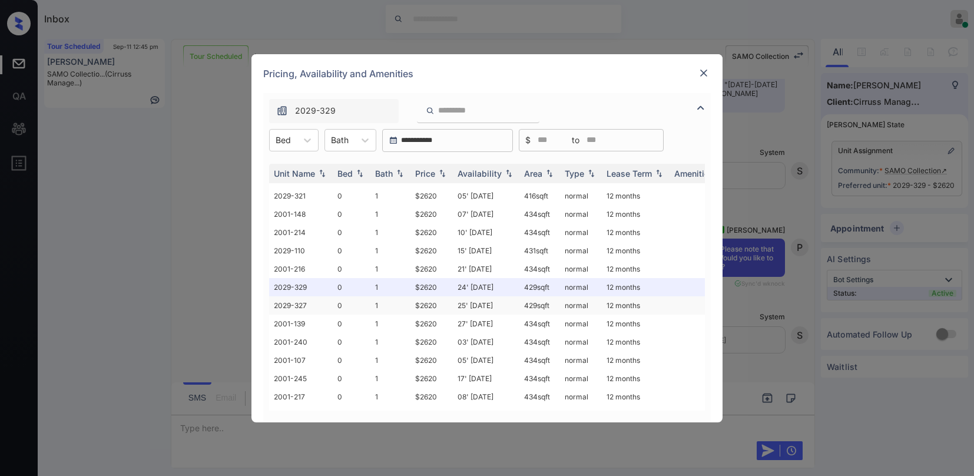
scroll to position [512, 0]
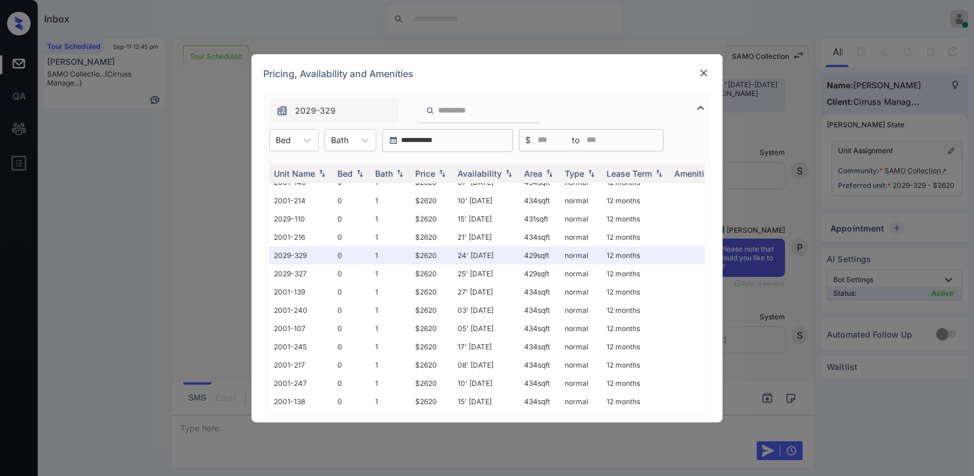
click at [704, 72] on img at bounding box center [704, 73] width 12 height 12
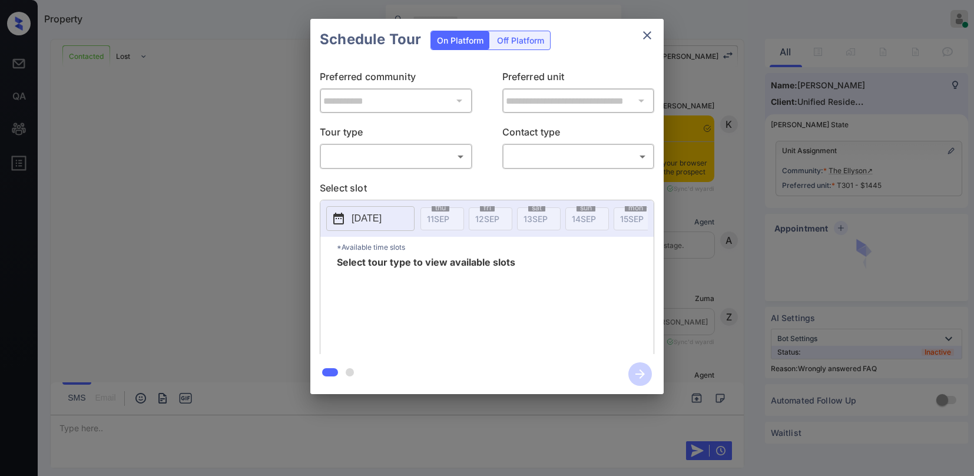
scroll to position [2794, 0]
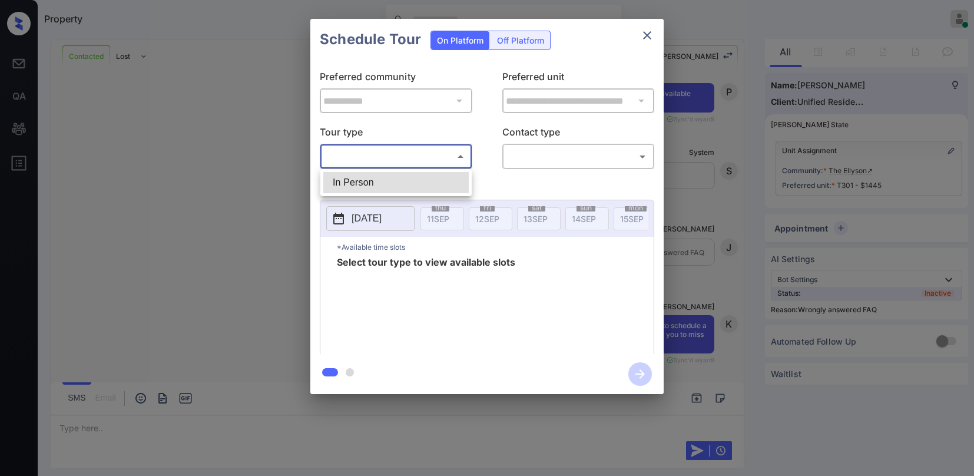
click at [393, 157] on body "Property [PERSON_NAME] Online Set yourself offline Set yourself on break Profil…" at bounding box center [487, 238] width 974 height 476
click at [381, 177] on li "In Person" at bounding box center [395, 182] width 145 height 21
type input "********"
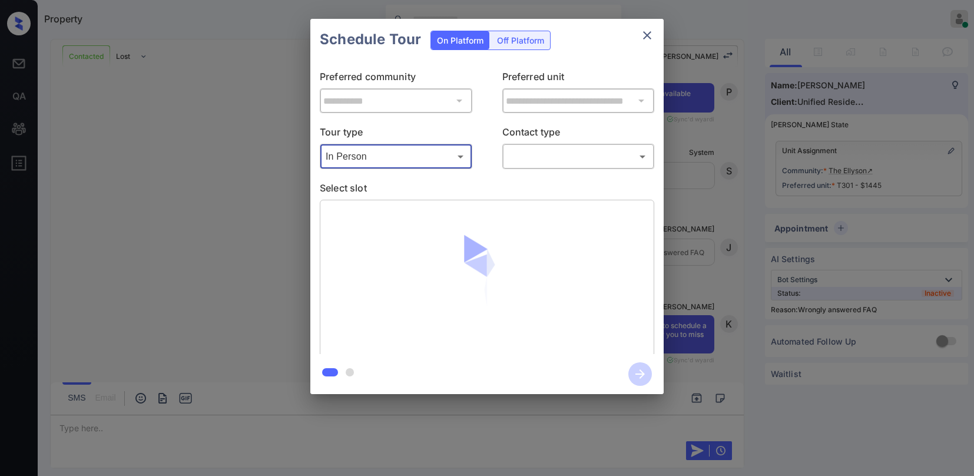
click at [517, 157] on body "Property [PERSON_NAME] Online Set yourself offline Set yourself on break Profil…" at bounding box center [487, 238] width 974 height 476
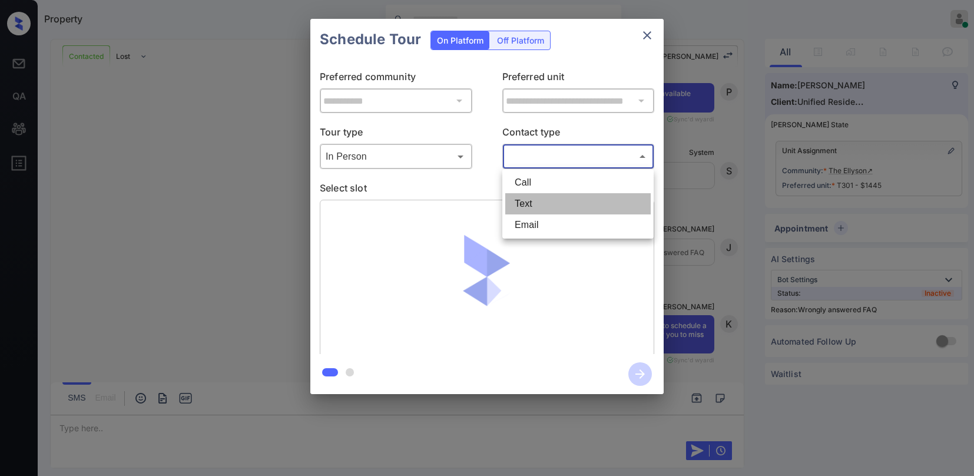
click at [521, 195] on li "Text" at bounding box center [577, 203] width 145 height 21
type input "****"
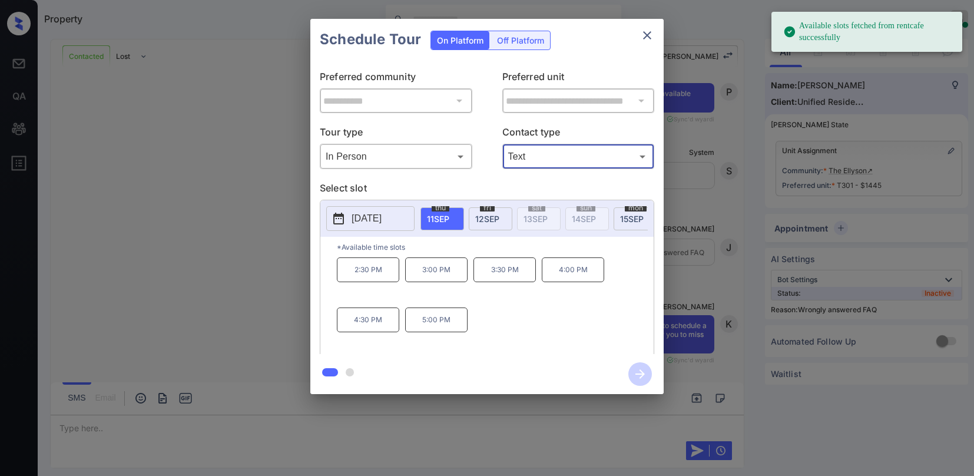
click at [647, 34] on icon "close" at bounding box center [647, 35] width 14 height 14
